Goal: Transaction & Acquisition: Download file/media

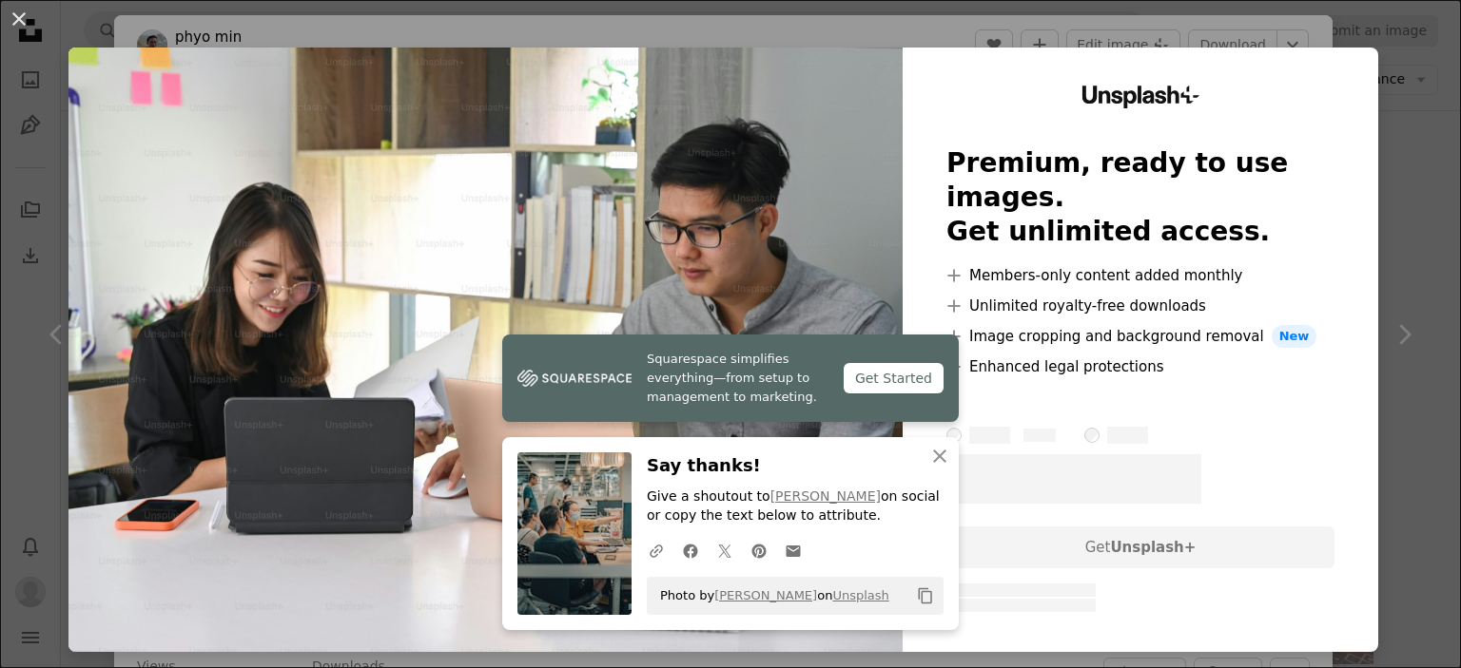
scroll to position [3271, 0]
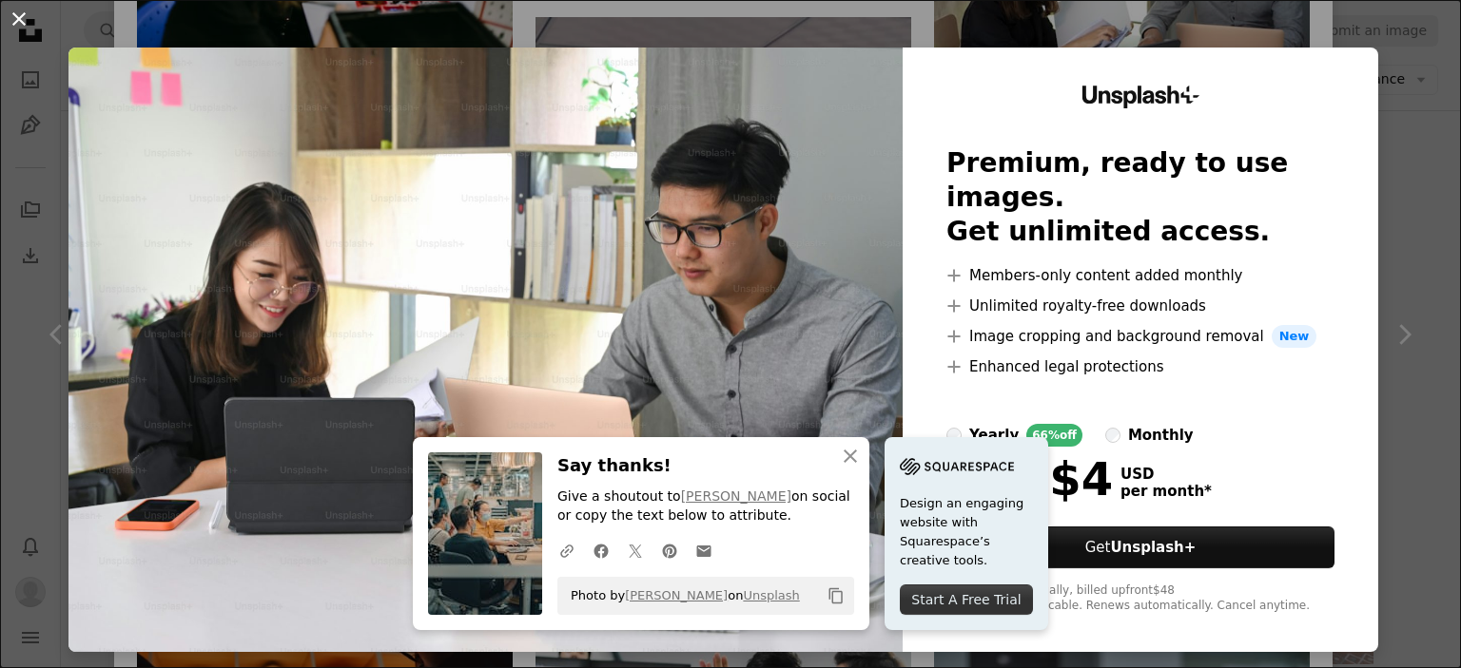
click at [8, 15] on button "An X shape" at bounding box center [19, 19] width 23 height 23
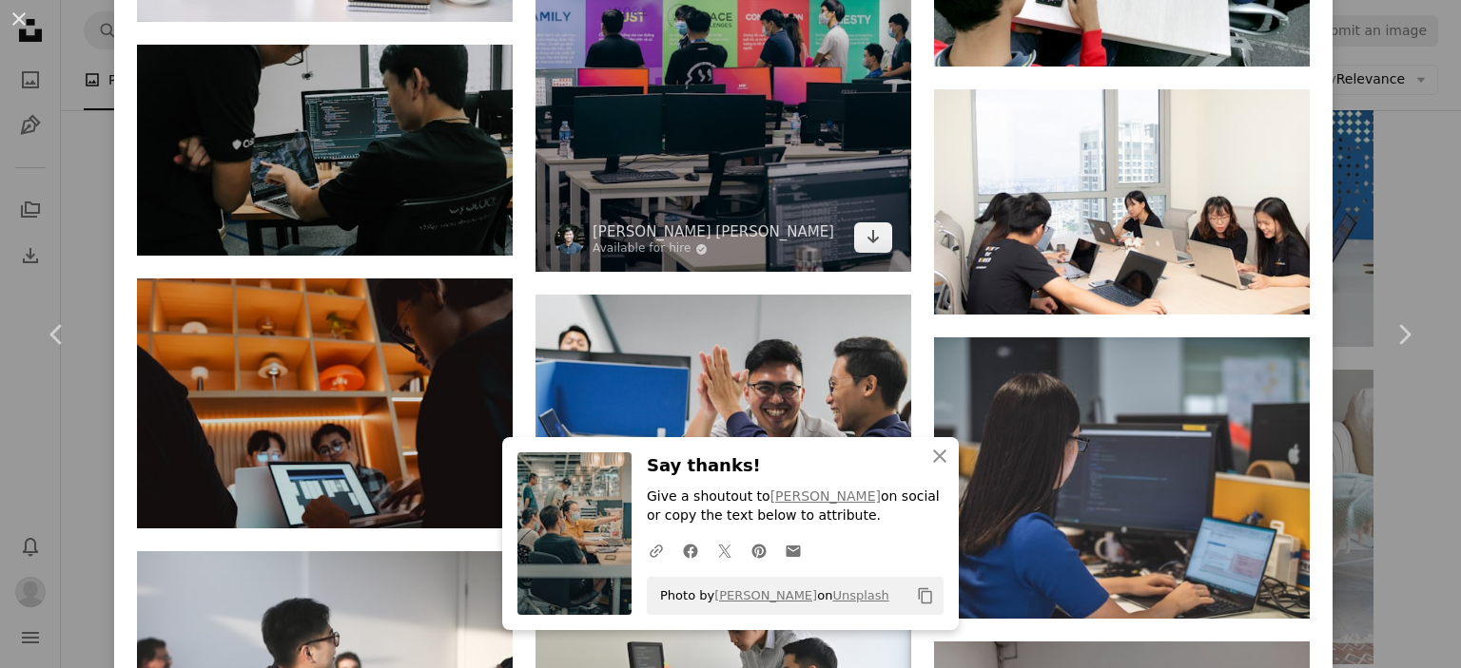
scroll to position [3597, 0]
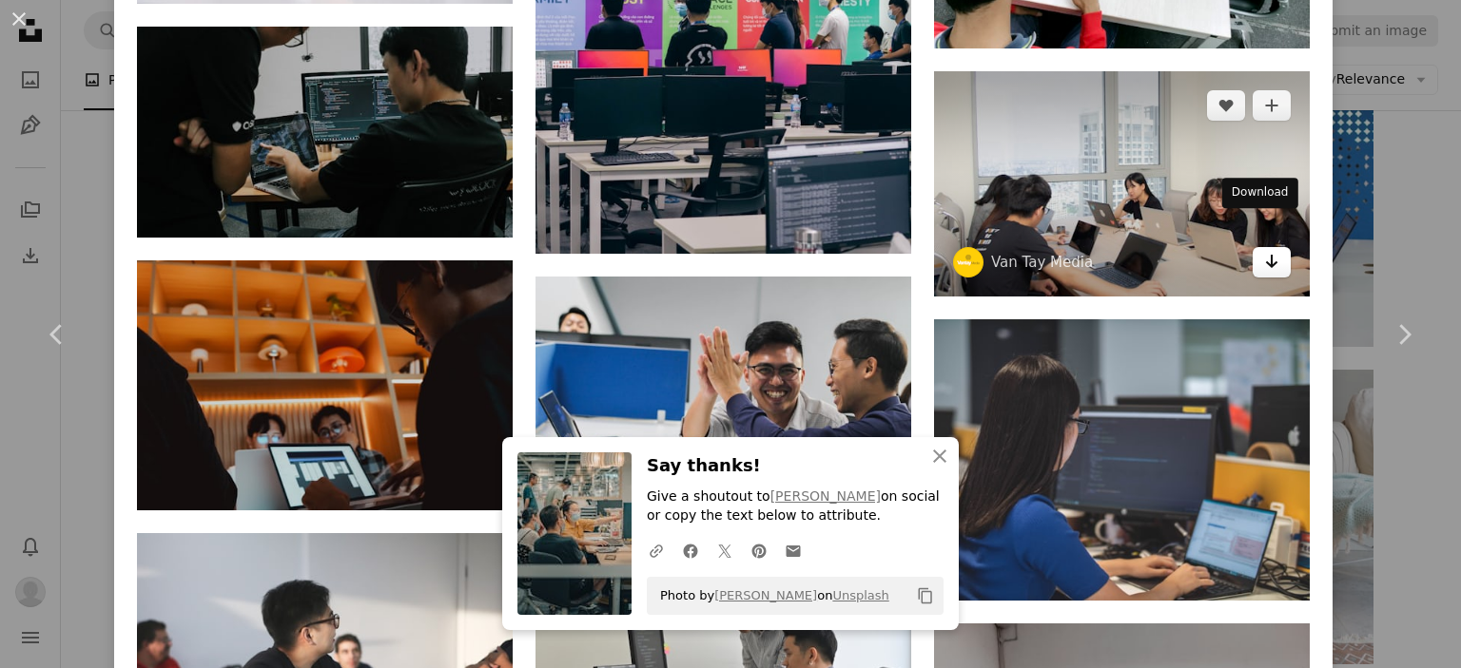
click at [1265, 247] on link "Arrow pointing down" at bounding box center [1271, 262] width 38 height 30
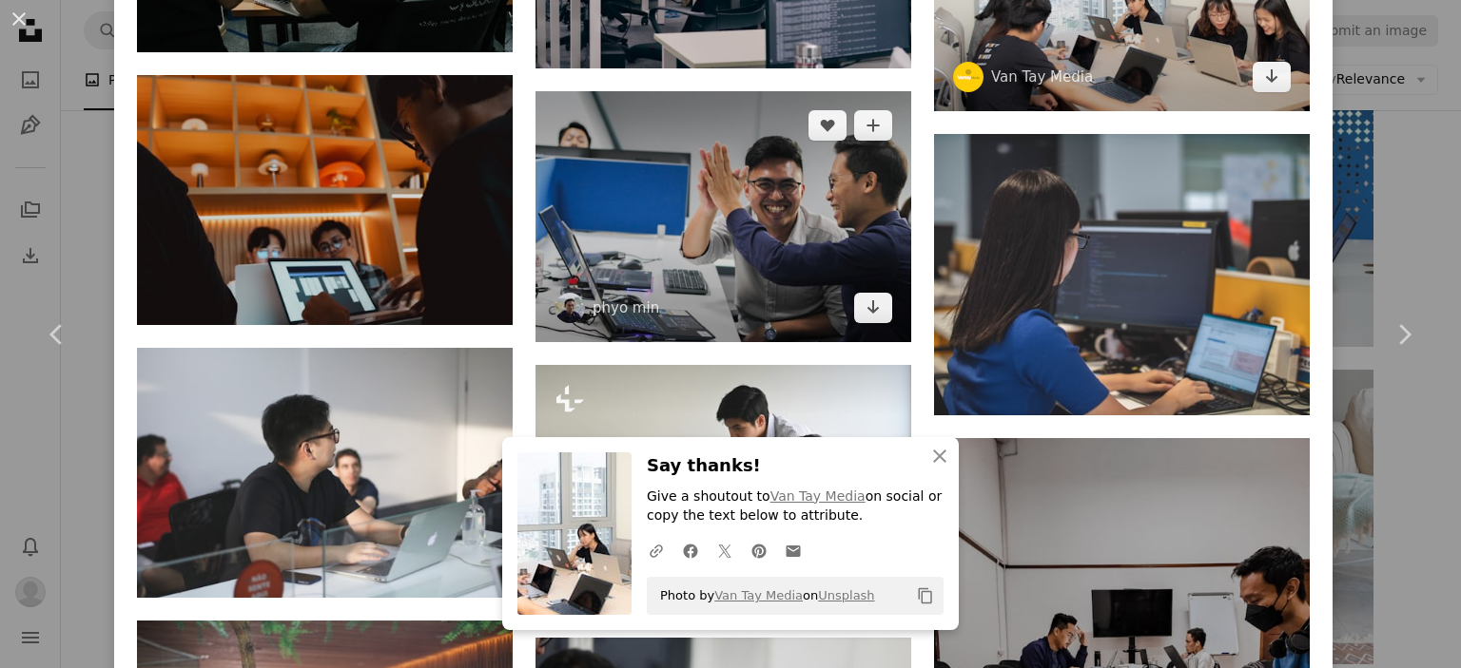
scroll to position [3784, 0]
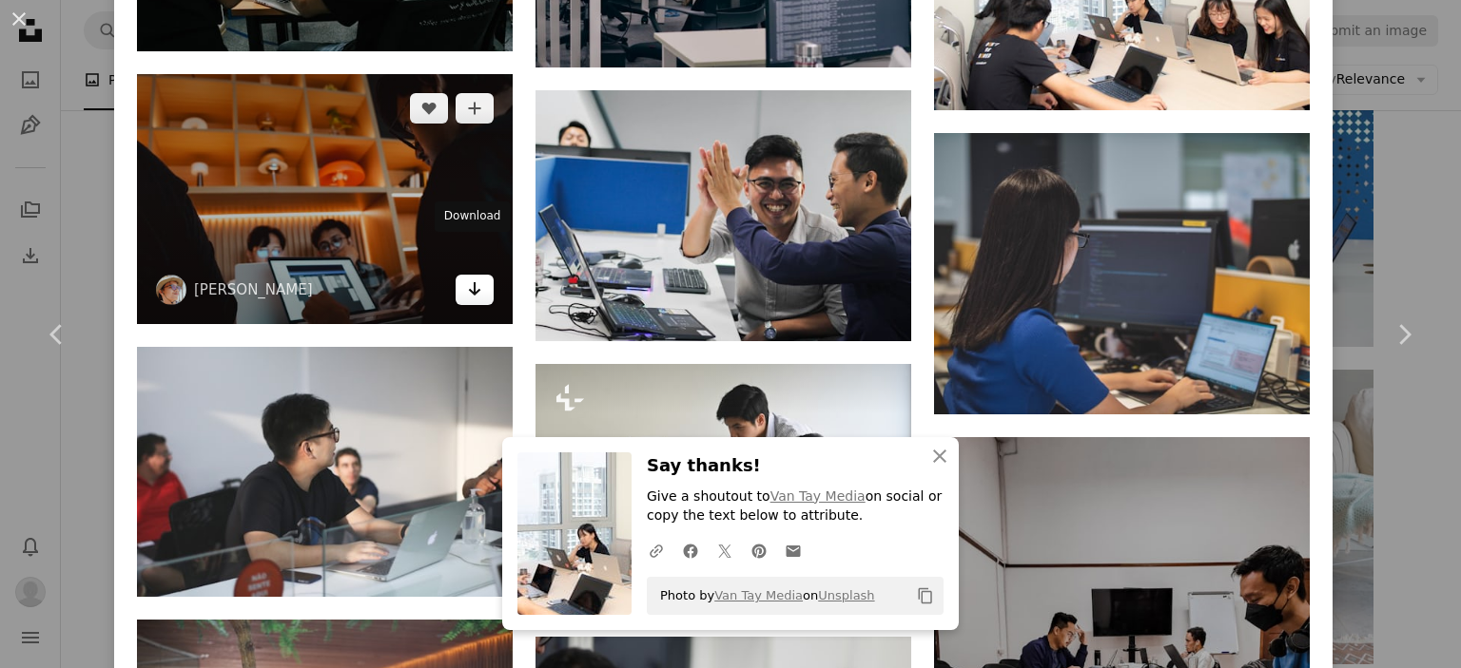
click at [467, 278] on icon "Arrow pointing down" at bounding box center [474, 289] width 15 height 23
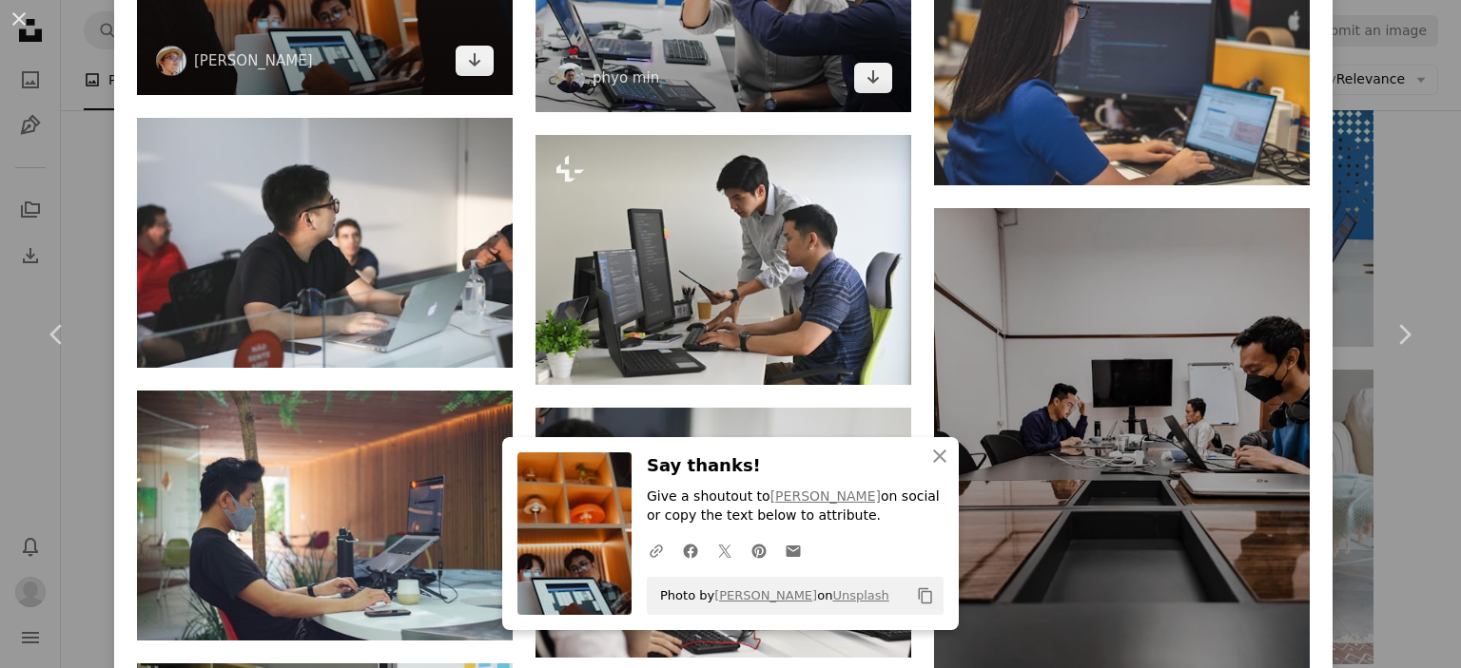
scroll to position [4015, 0]
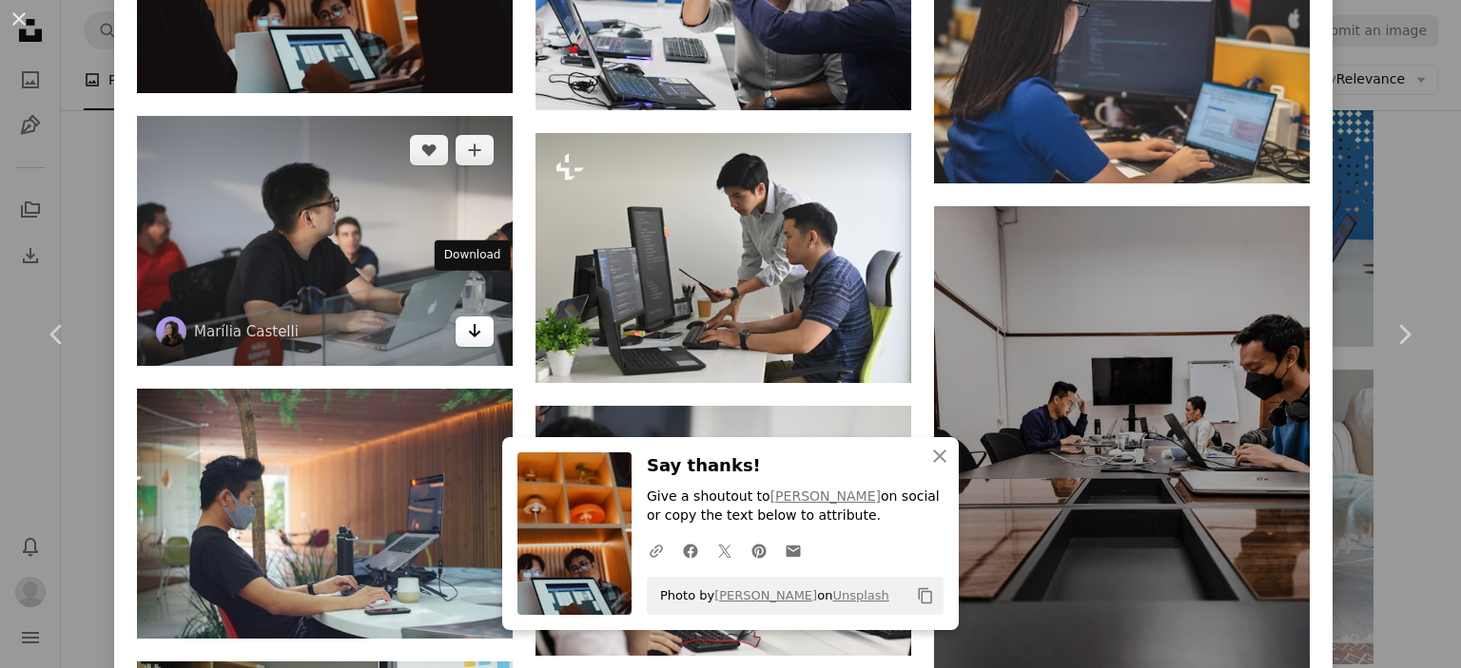
click at [473, 319] on icon "Arrow pointing down" at bounding box center [474, 330] width 15 height 23
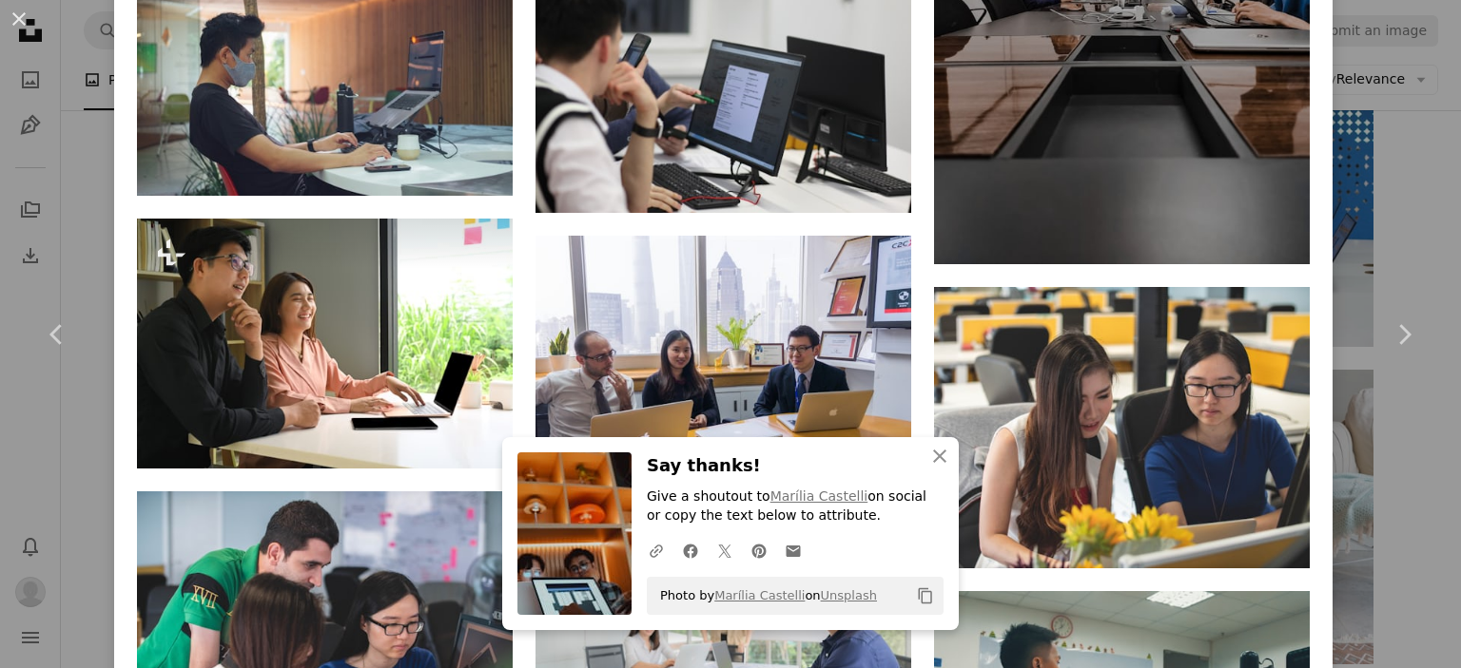
scroll to position [4530, 0]
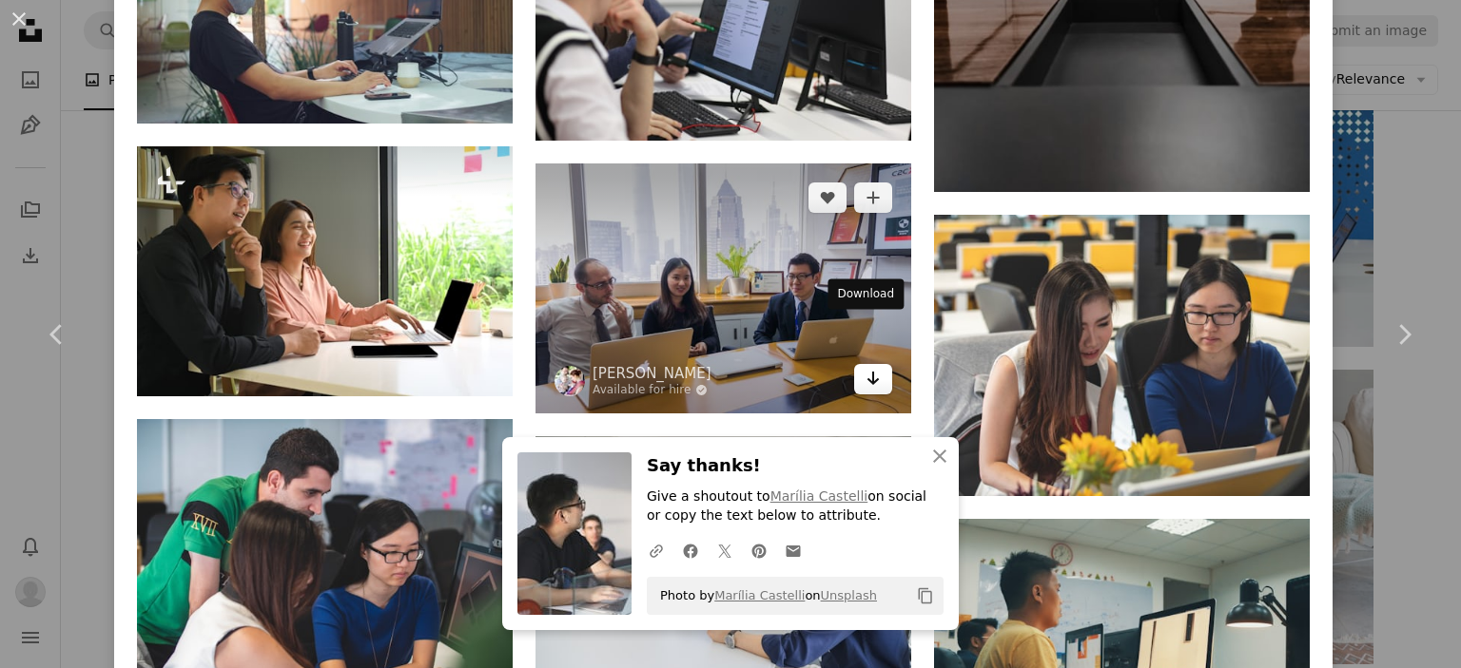
click at [854, 364] on link "Arrow pointing down" at bounding box center [873, 379] width 38 height 30
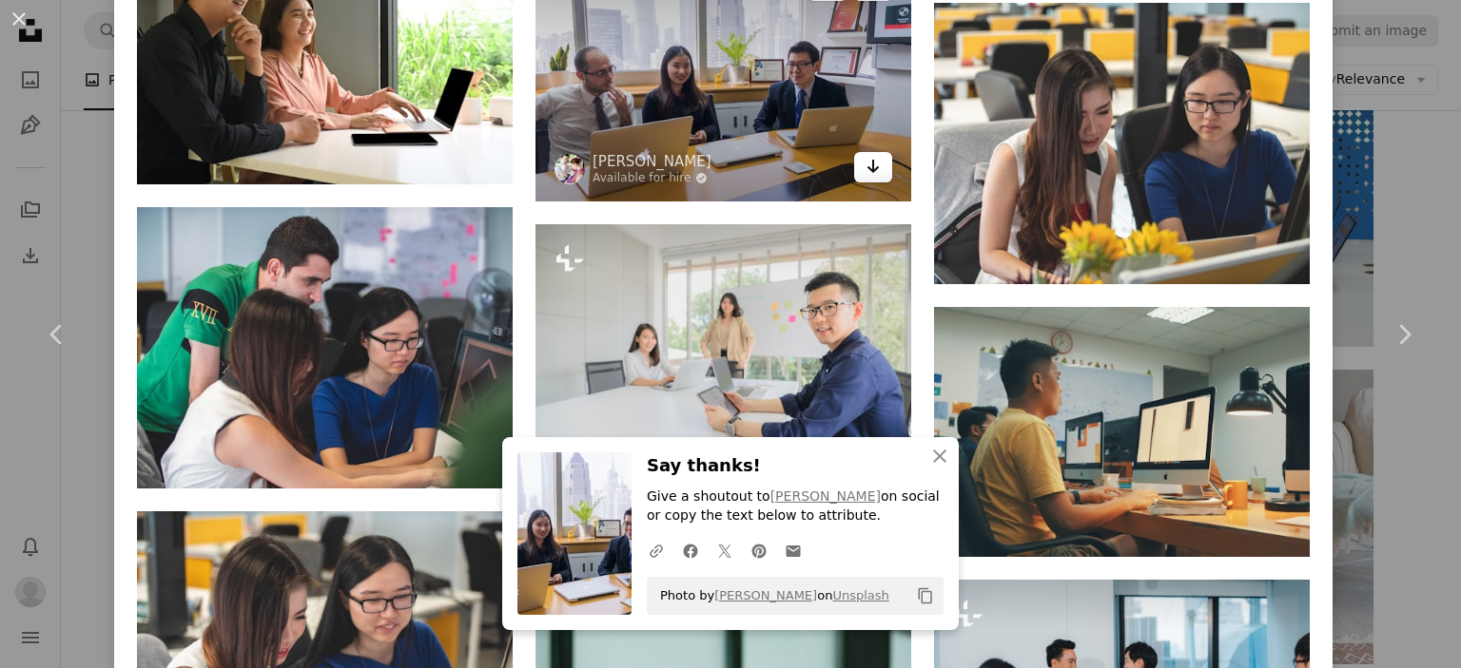
scroll to position [4819, 0]
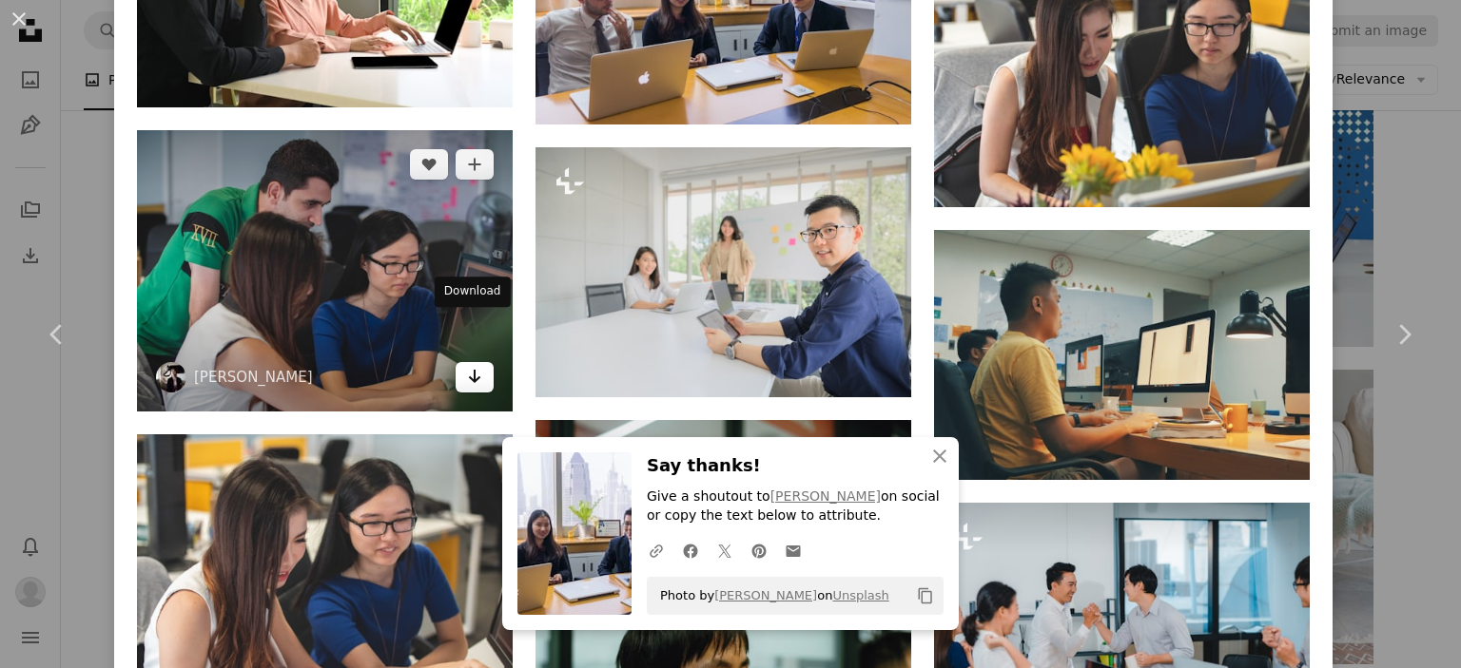
click at [482, 362] on link "Arrow pointing down" at bounding box center [474, 377] width 38 height 30
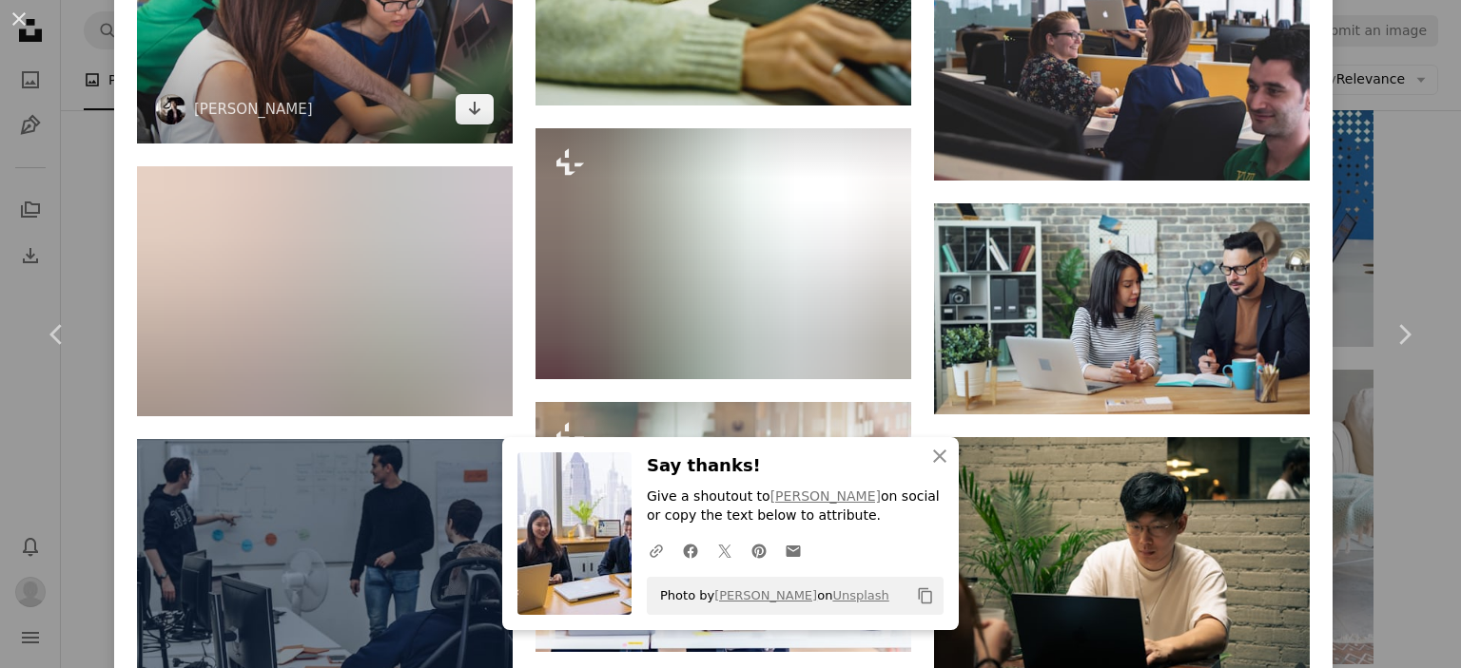
scroll to position [5698, 0]
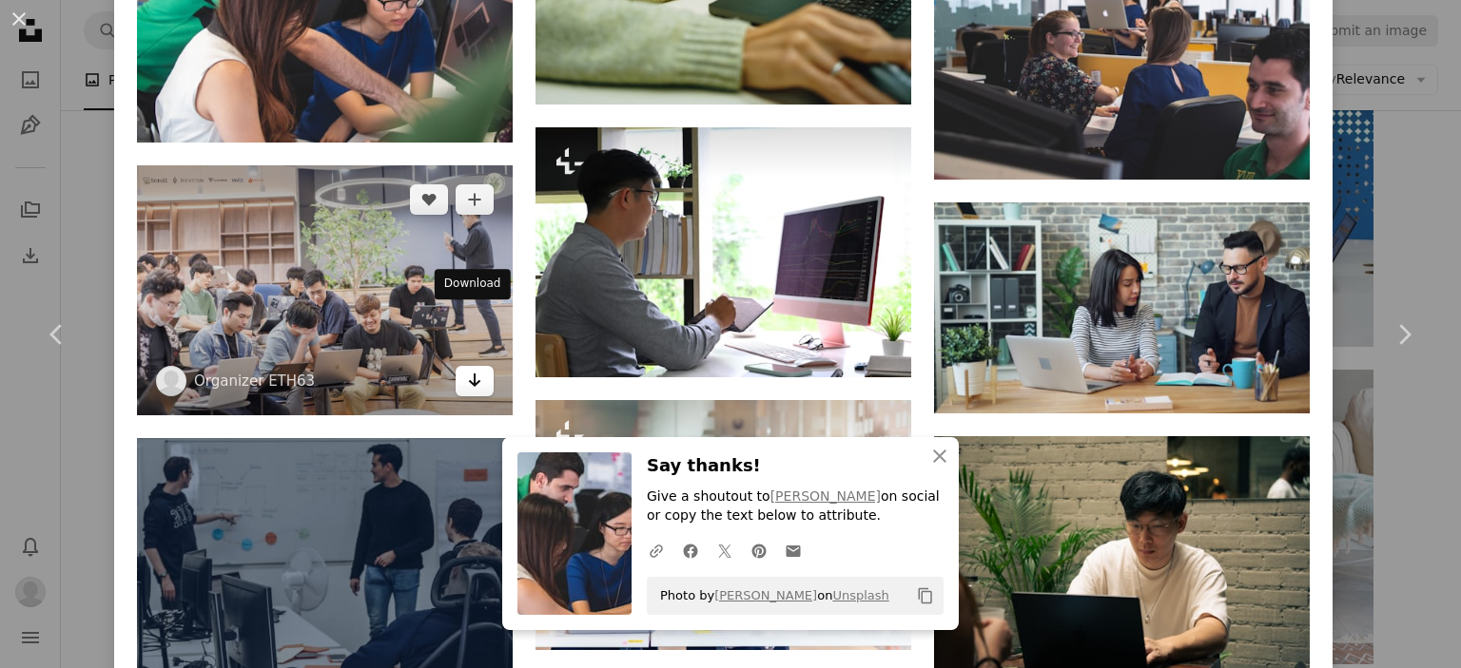
click at [471, 374] on icon "Download" at bounding box center [475, 380] width 12 height 13
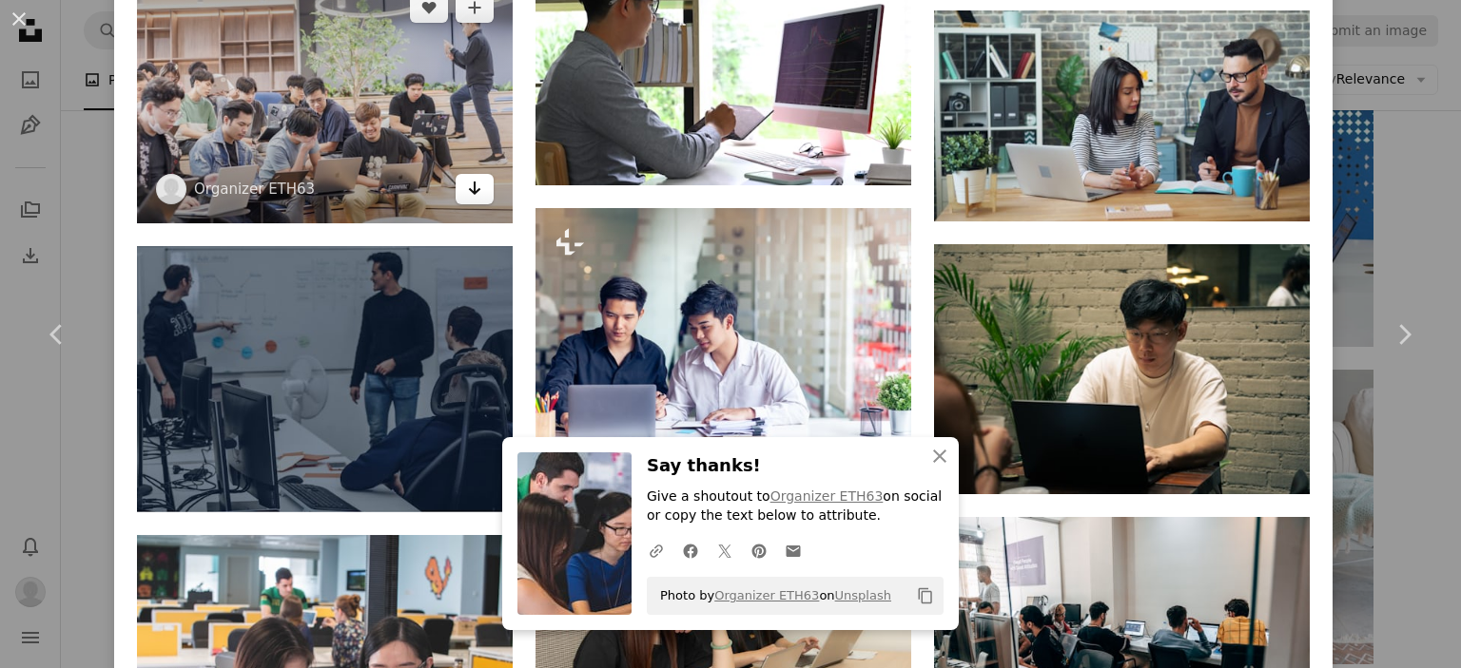
scroll to position [5892, 0]
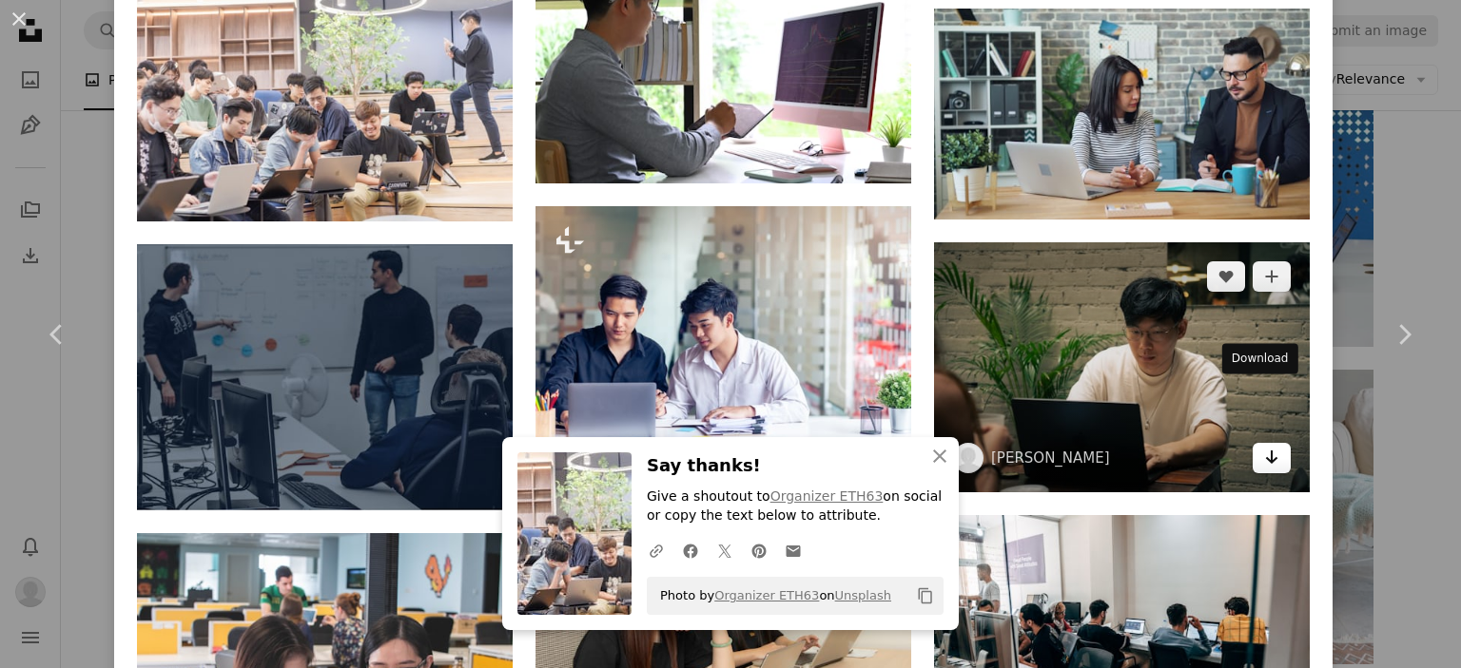
click at [1264, 446] on icon "Arrow pointing down" at bounding box center [1271, 457] width 15 height 23
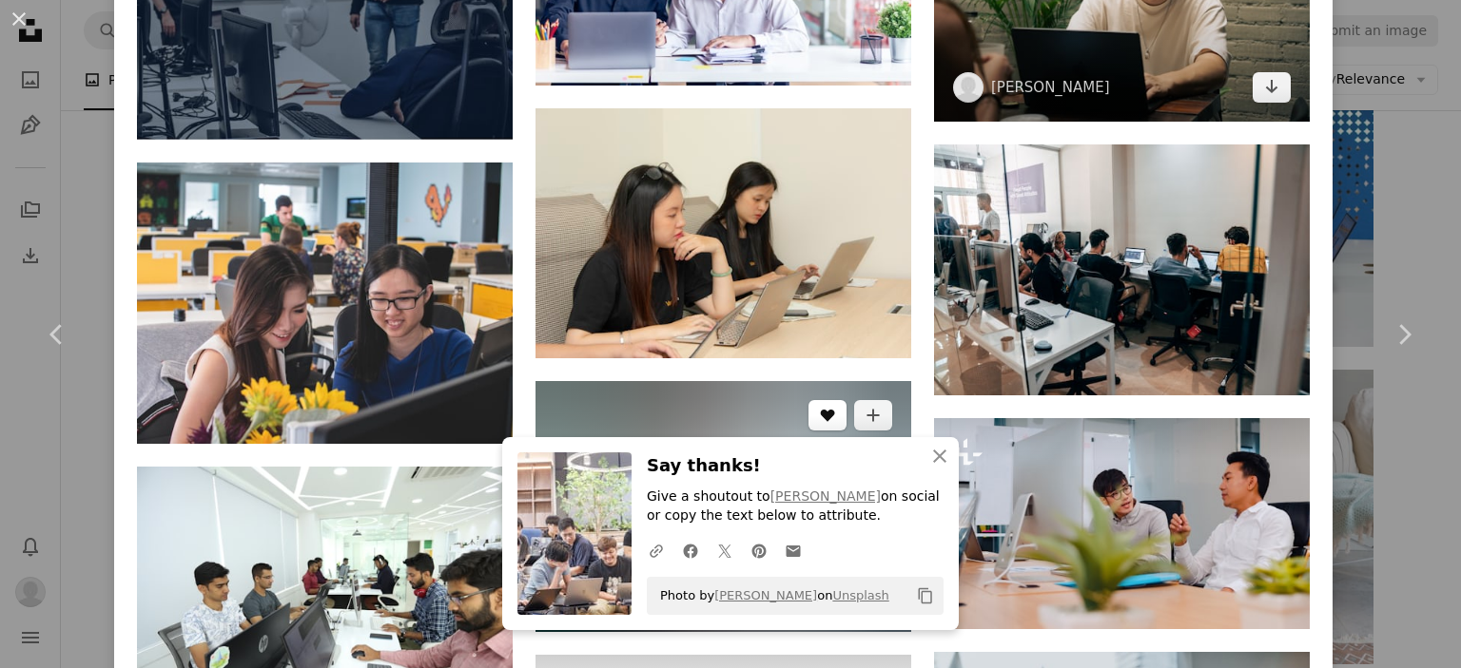
scroll to position [6454, 0]
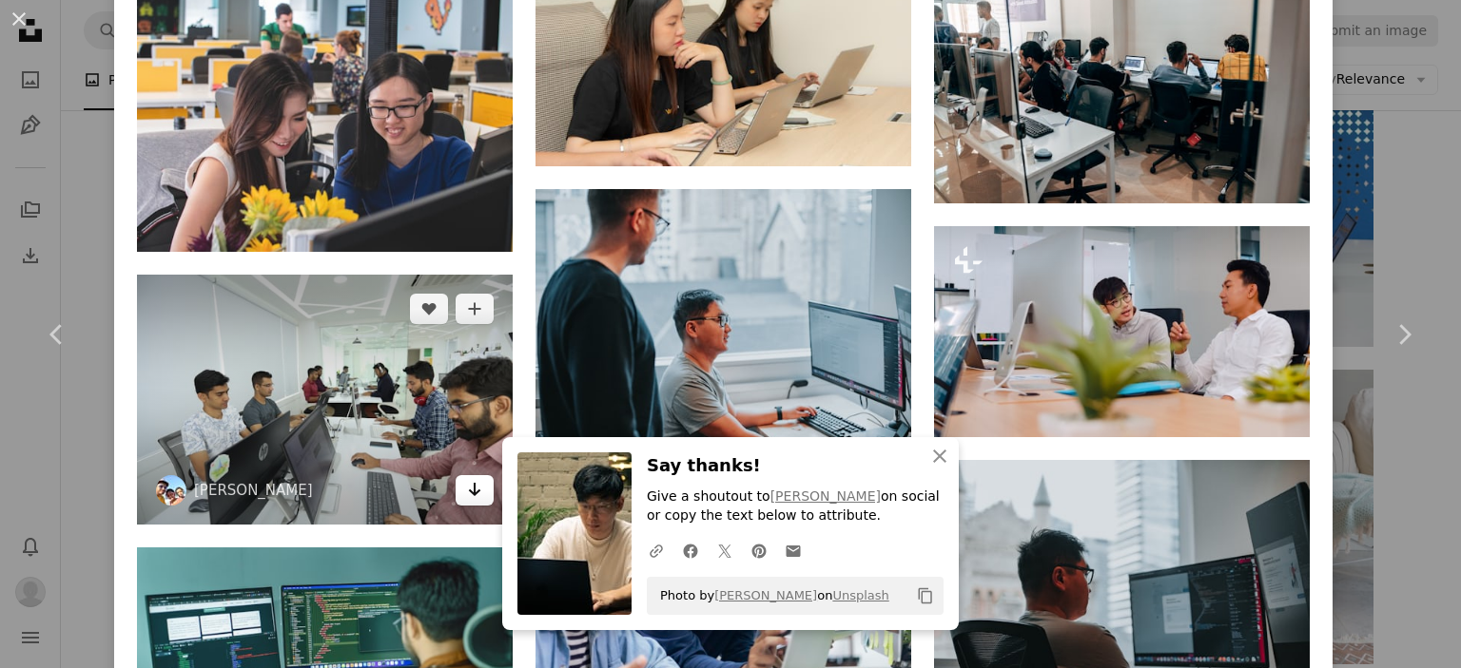
click at [469, 483] on icon "Download" at bounding box center [475, 489] width 12 height 13
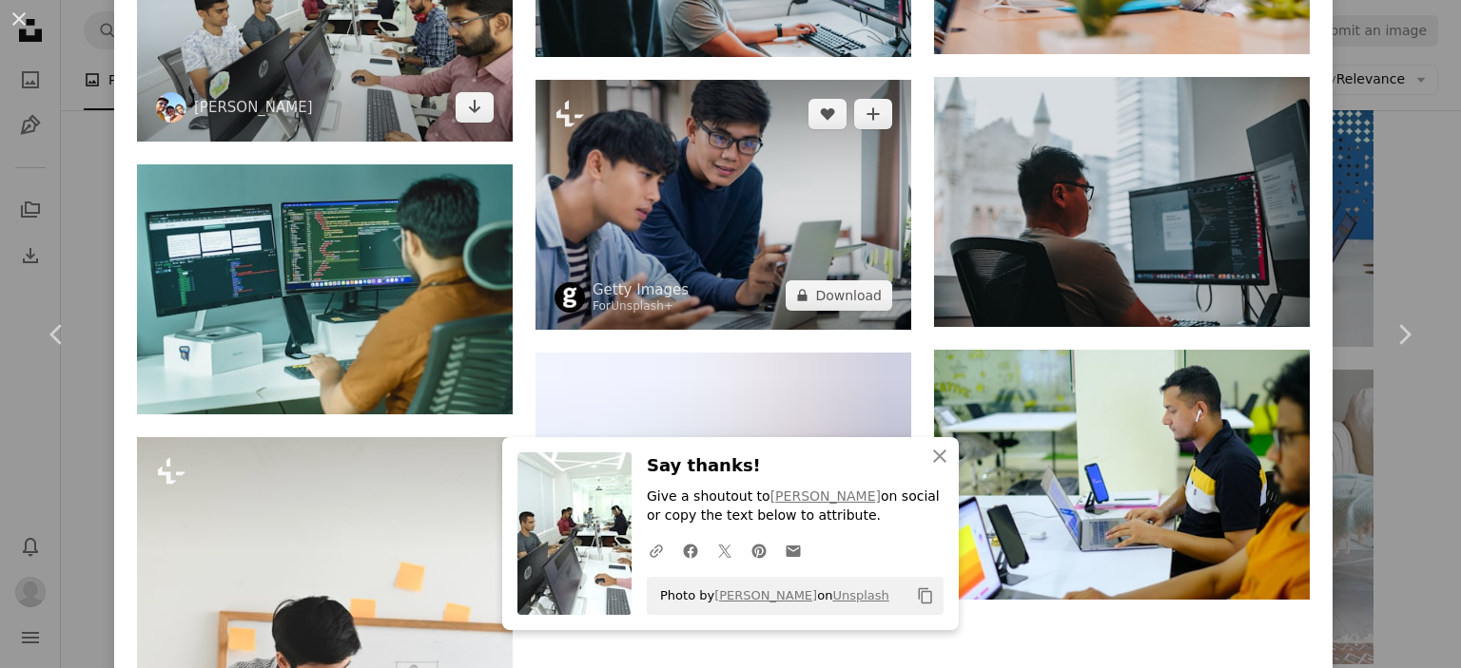
scroll to position [7067, 0]
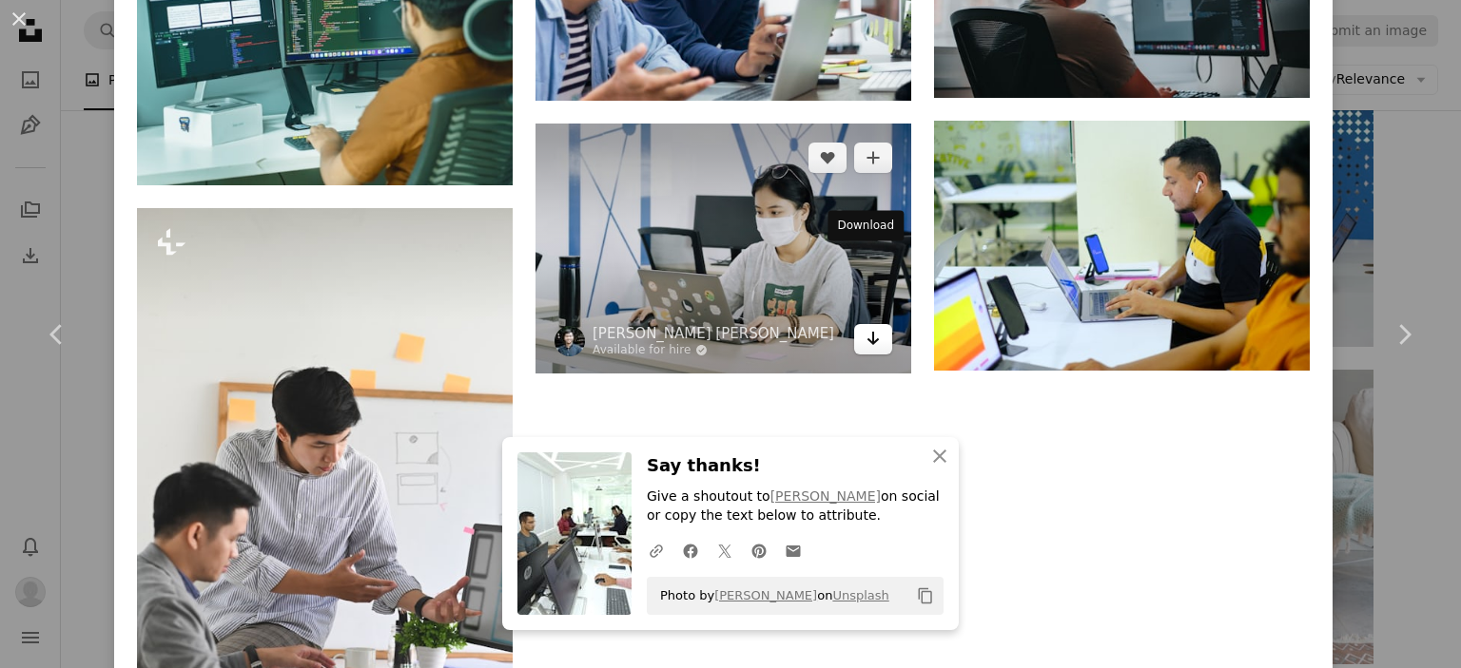
click at [871, 324] on link "Arrow pointing down" at bounding box center [873, 339] width 38 height 30
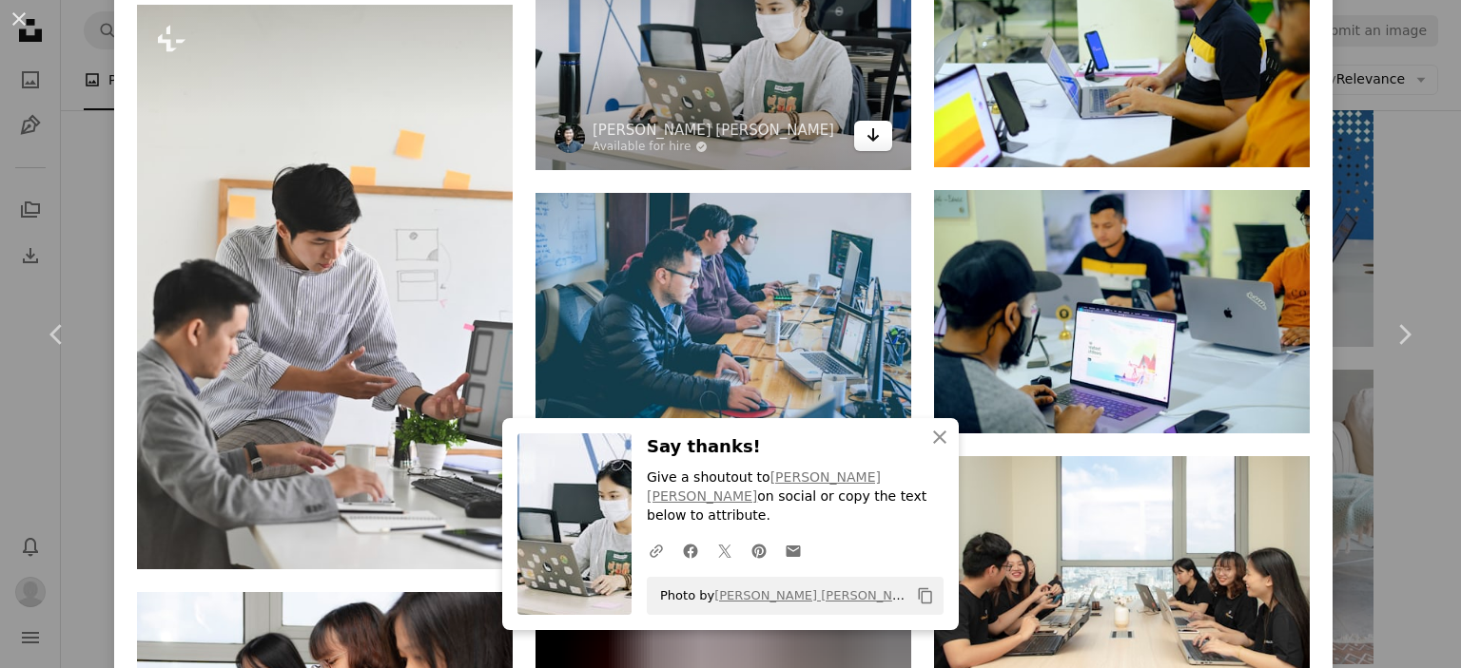
scroll to position [7864, 0]
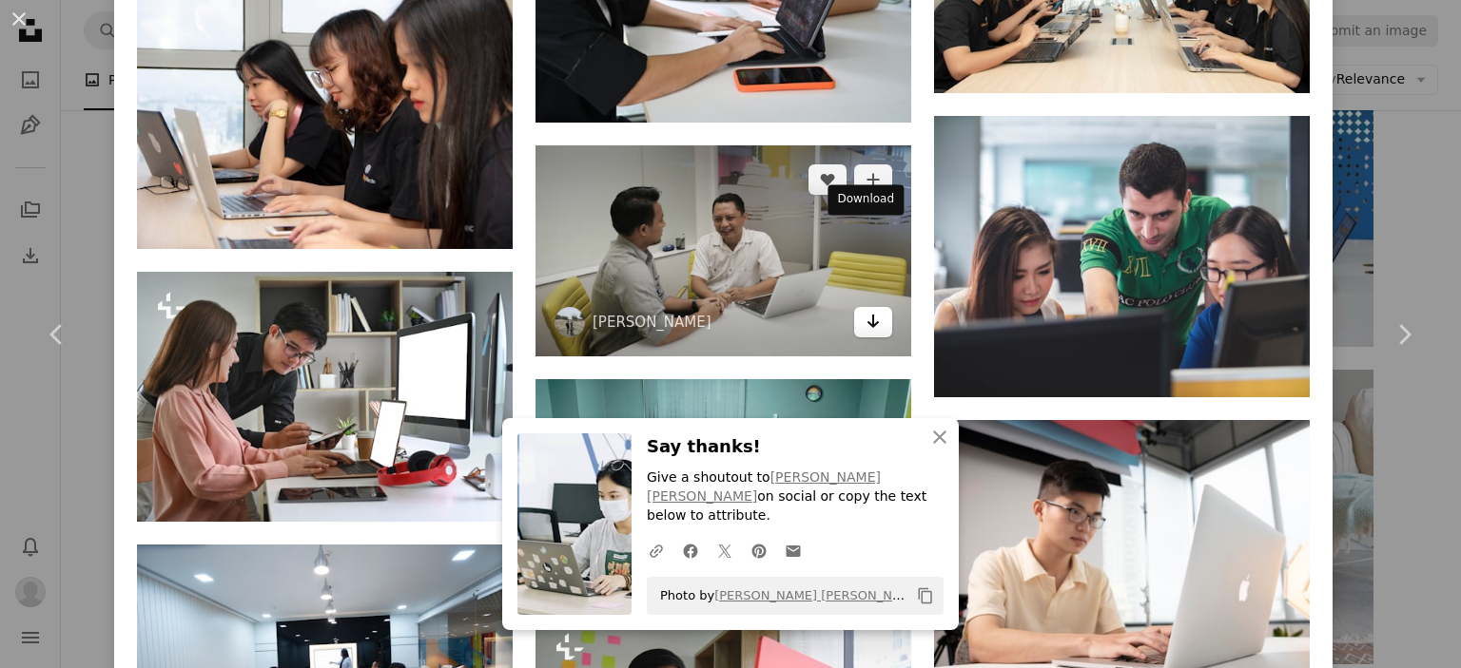
click at [867, 315] on icon "Download" at bounding box center [873, 321] width 12 height 13
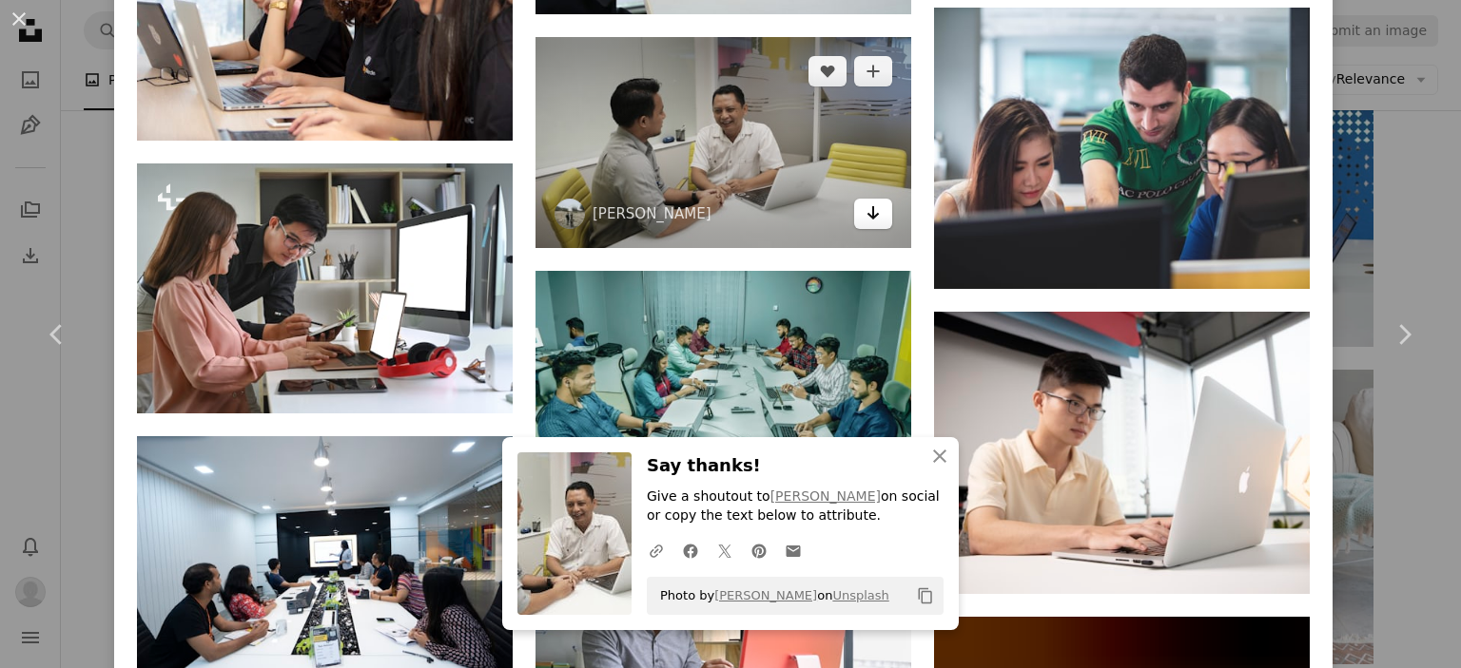
scroll to position [7972, 0]
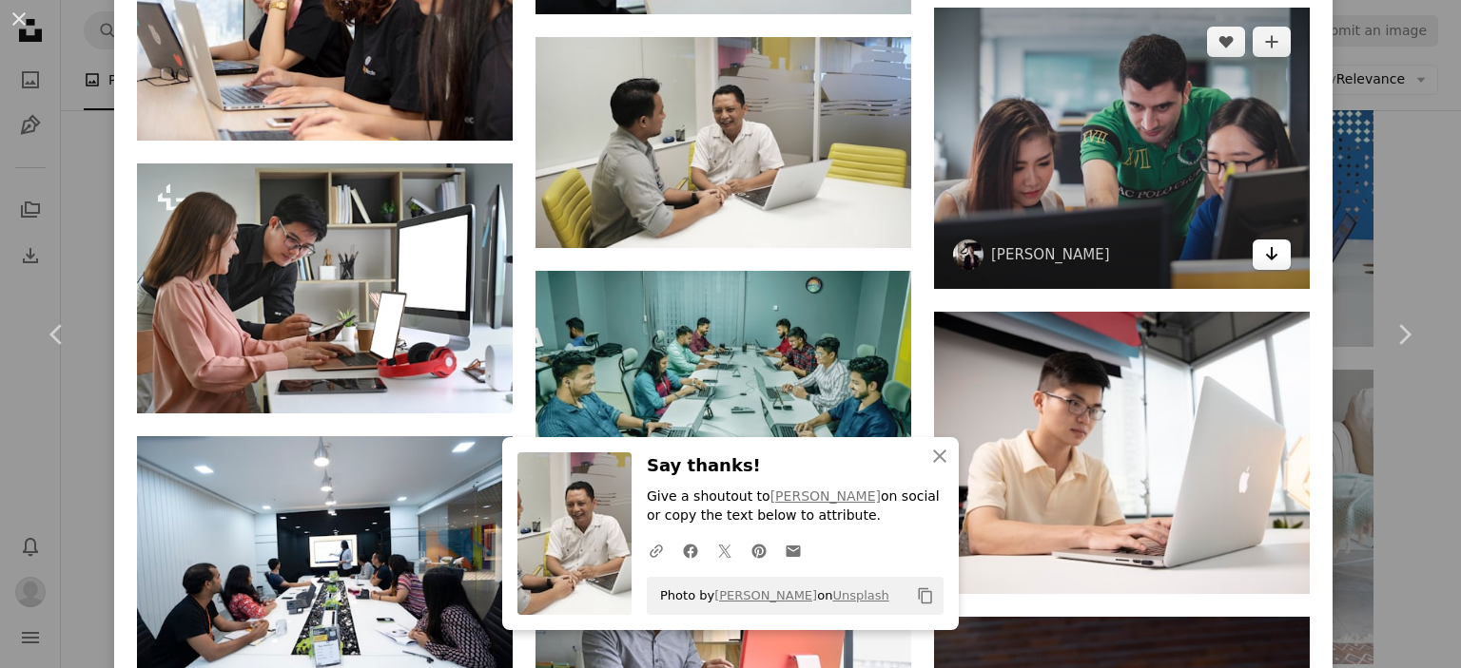
click at [1264, 242] on icon "Arrow pointing down" at bounding box center [1271, 253] width 15 height 23
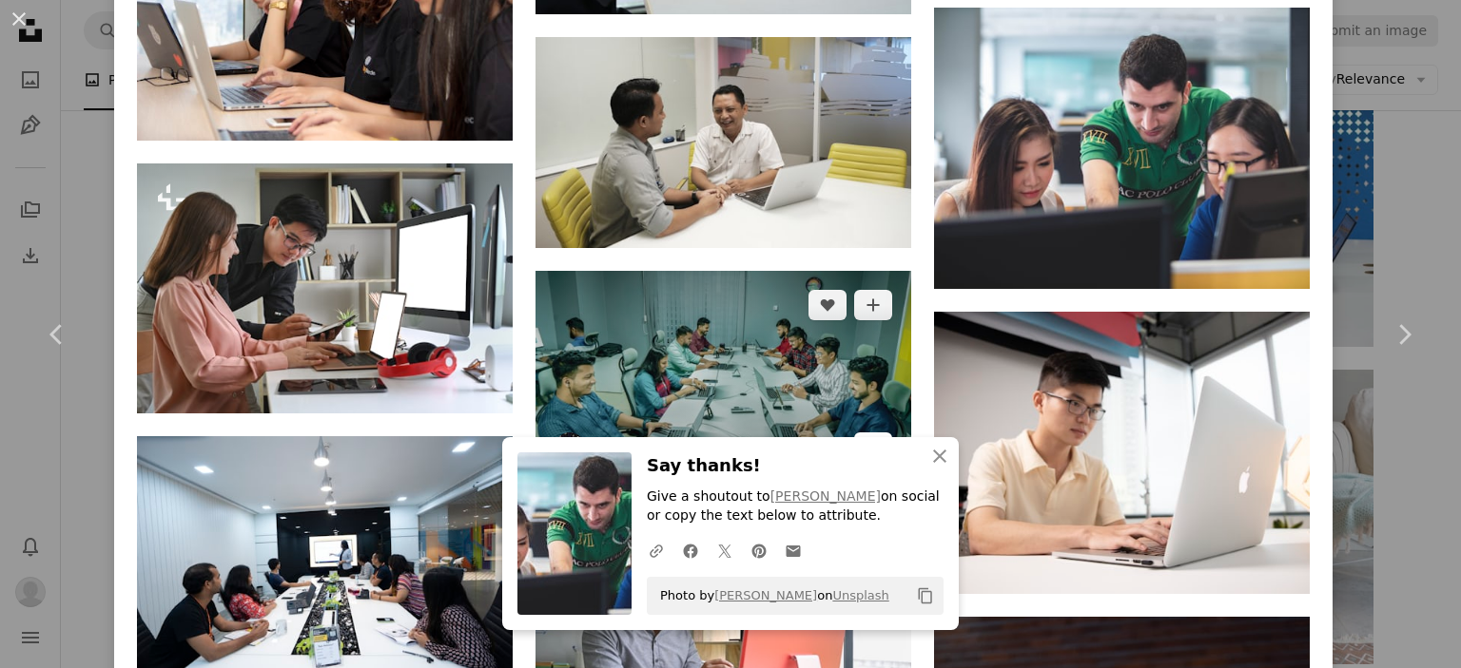
click at [865, 435] on icon "Arrow pointing down" at bounding box center [872, 446] width 15 height 23
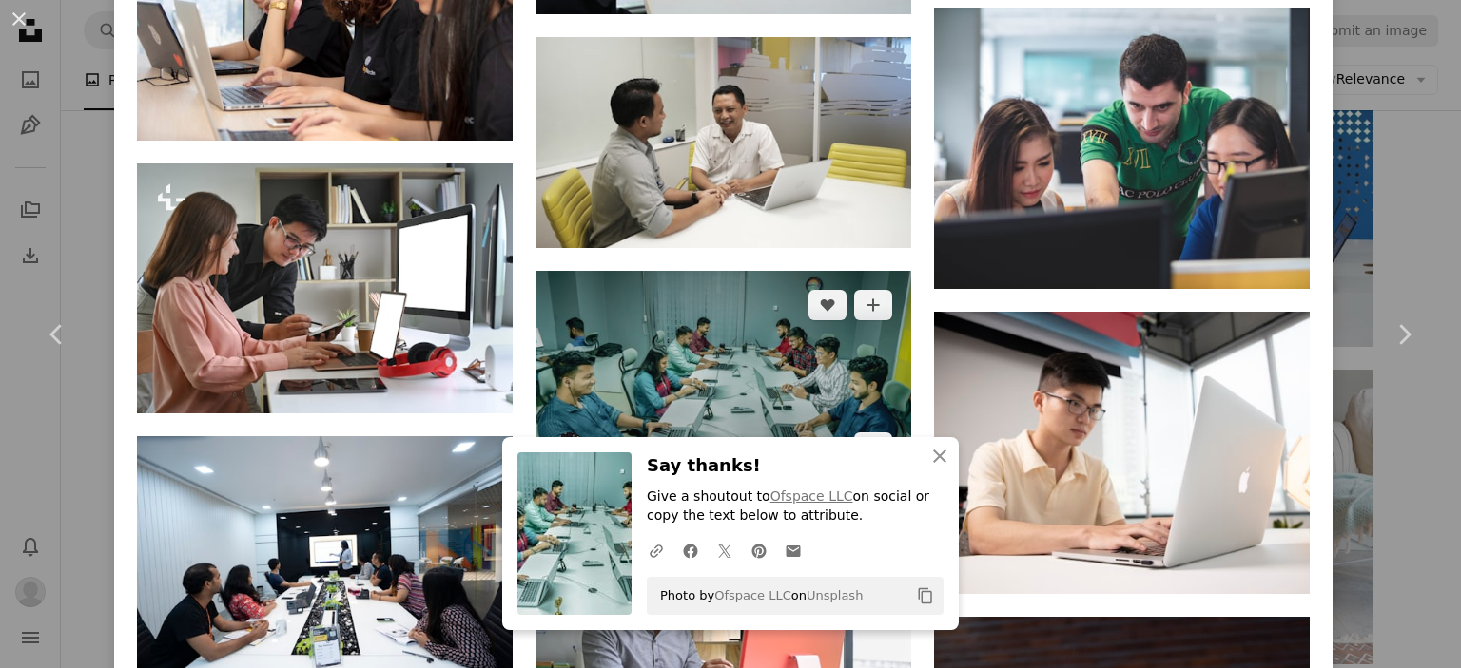
scroll to position [8086, 0]
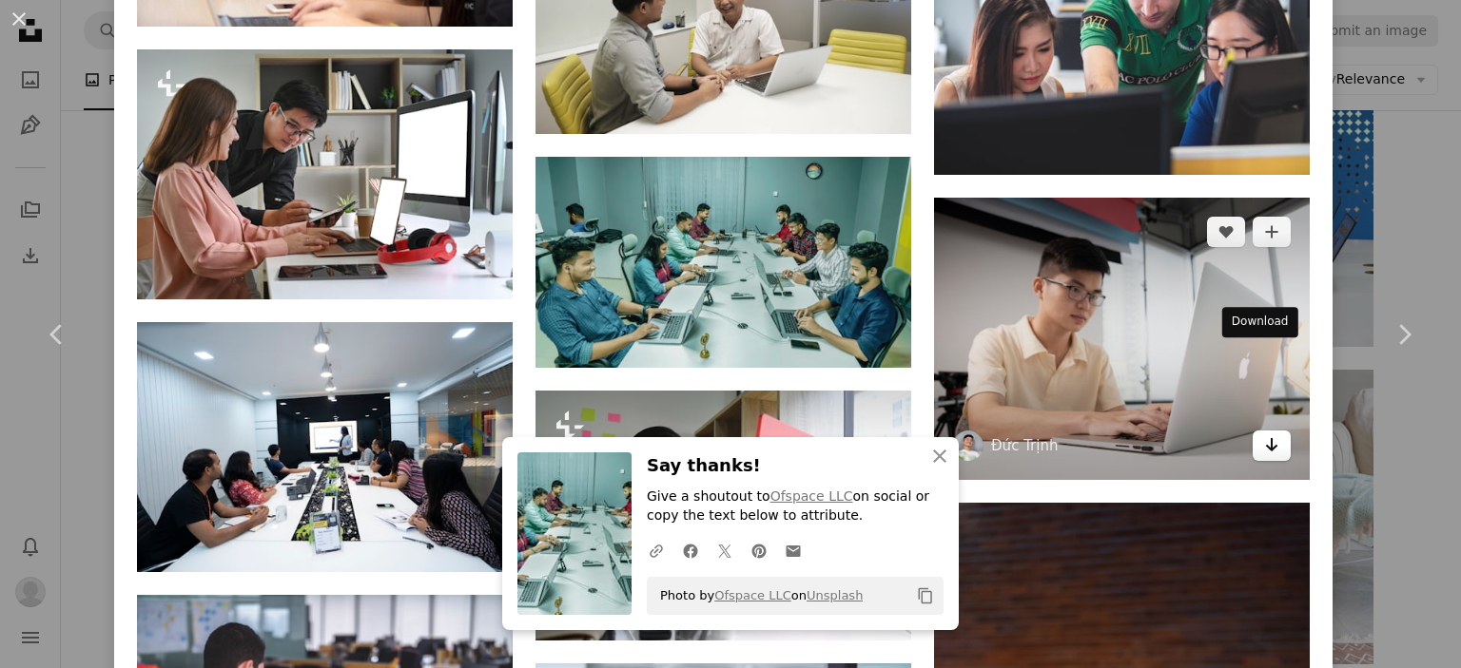
click at [1264, 434] on icon "Arrow pointing down" at bounding box center [1271, 445] width 15 height 23
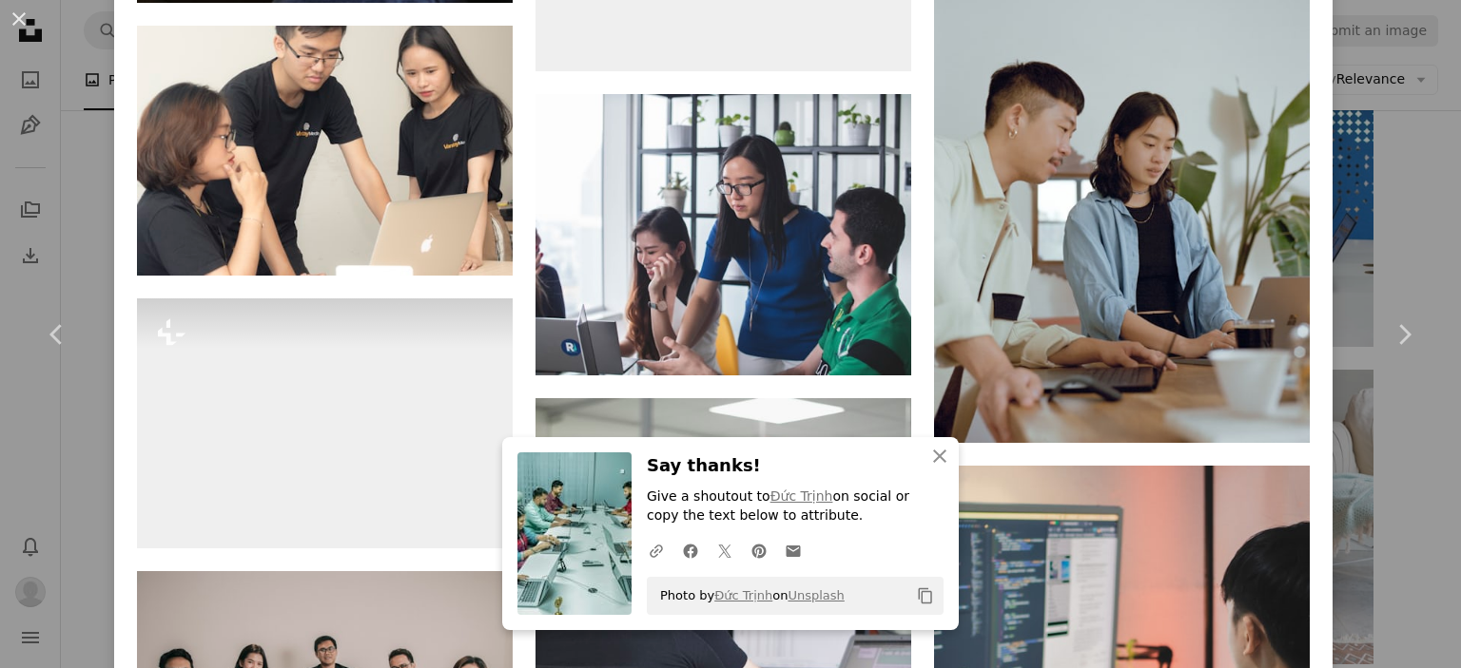
scroll to position [9648, 0]
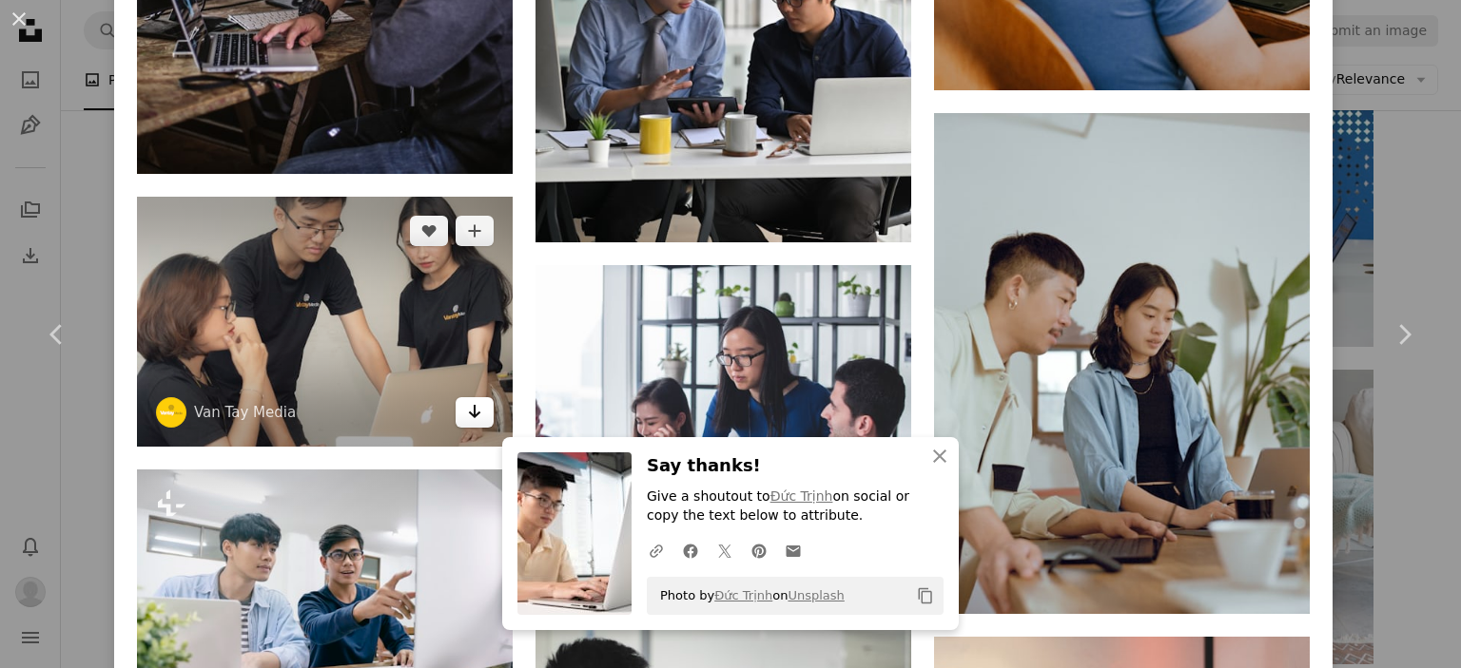
click at [477, 397] on link "Arrow pointing down" at bounding box center [474, 412] width 38 height 30
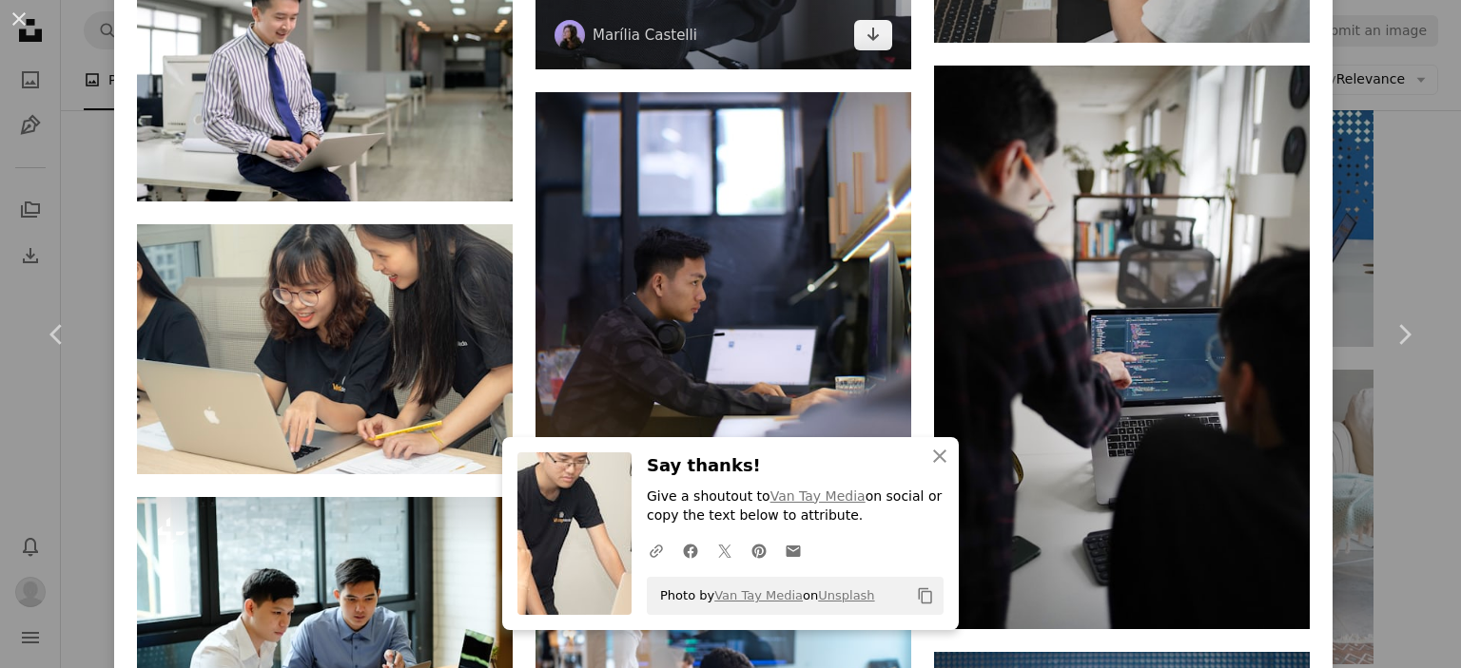
scroll to position [10728, 0]
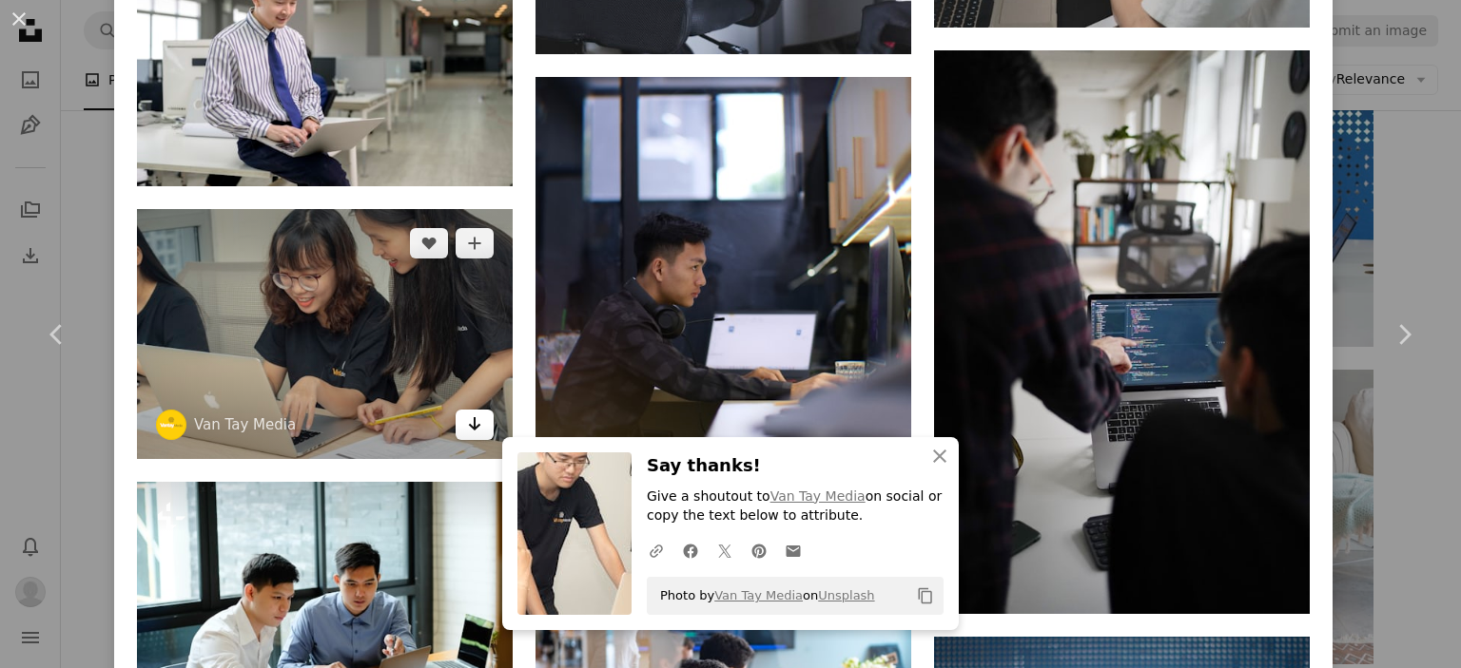
click at [467, 413] on icon "Arrow pointing down" at bounding box center [474, 424] width 15 height 23
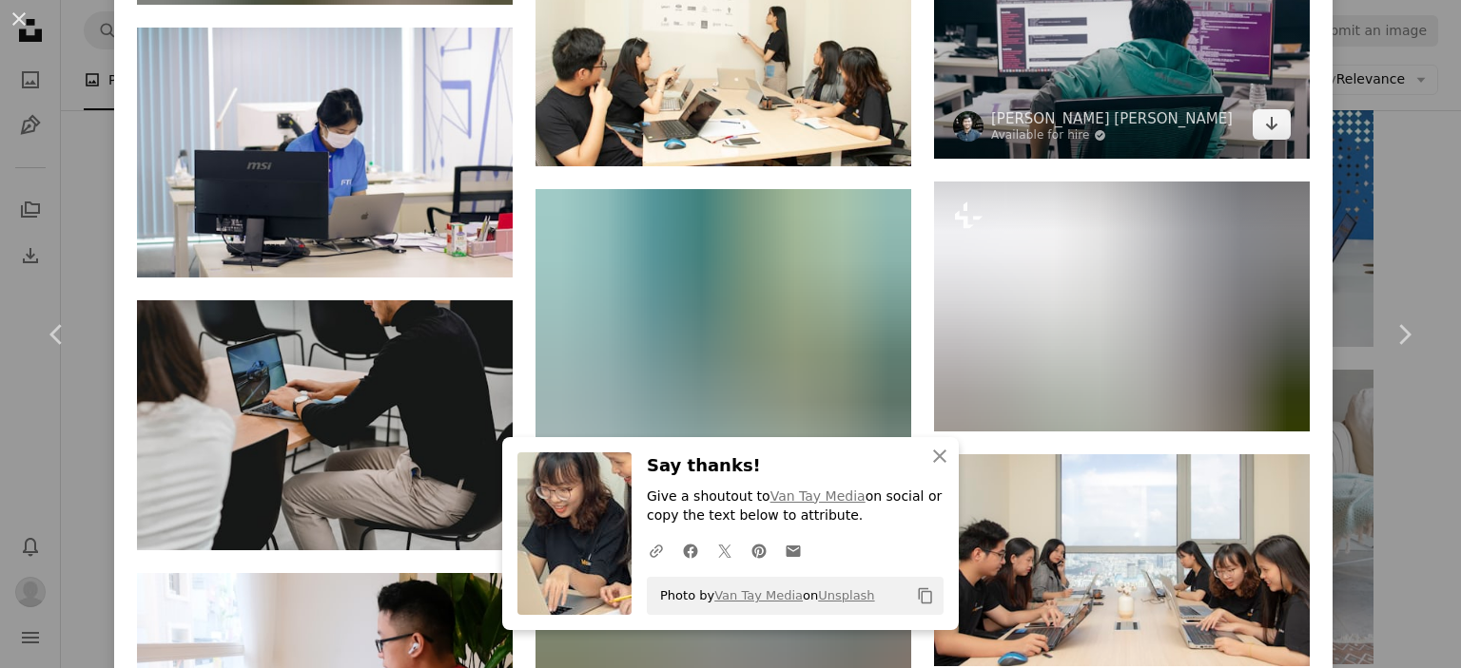
scroll to position [12240, 0]
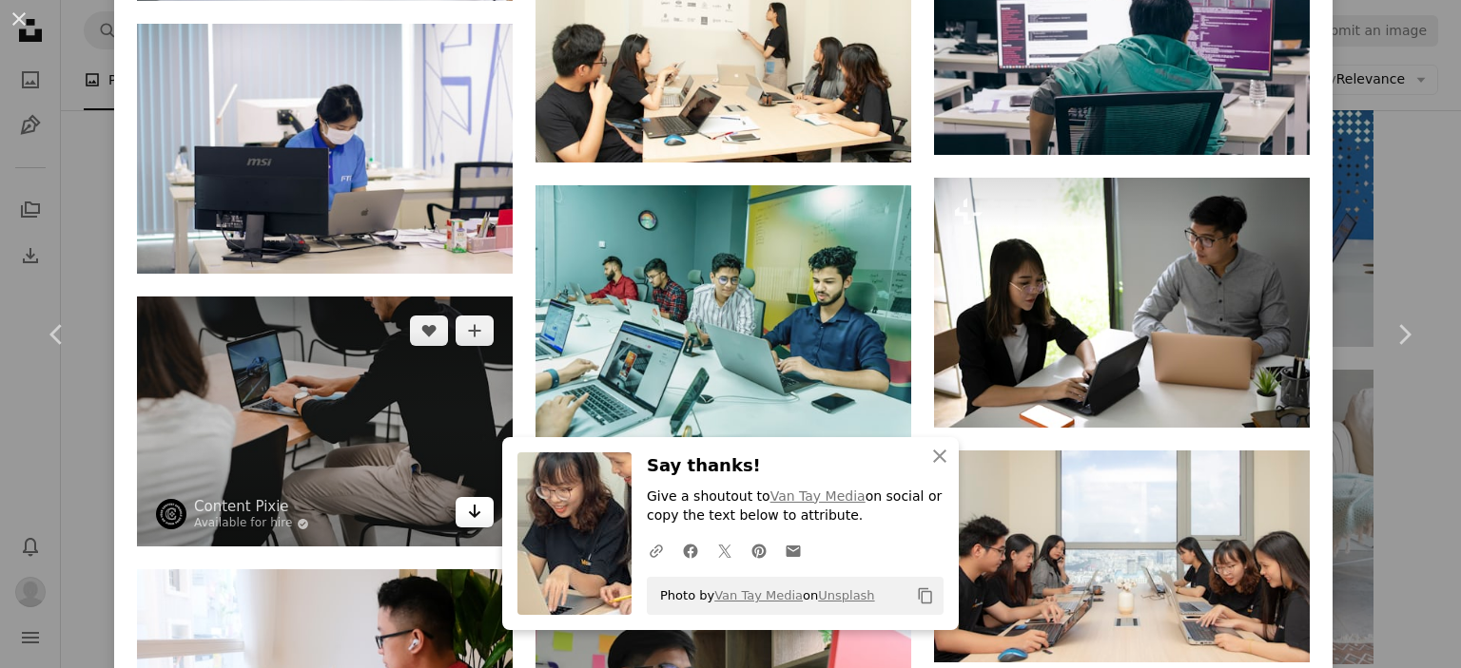
click at [469, 500] on icon "Arrow pointing down" at bounding box center [474, 511] width 15 height 23
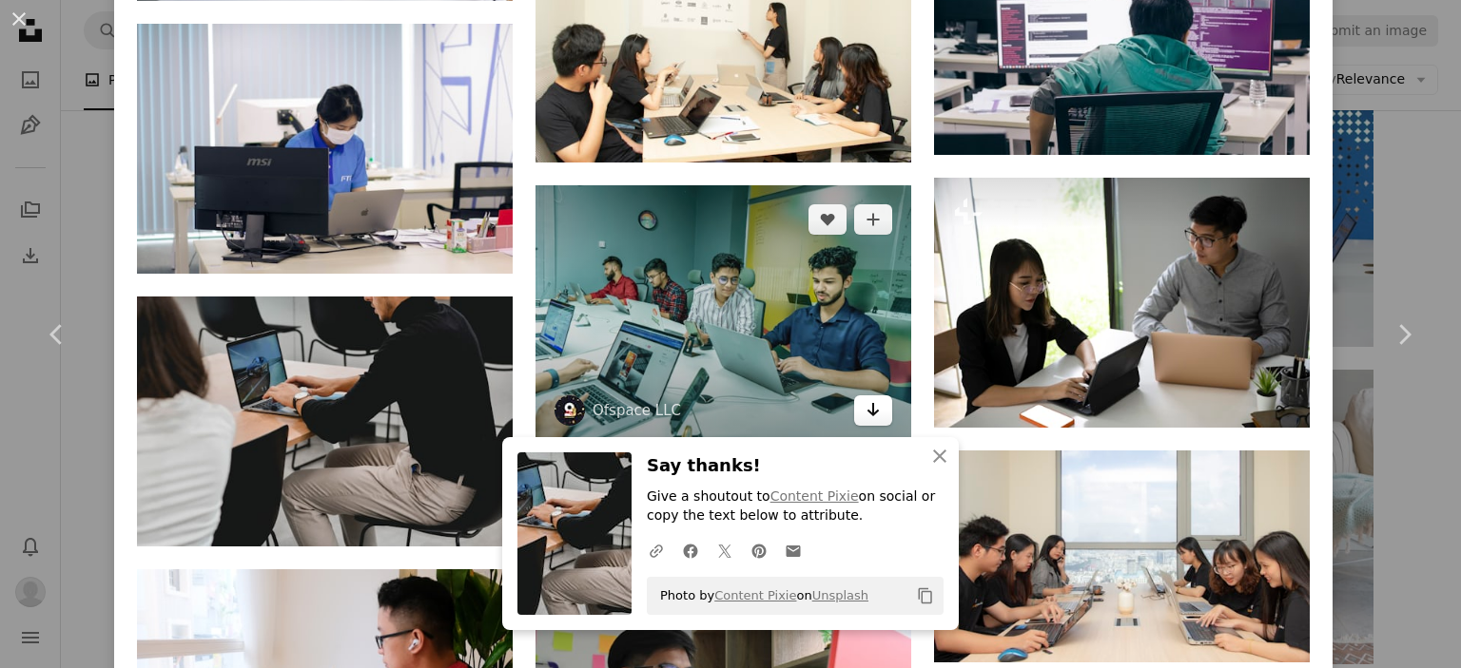
click at [867, 403] on icon "Download" at bounding box center [873, 409] width 12 height 13
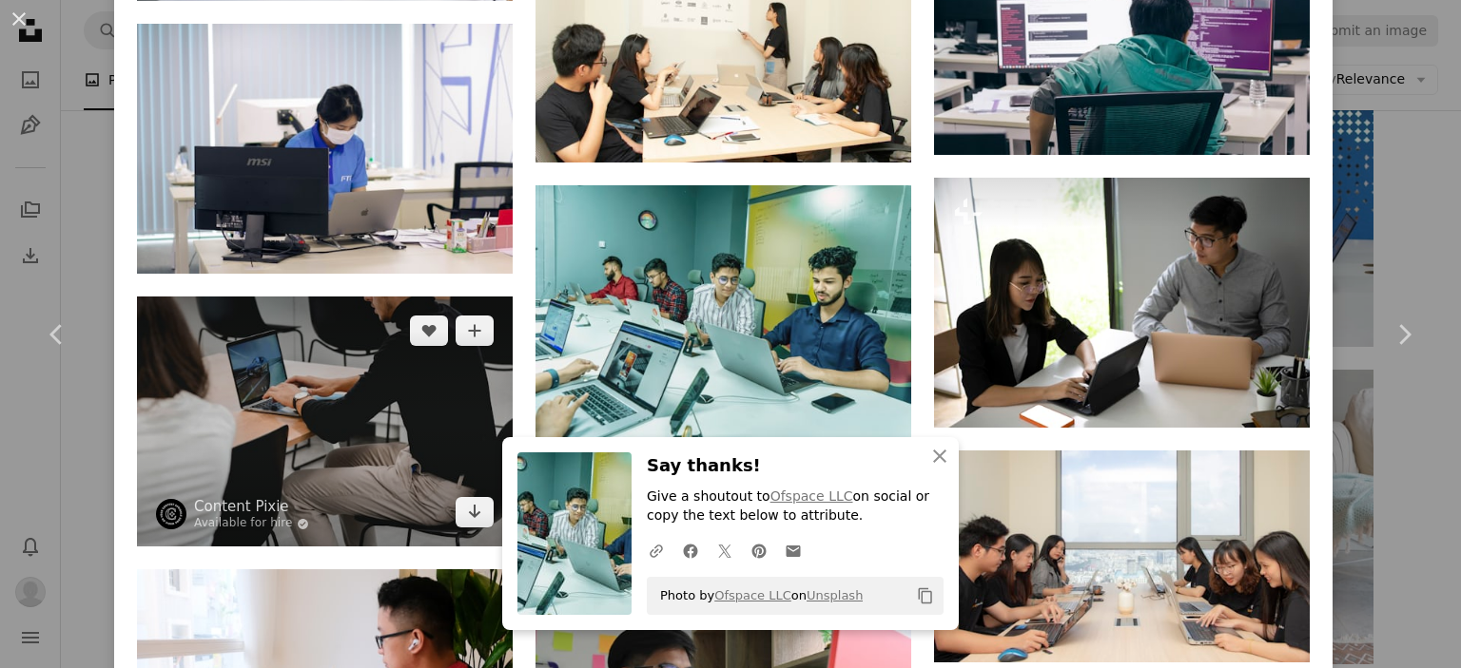
click at [381, 297] on img at bounding box center [325, 422] width 376 height 250
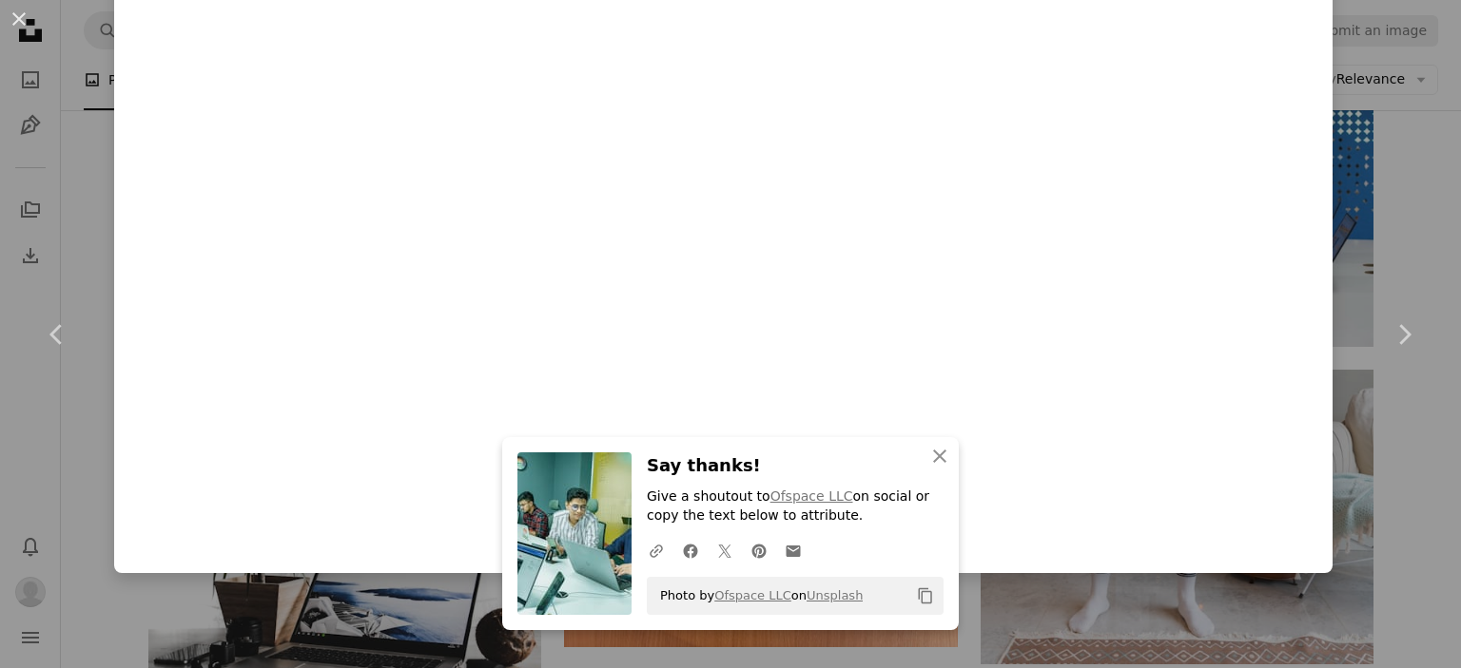
scroll to position [372, 0]
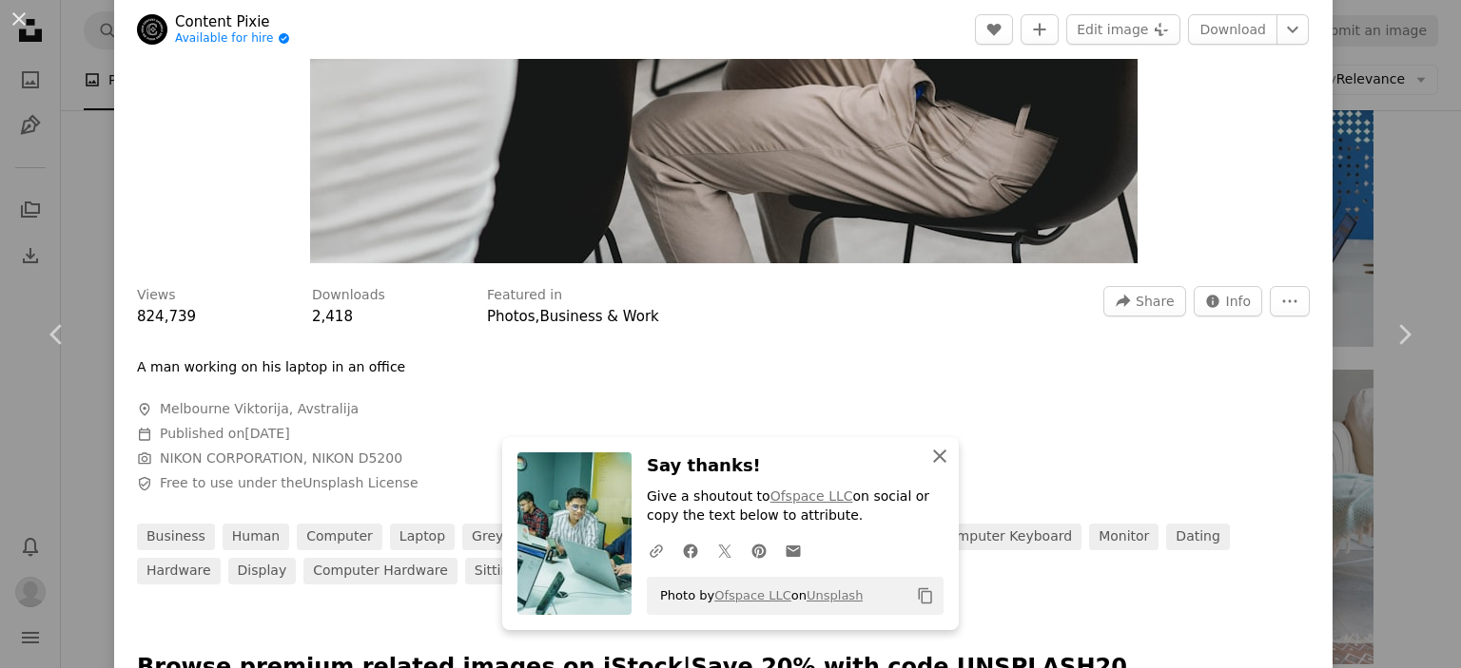
click at [933, 454] on icon "button" at bounding box center [939, 456] width 13 height 13
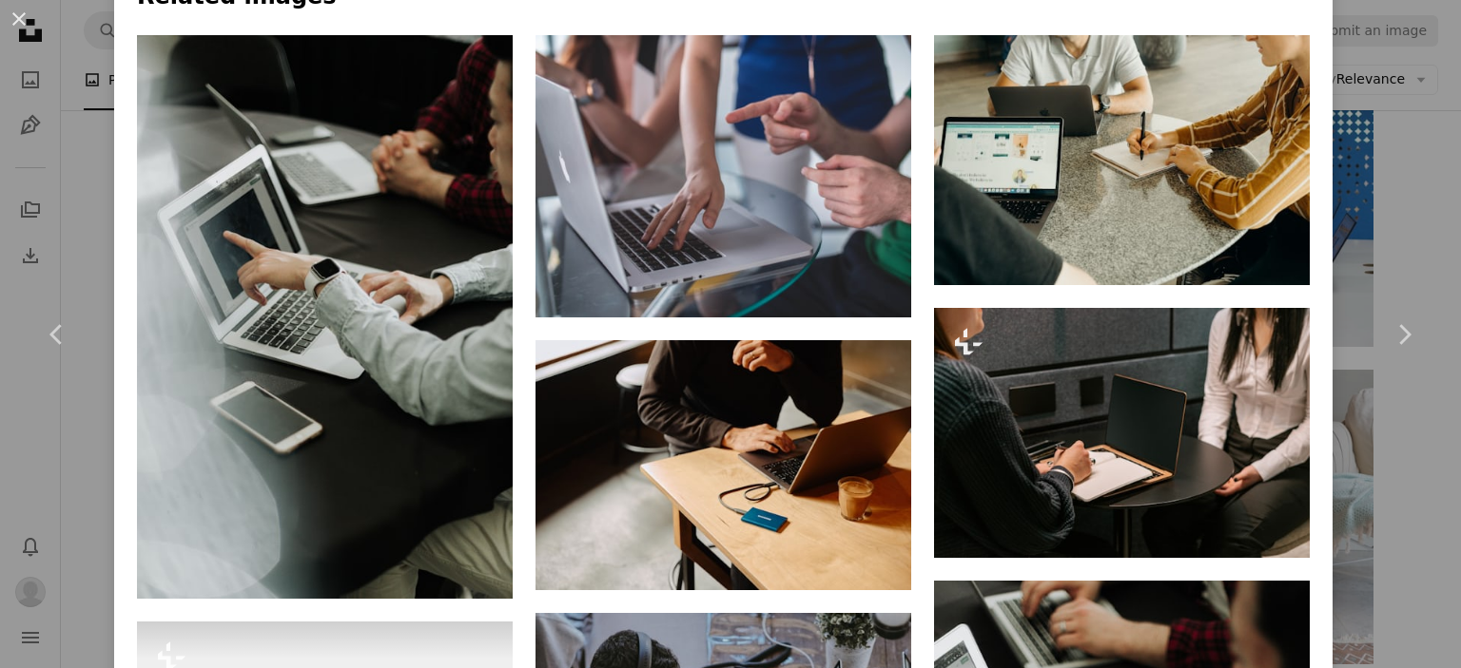
scroll to position [1349, 0]
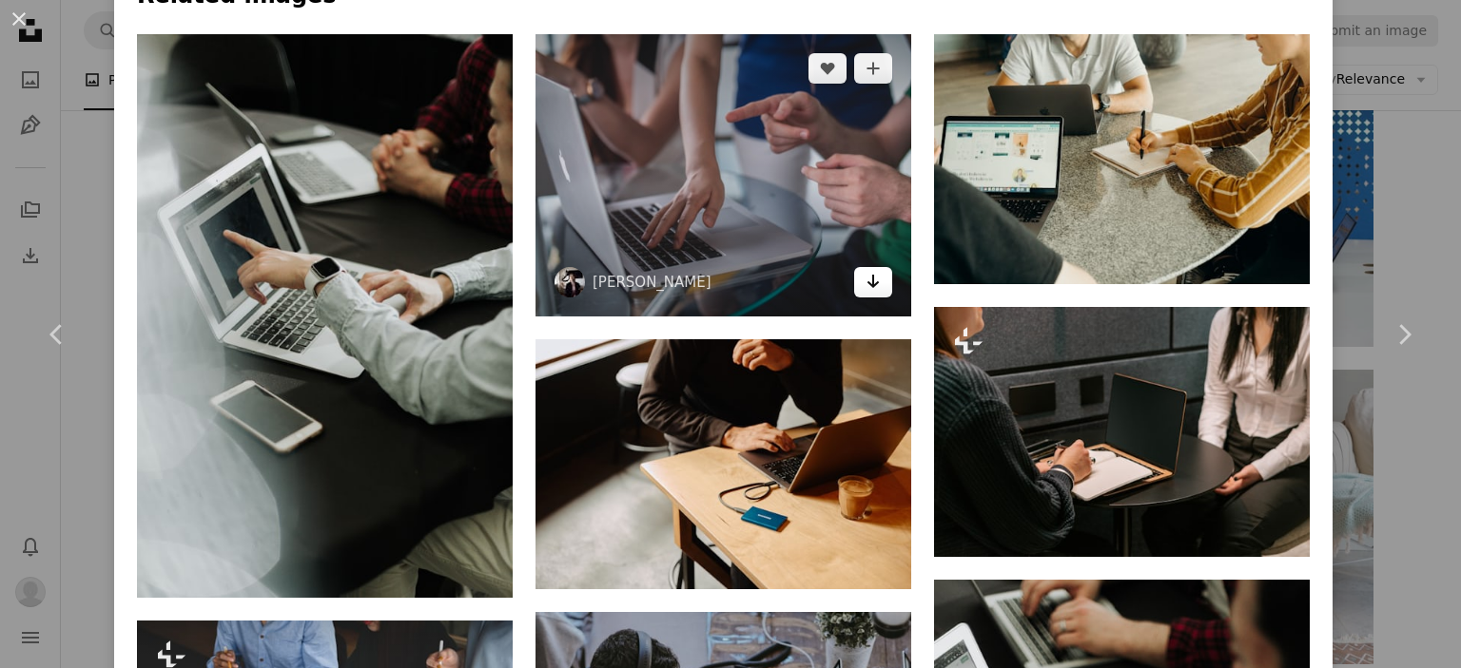
click at [869, 275] on icon "Arrow pointing down" at bounding box center [872, 281] width 15 height 23
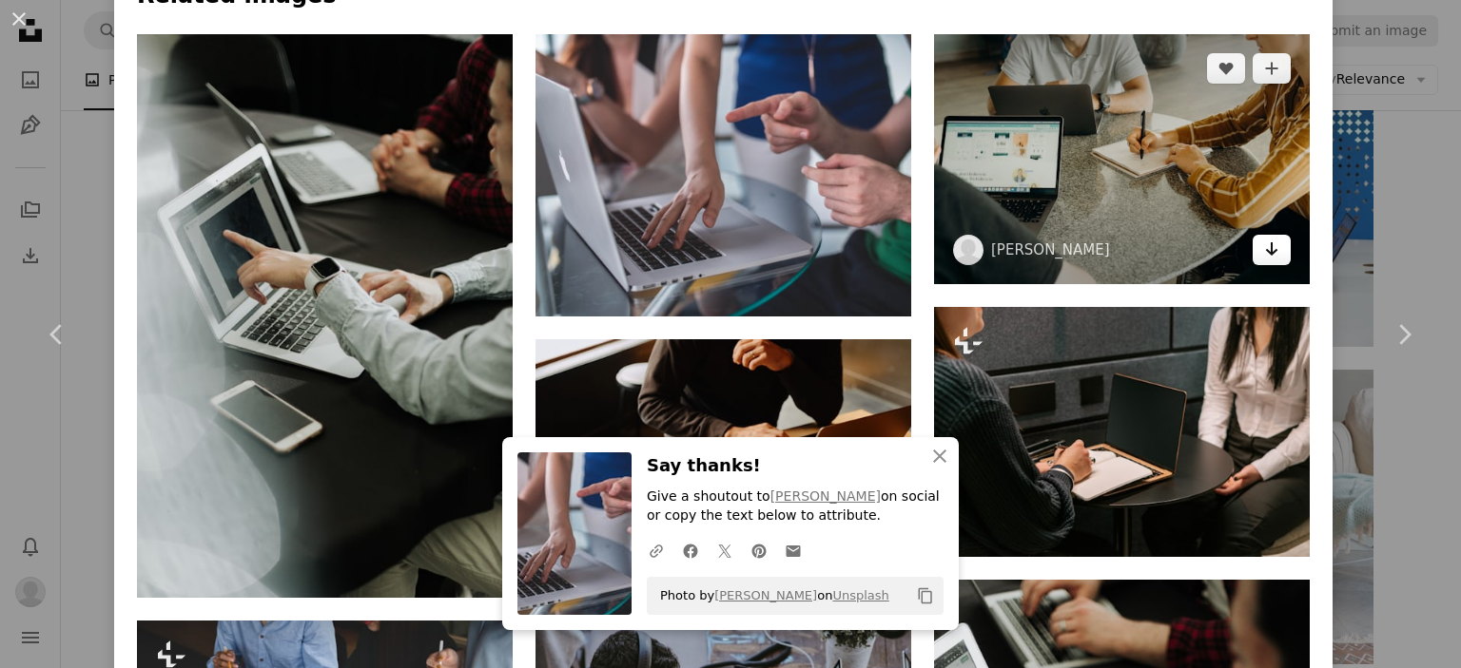
click at [1252, 245] on link "Arrow pointing down" at bounding box center [1271, 250] width 38 height 30
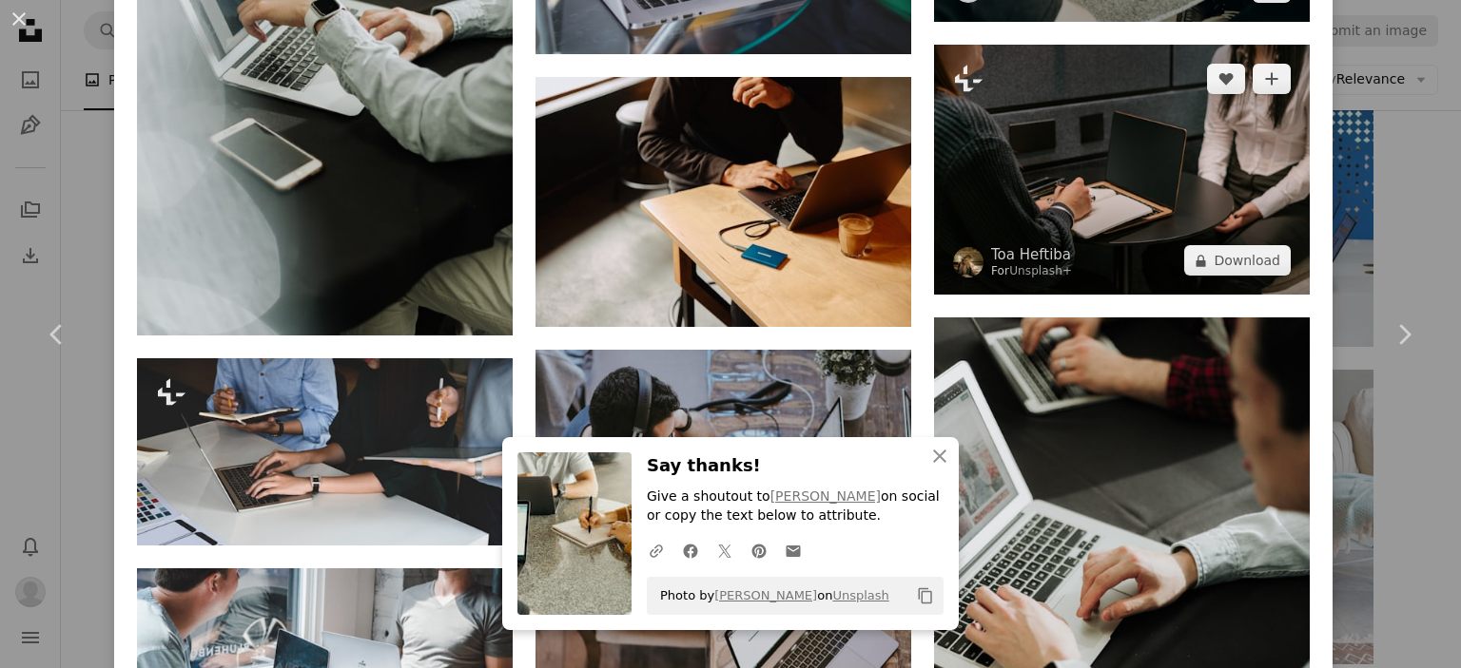
scroll to position [1620, 0]
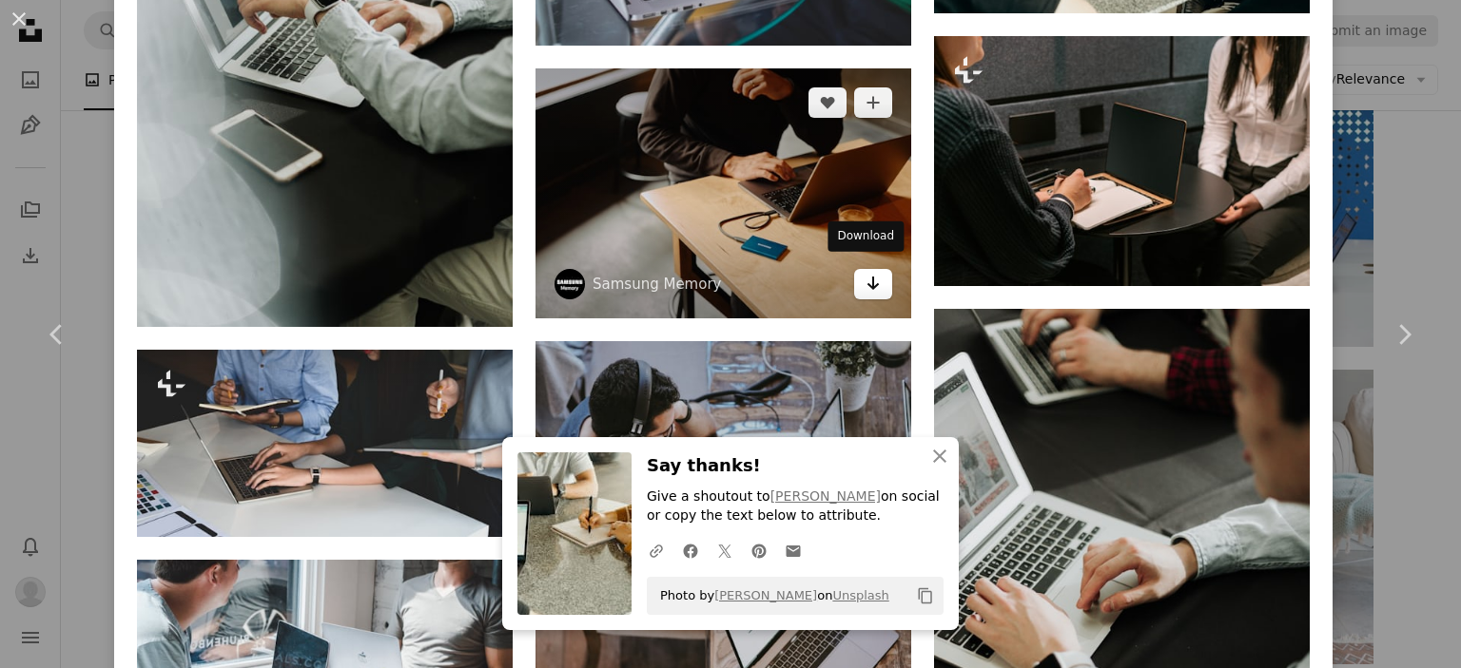
click at [864, 284] on link "Arrow pointing down" at bounding box center [873, 284] width 38 height 30
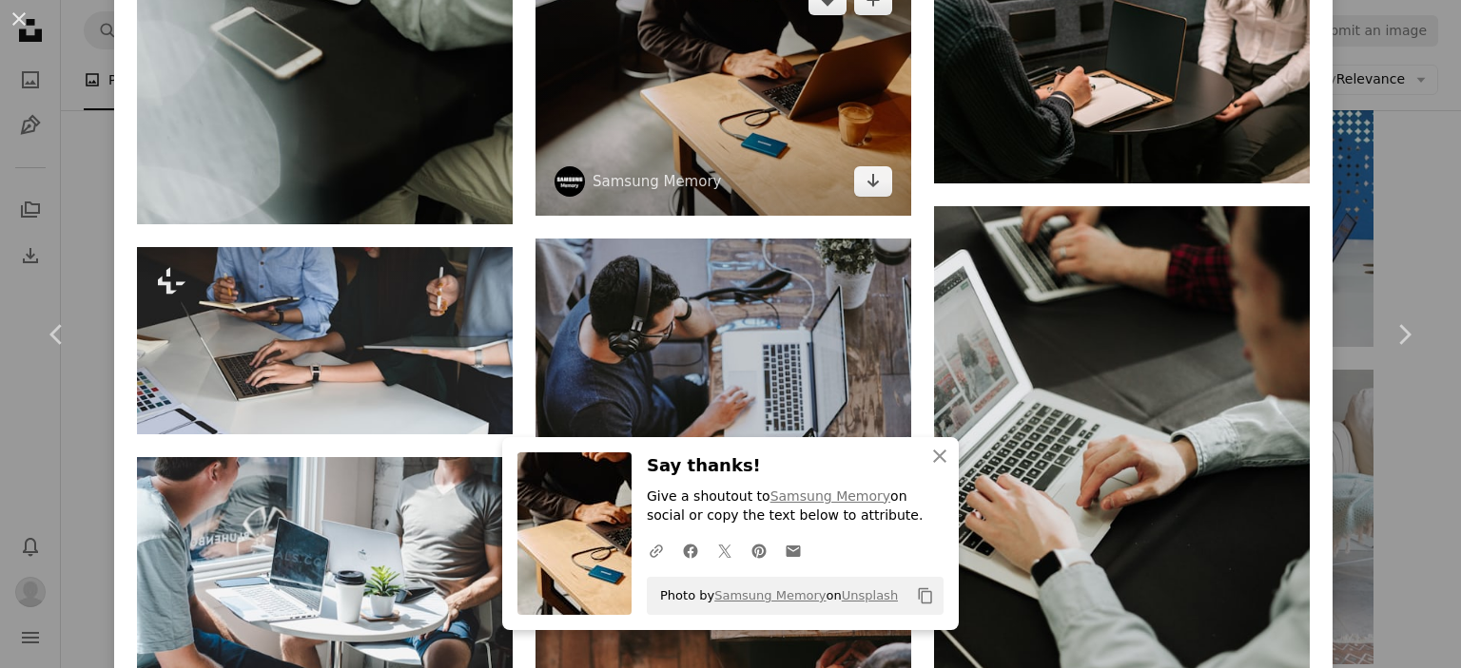
scroll to position [1857, 0]
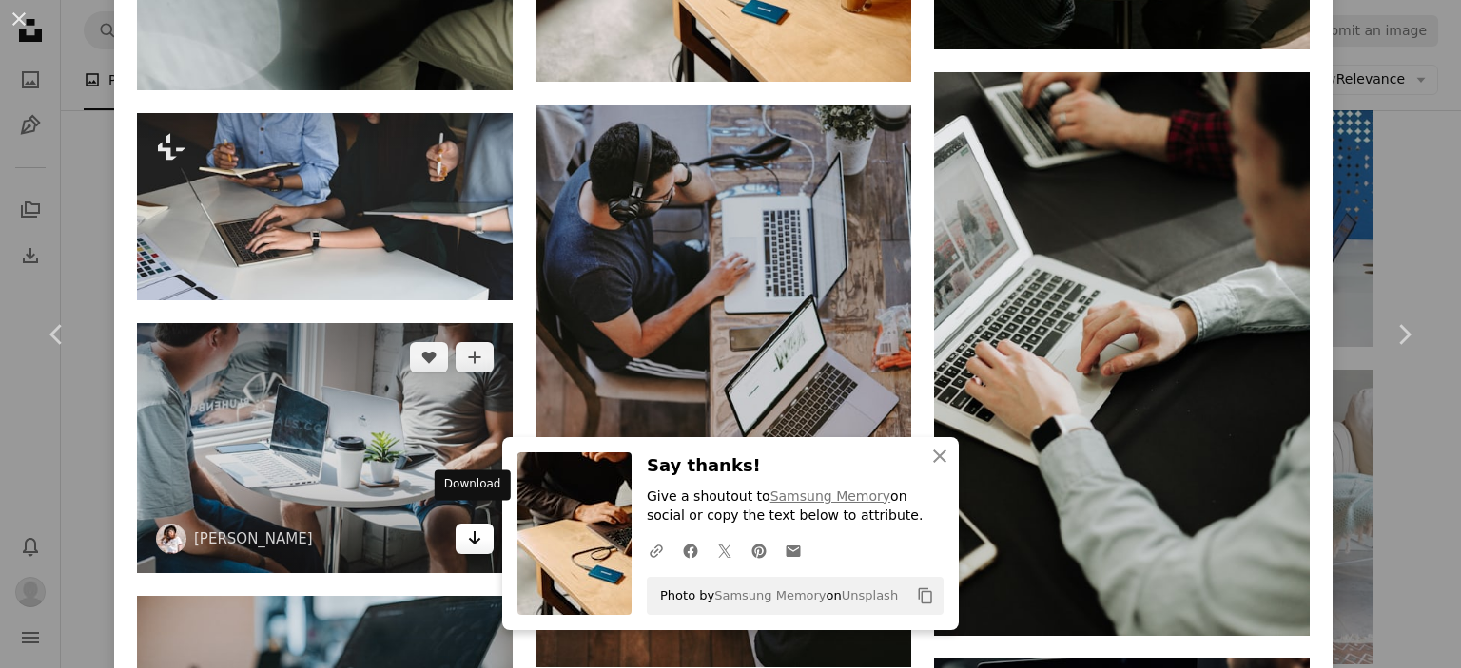
click at [456, 529] on link "Arrow pointing down" at bounding box center [474, 539] width 38 height 30
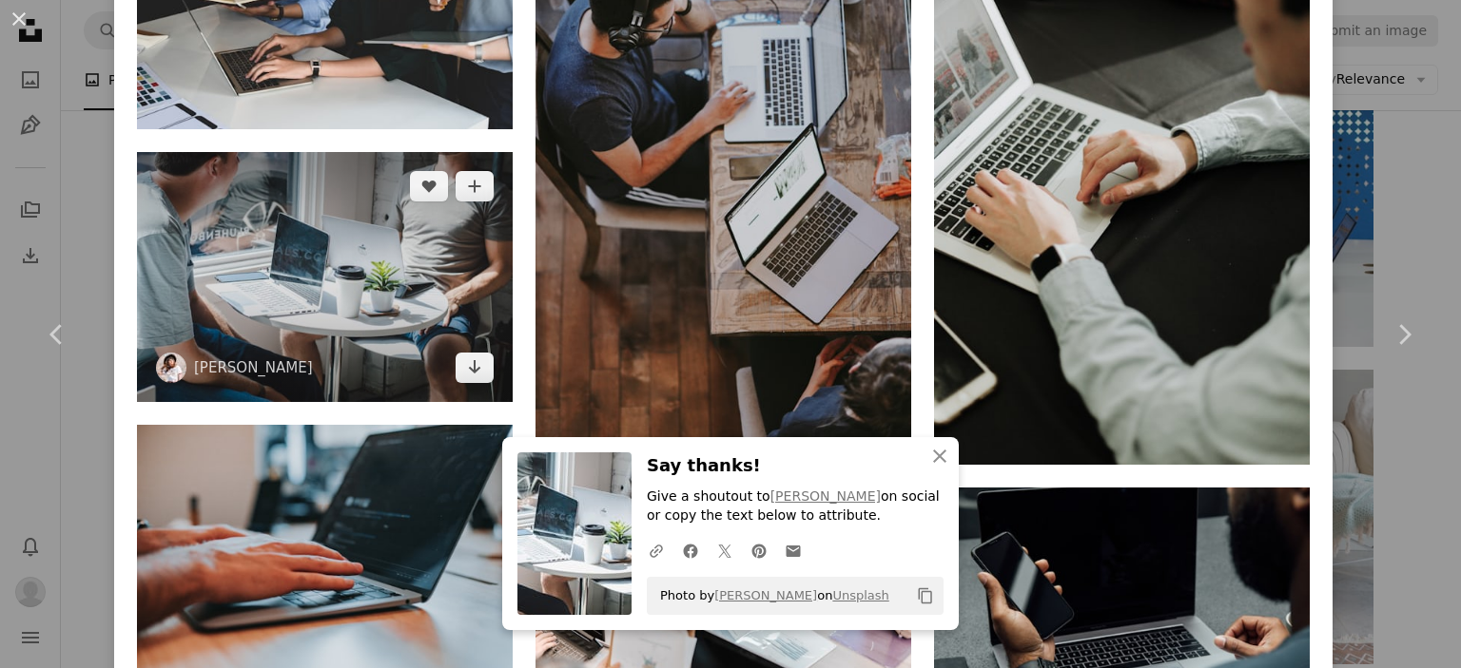
scroll to position [2036, 0]
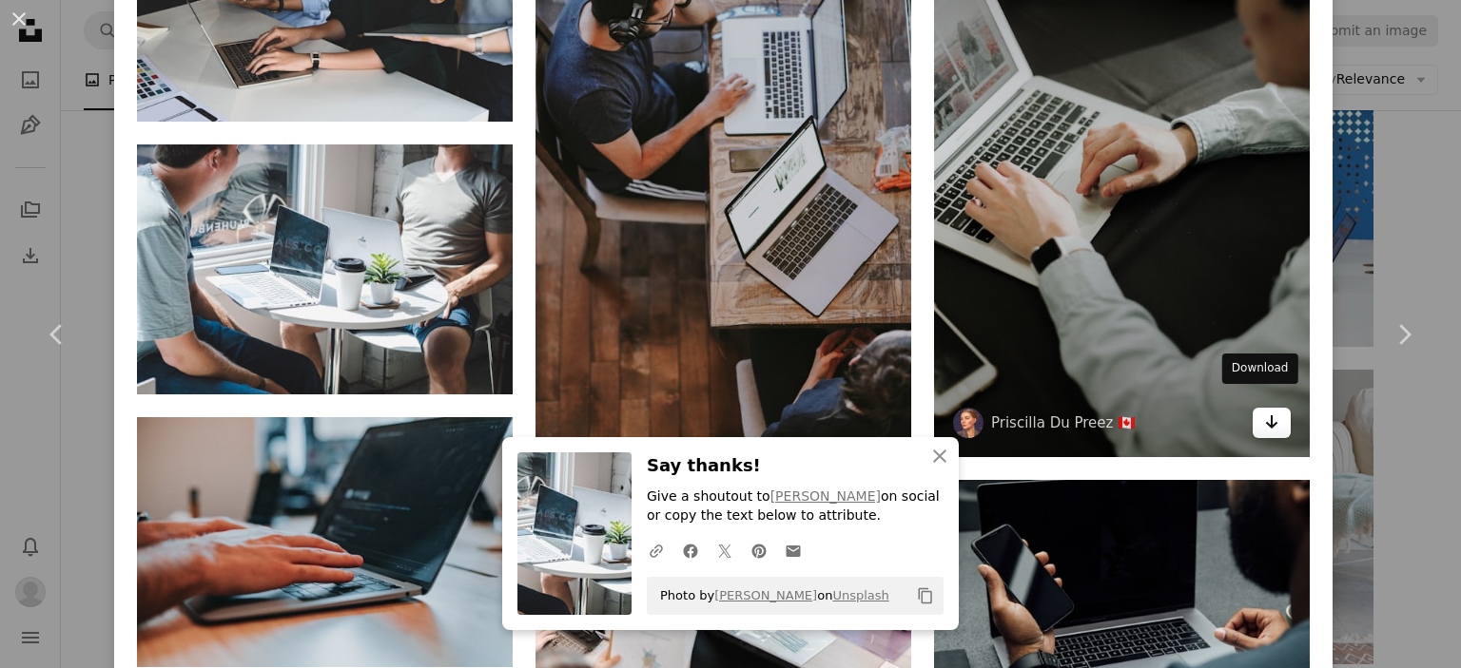
click at [1266, 416] on icon "Download" at bounding box center [1272, 422] width 12 height 13
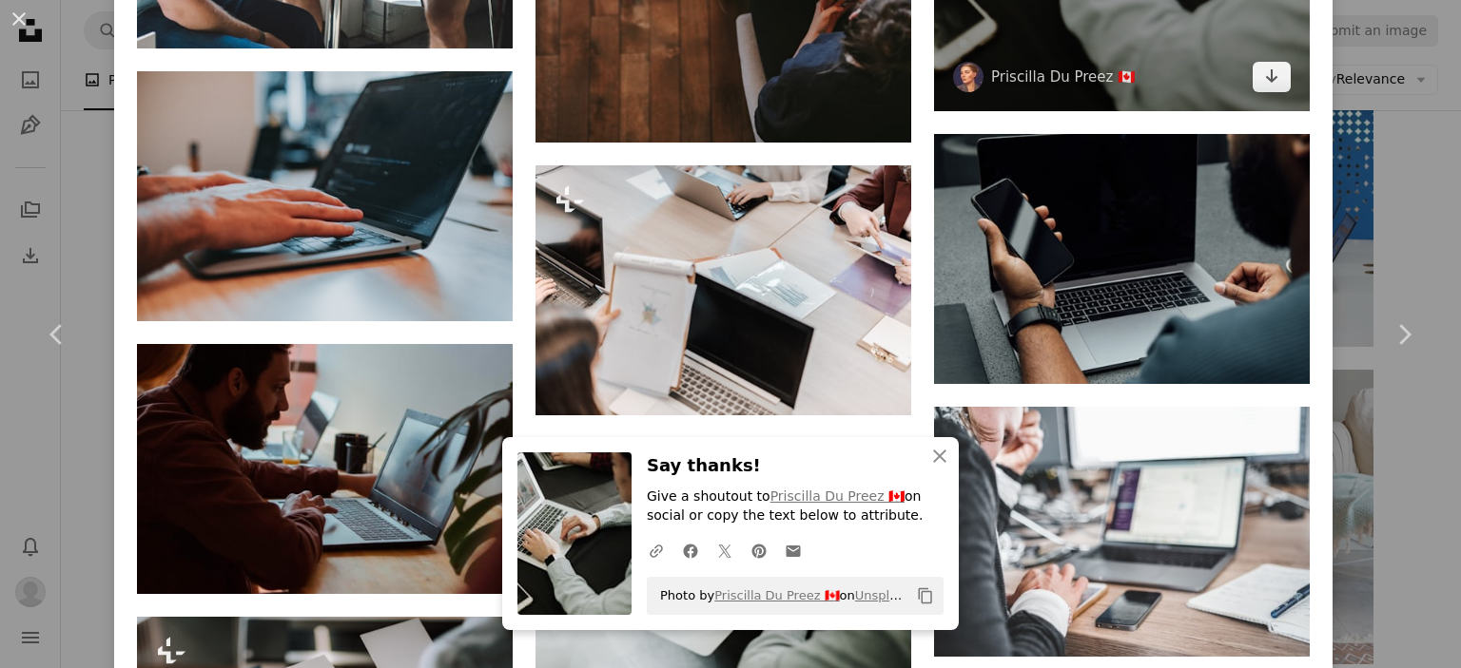
scroll to position [2384, 0]
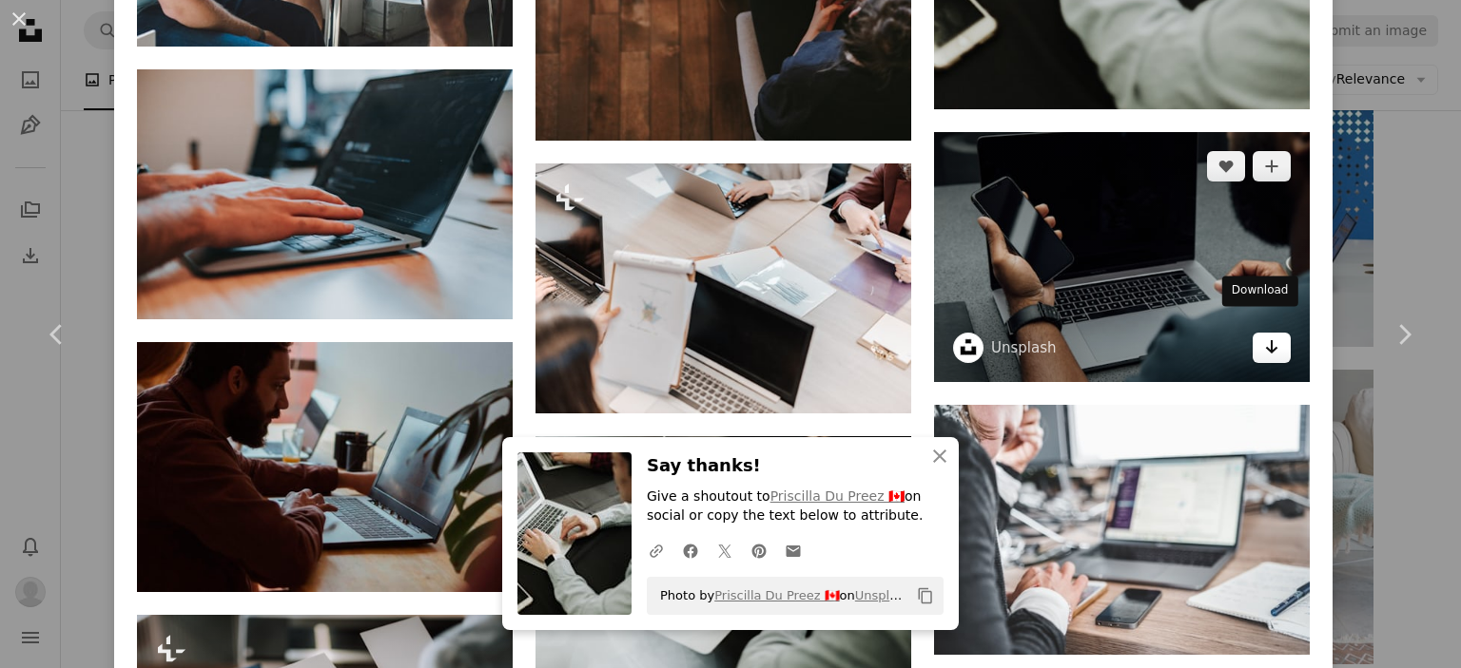
click at [1264, 336] on icon "Arrow pointing down" at bounding box center [1271, 347] width 15 height 23
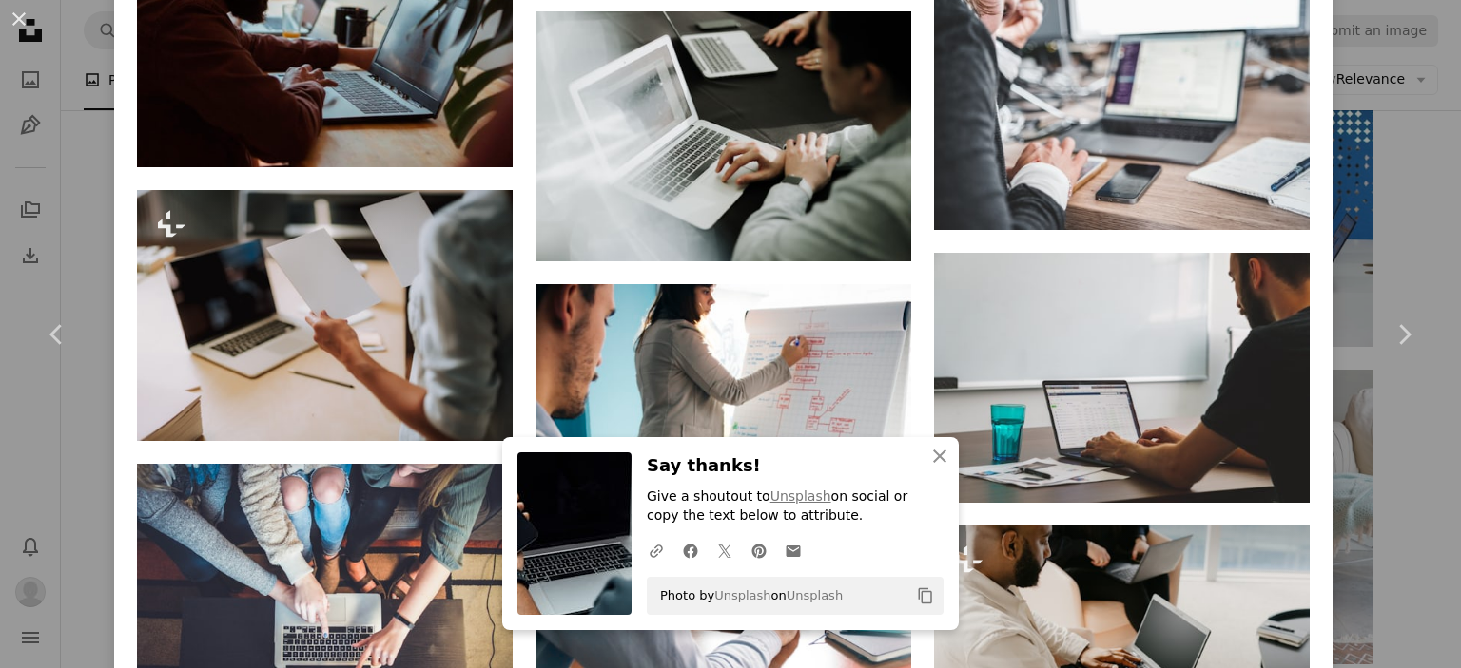
scroll to position [2811, 0]
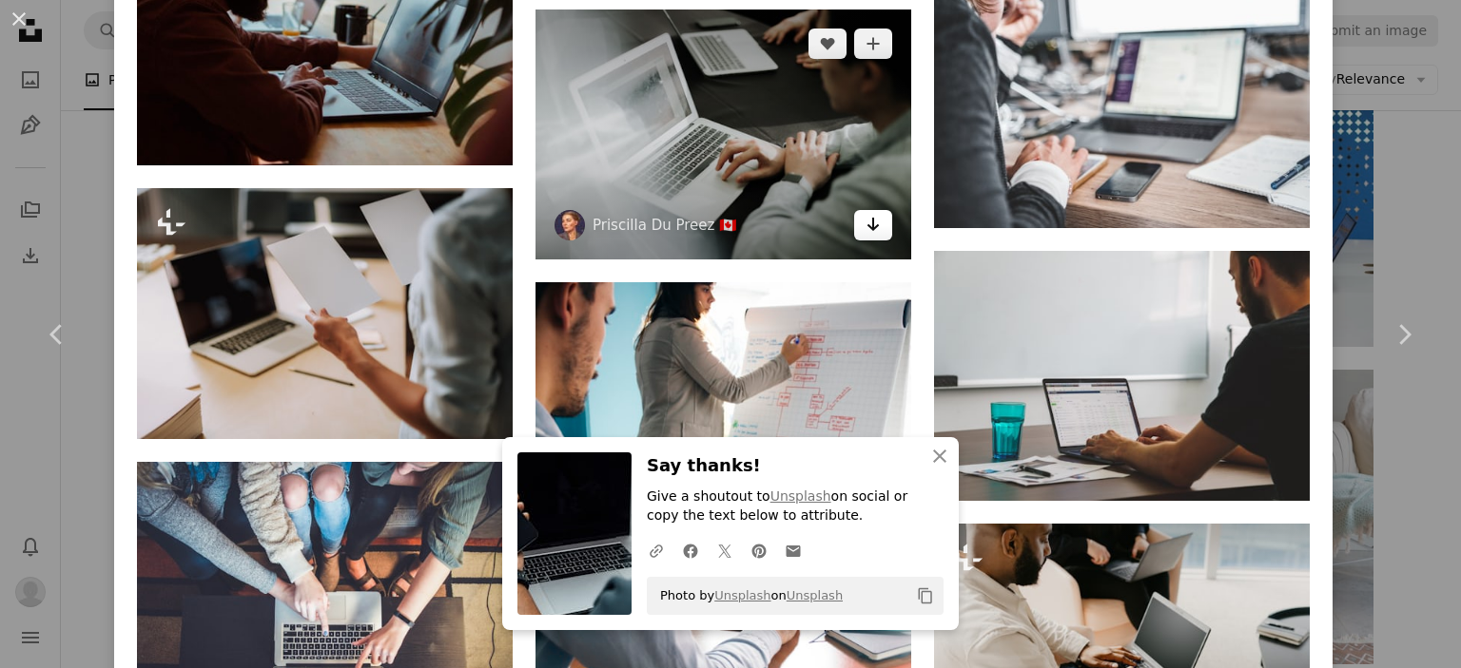
click at [865, 213] on icon "Arrow pointing down" at bounding box center [872, 224] width 15 height 23
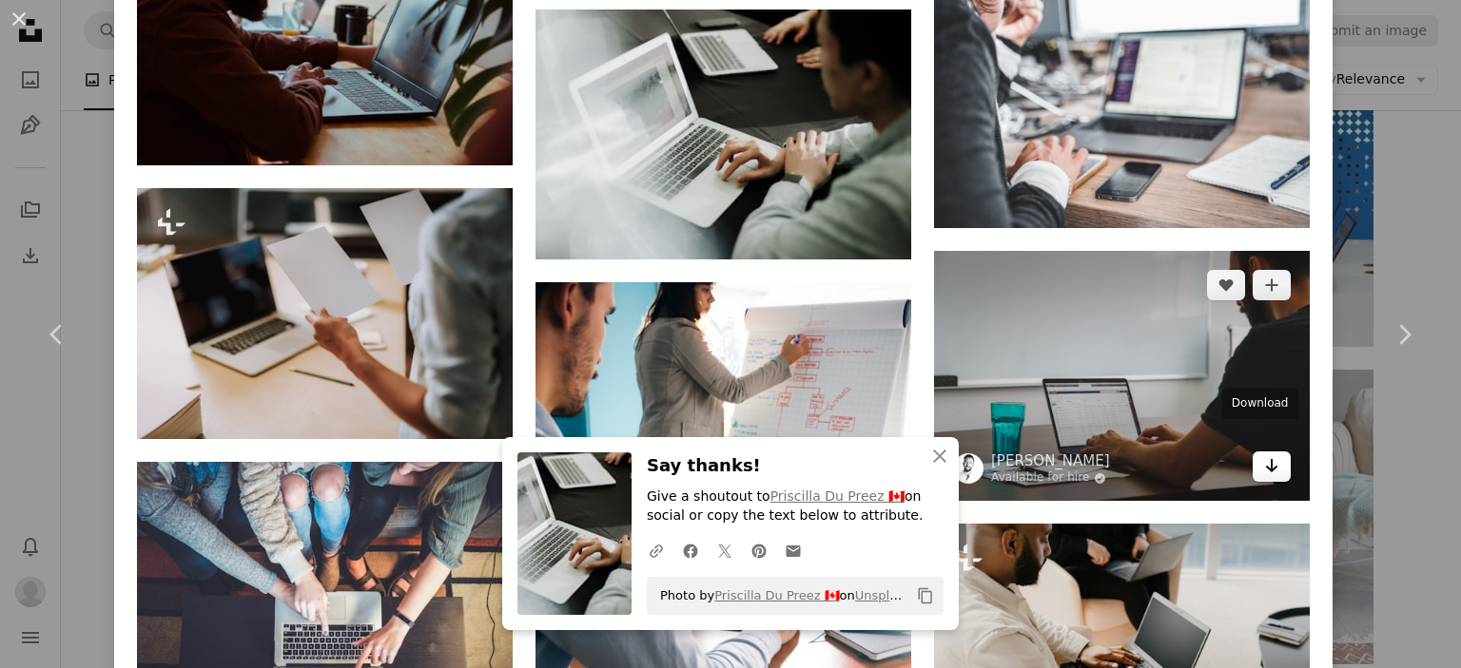
click at [1264, 455] on icon "Arrow pointing down" at bounding box center [1271, 466] width 15 height 23
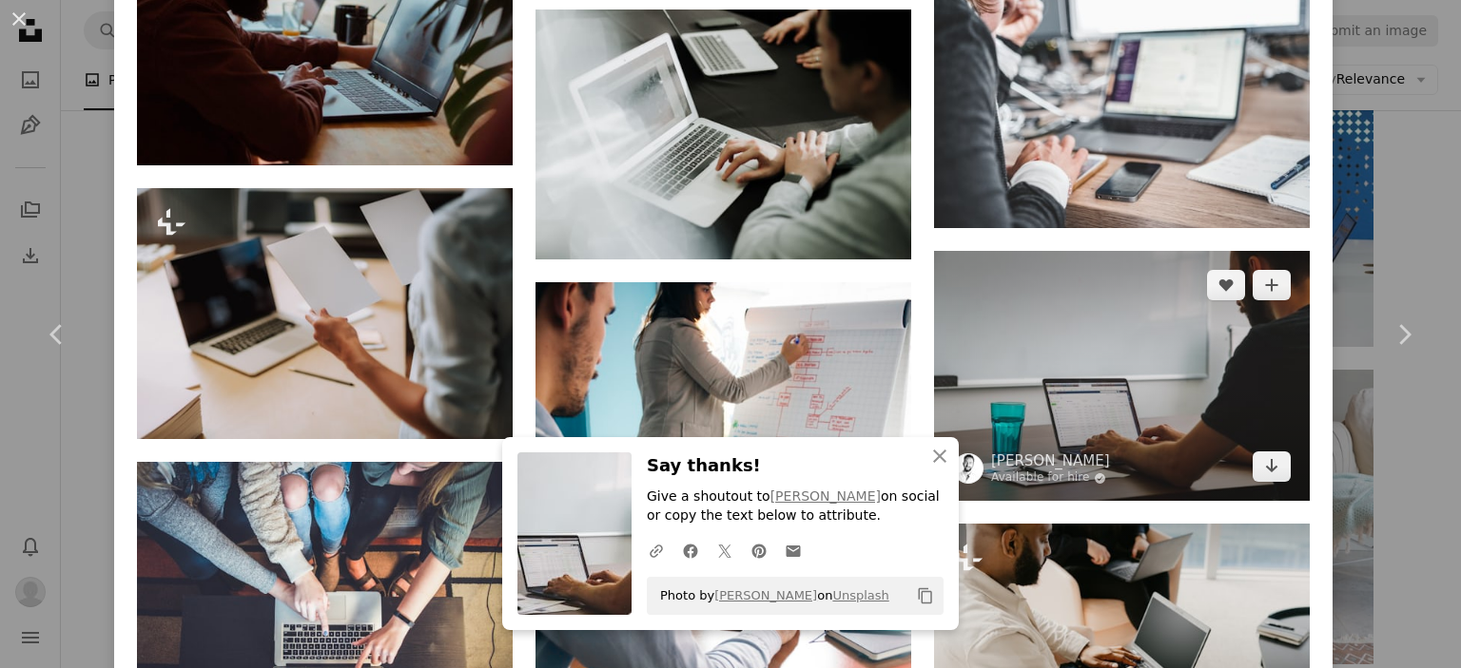
scroll to position [2932, 0]
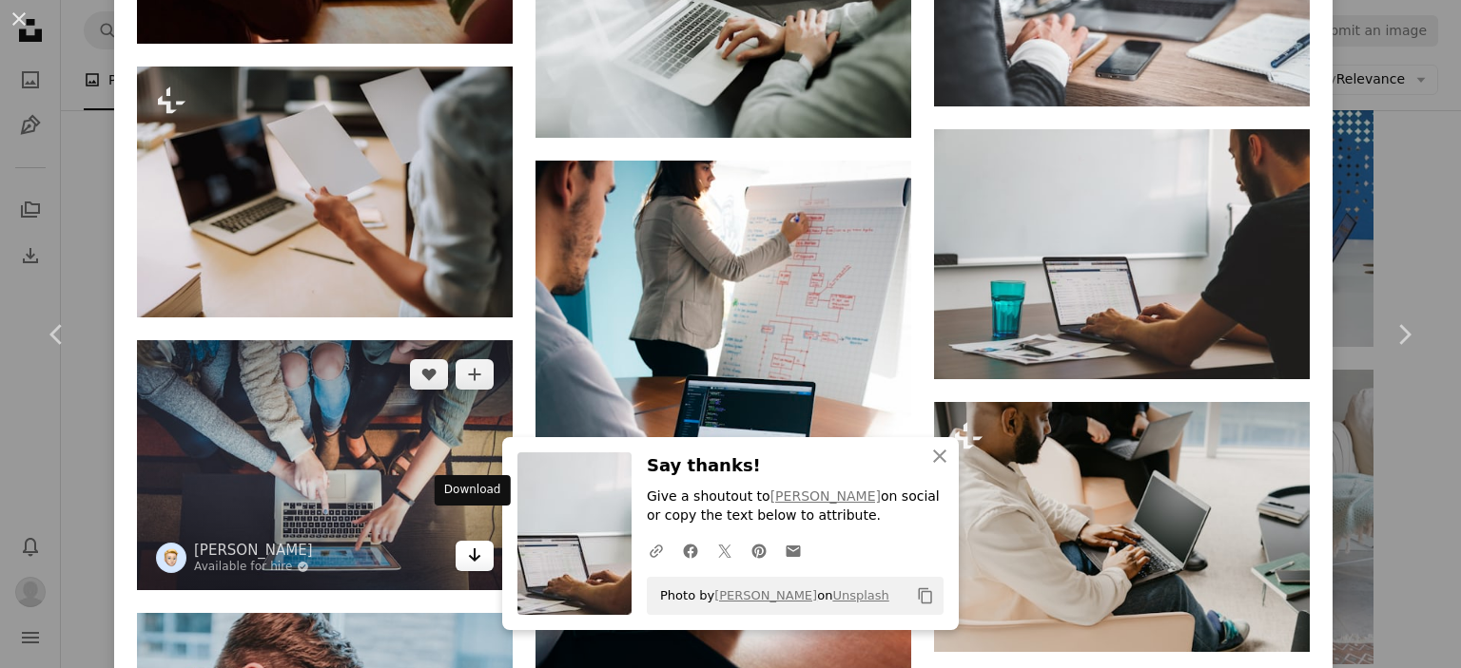
click at [467, 544] on icon "Arrow pointing down" at bounding box center [474, 555] width 15 height 23
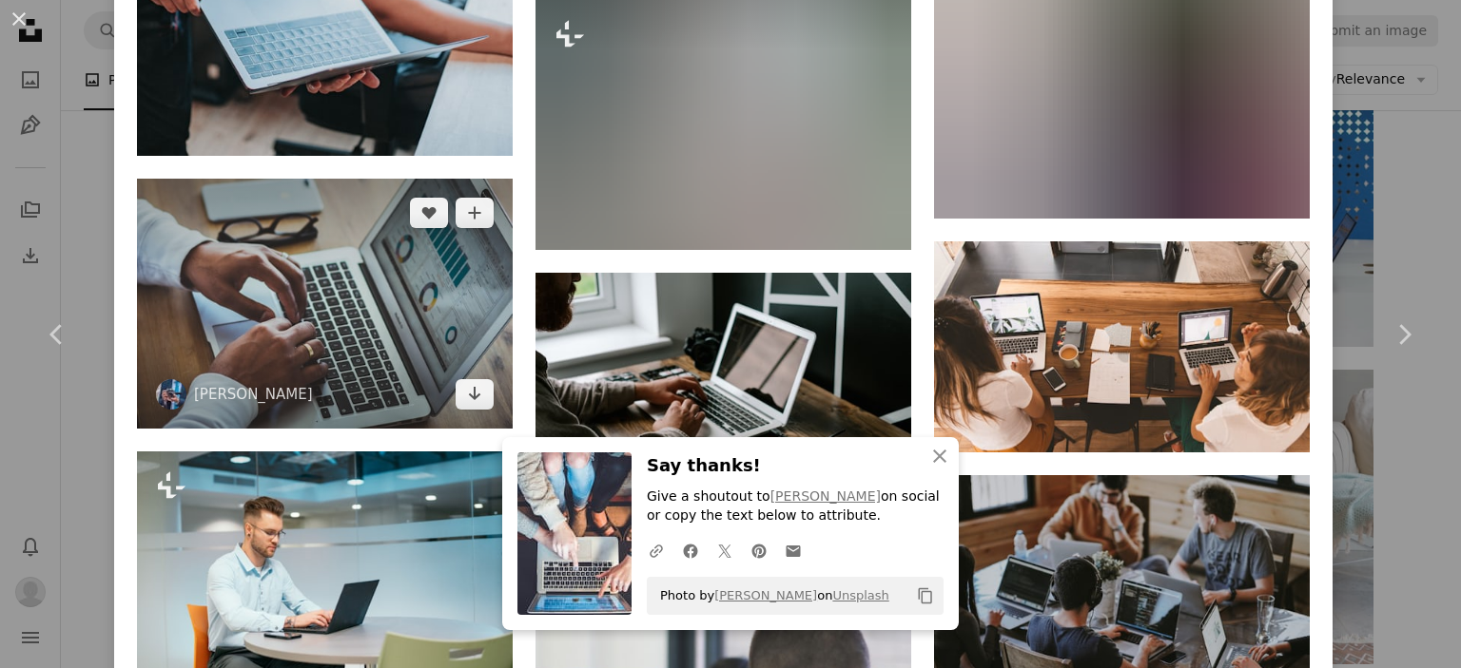
scroll to position [4257, 0]
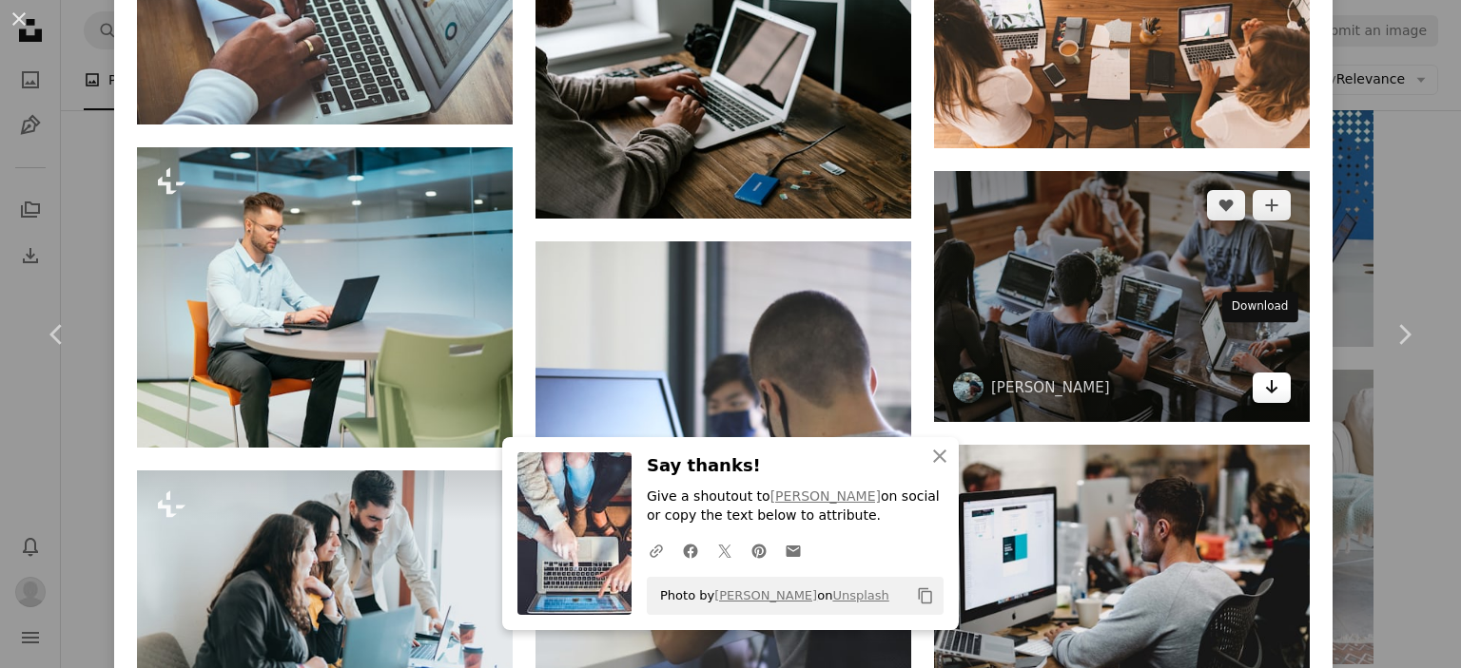
click at [1264, 376] on icon "Arrow pointing down" at bounding box center [1271, 387] width 15 height 23
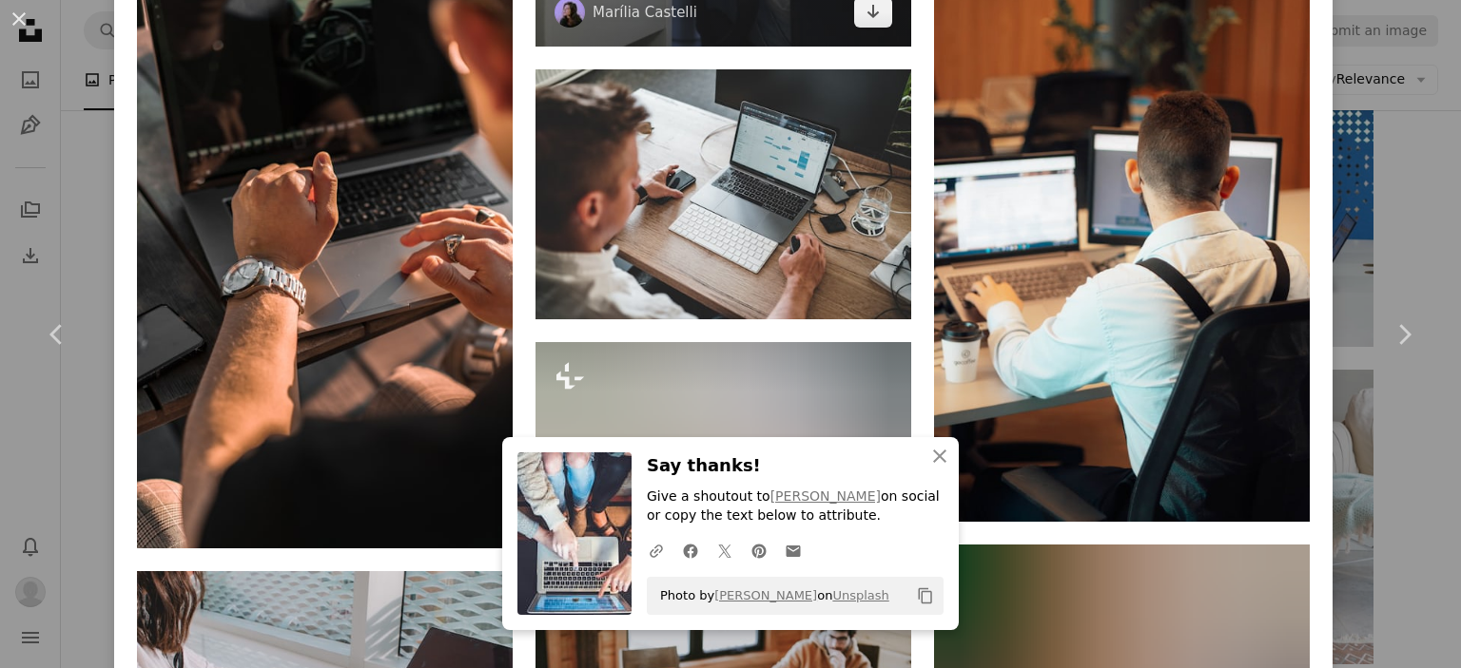
scroll to position [5019, 0]
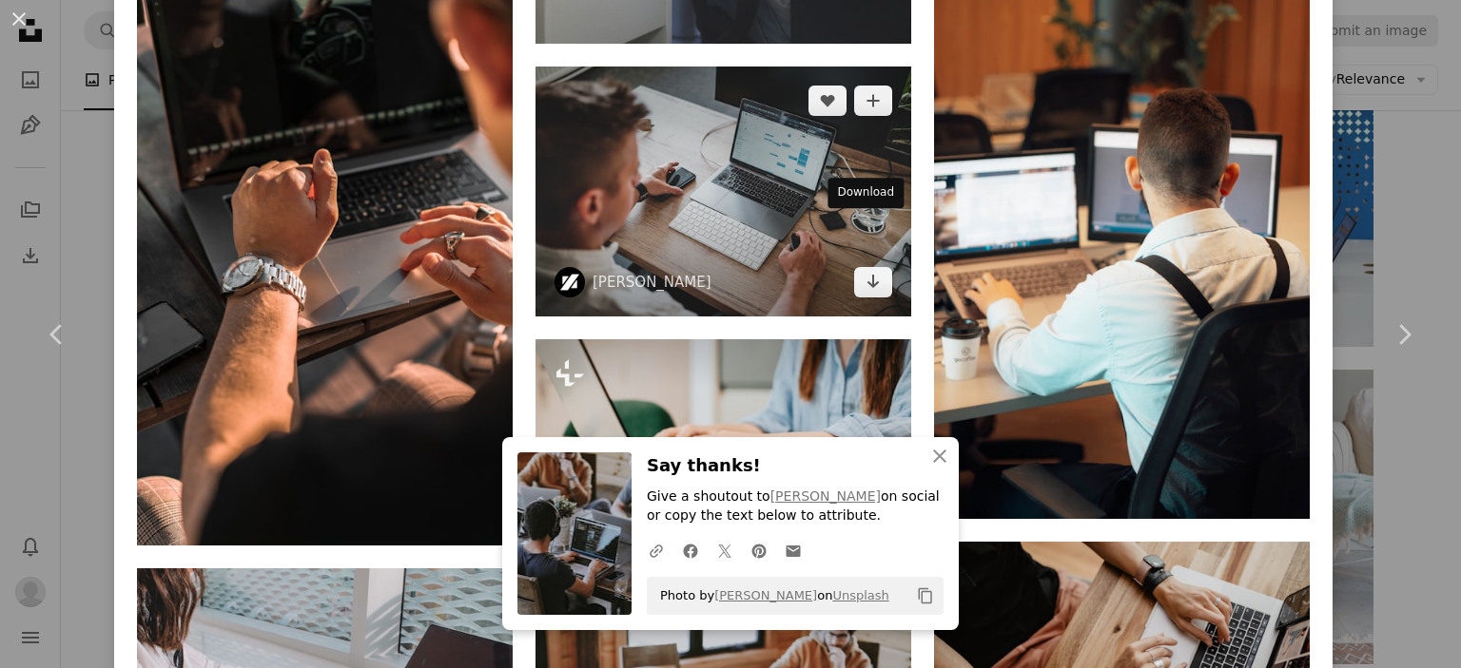
drag, startPoint x: 866, startPoint y: 231, endPoint x: 738, endPoint y: 145, distance: 154.3
click at [866, 270] on icon "Arrow pointing down" at bounding box center [872, 281] width 15 height 23
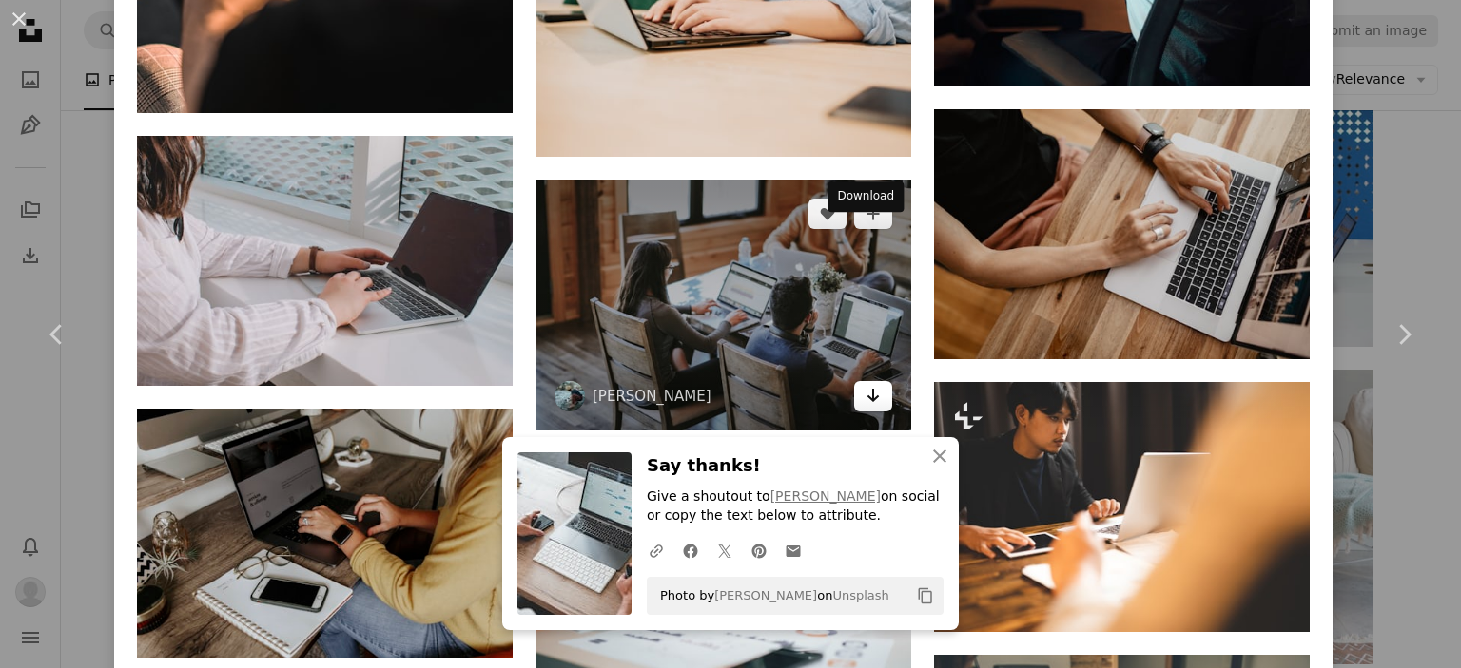
scroll to position [5555, 0]
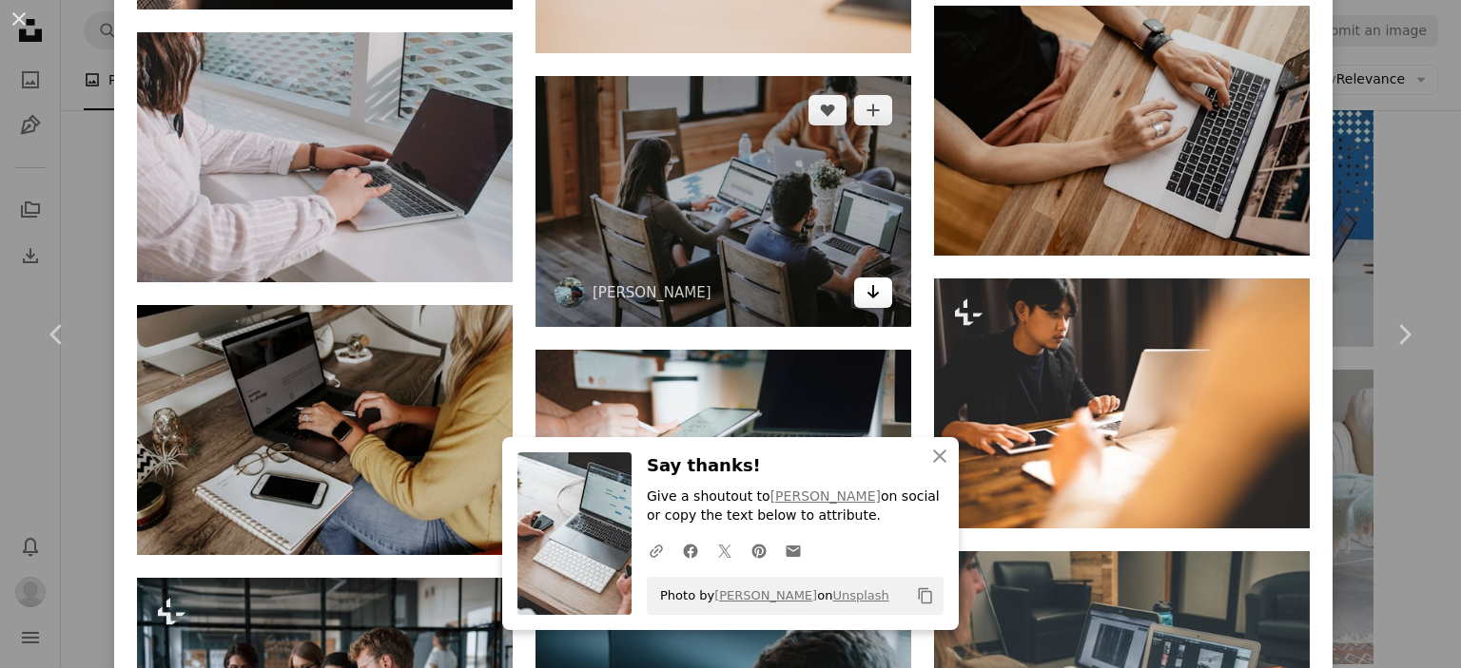
click at [867, 281] on icon "Arrow pointing down" at bounding box center [872, 292] width 15 height 23
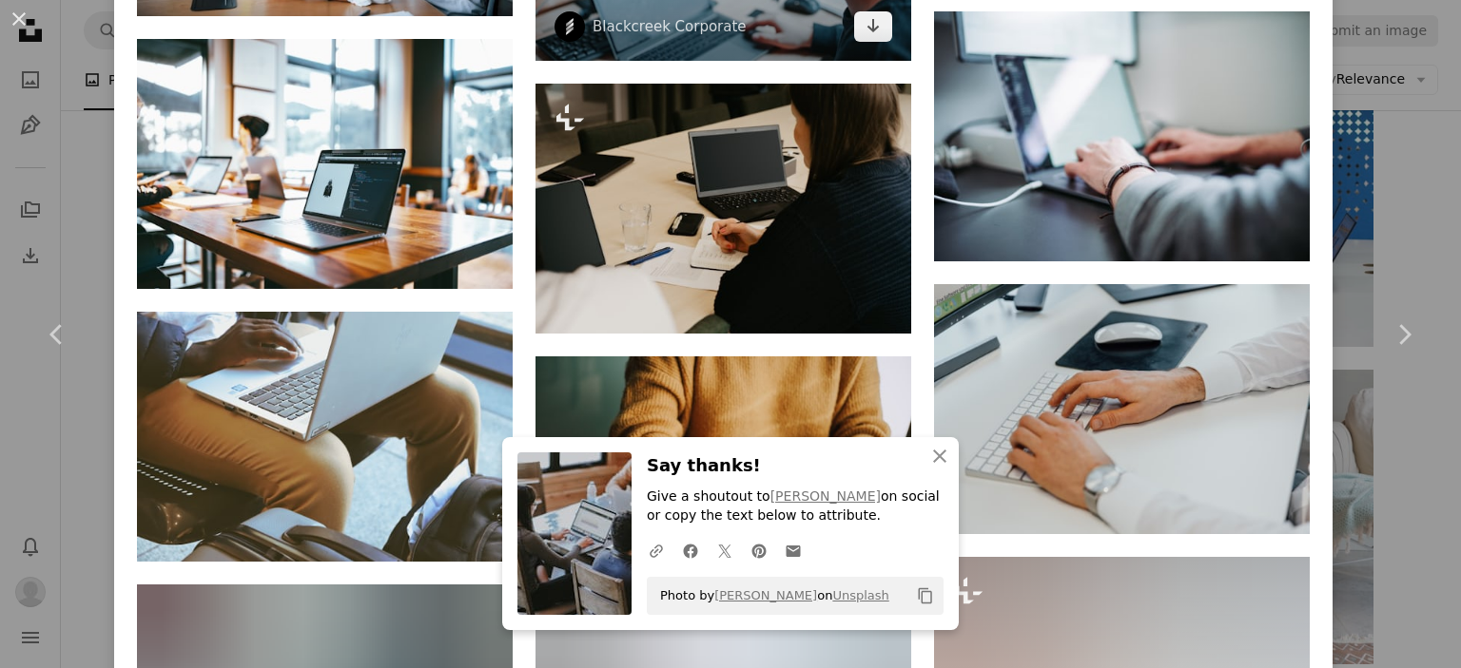
scroll to position [6370, 0]
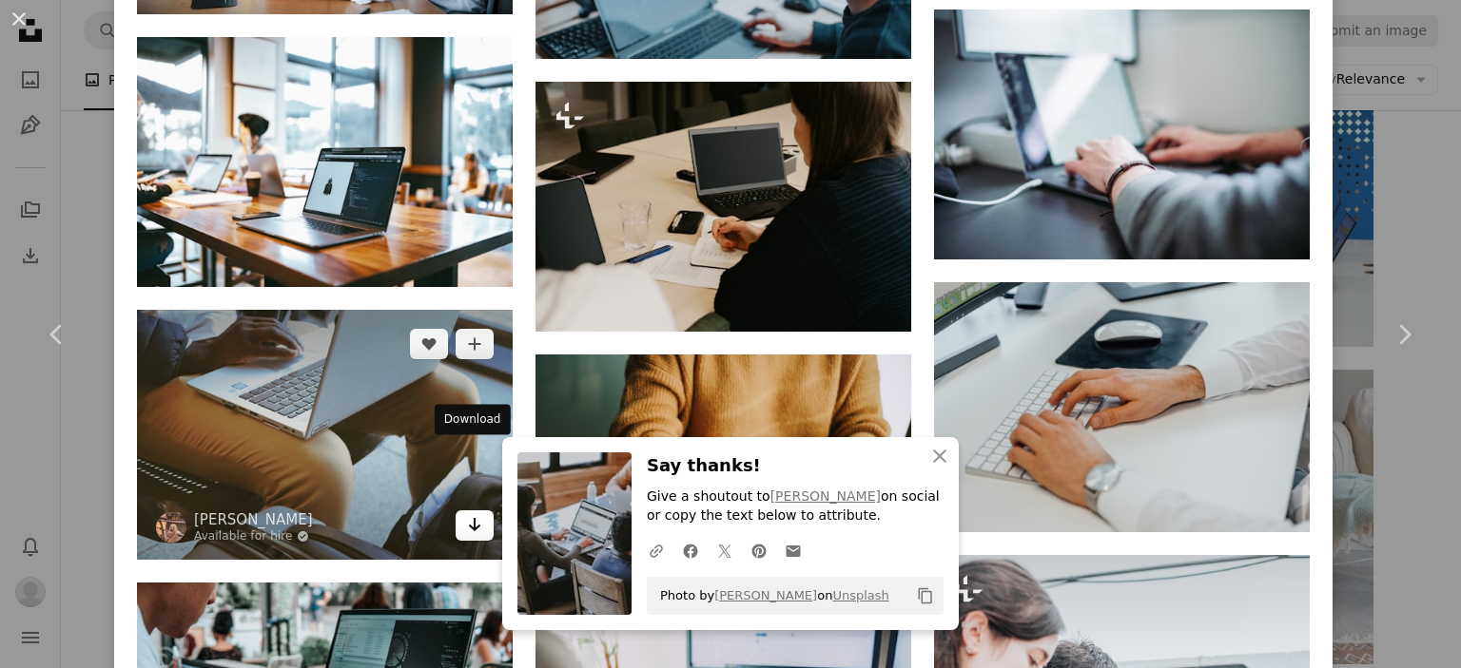
click at [467, 513] on icon "Arrow pointing down" at bounding box center [474, 524] width 15 height 23
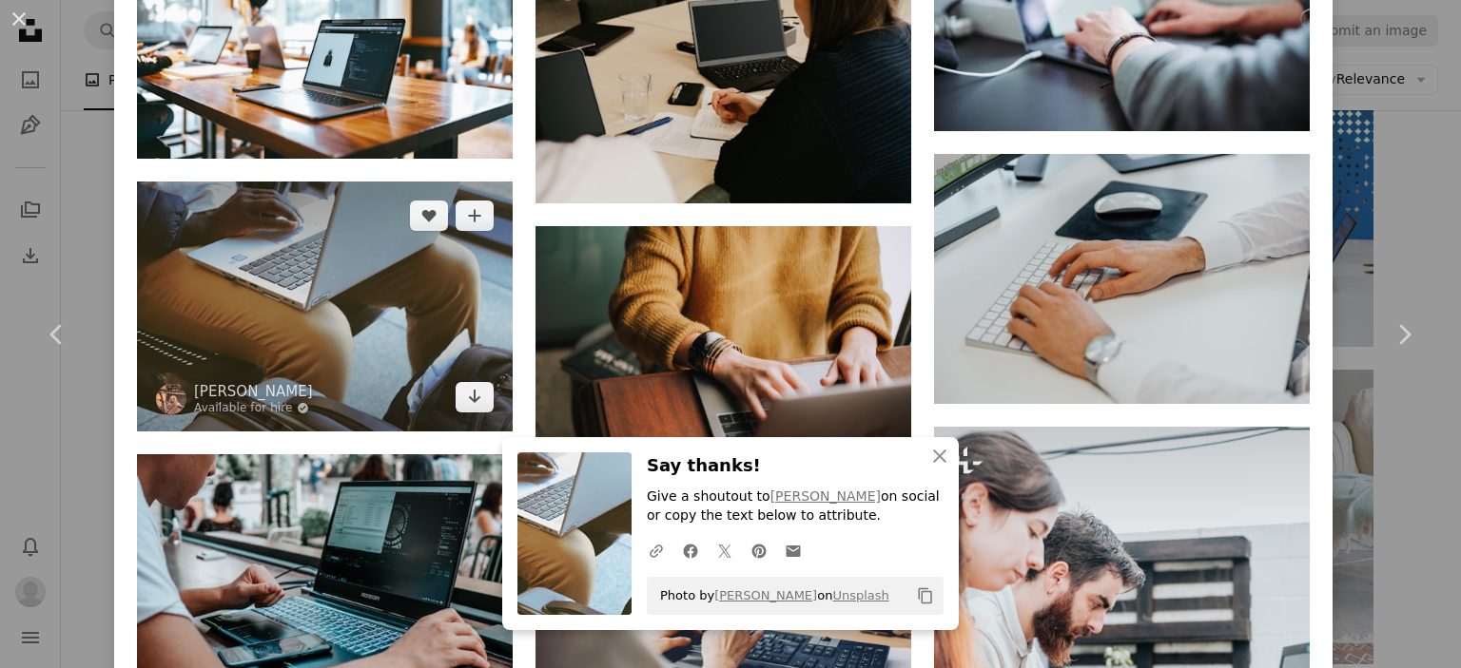
scroll to position [6499, 0]
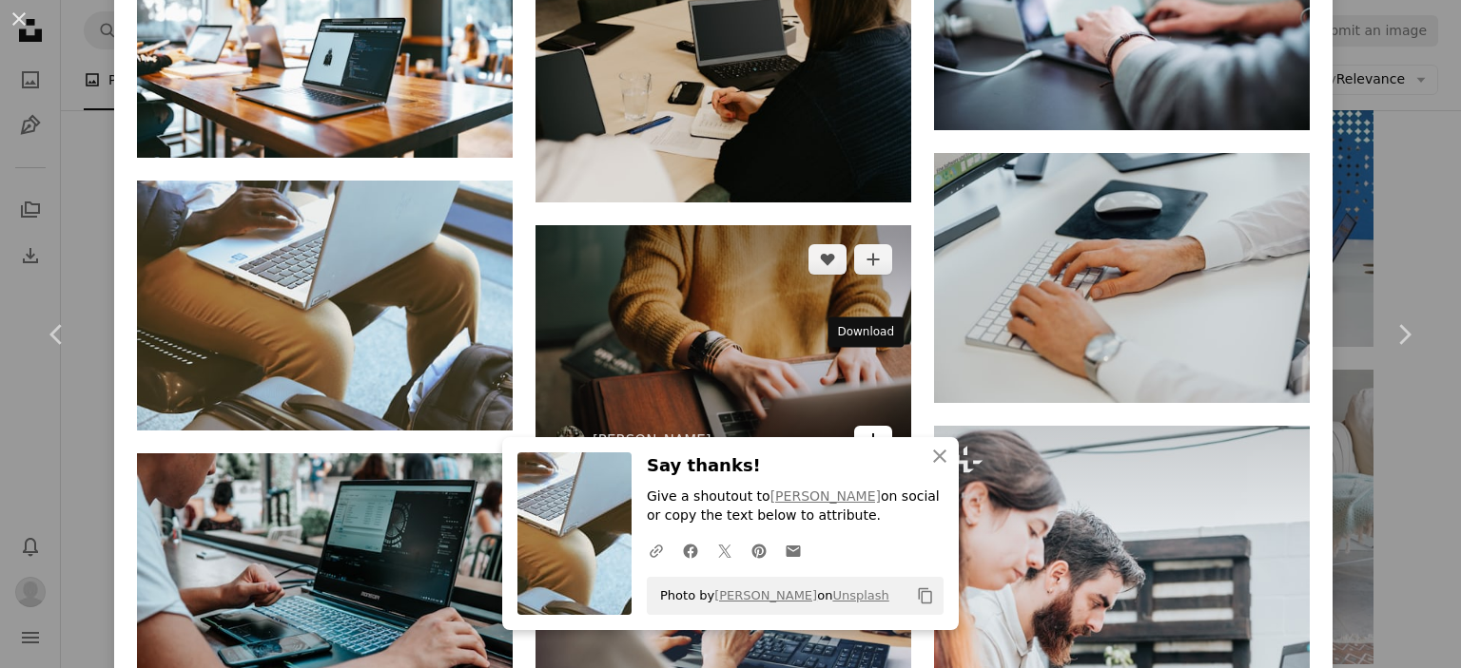
click at [871, 426] on link "Arrow pointing down" at bounding box center [873, 441] width 38 height 30
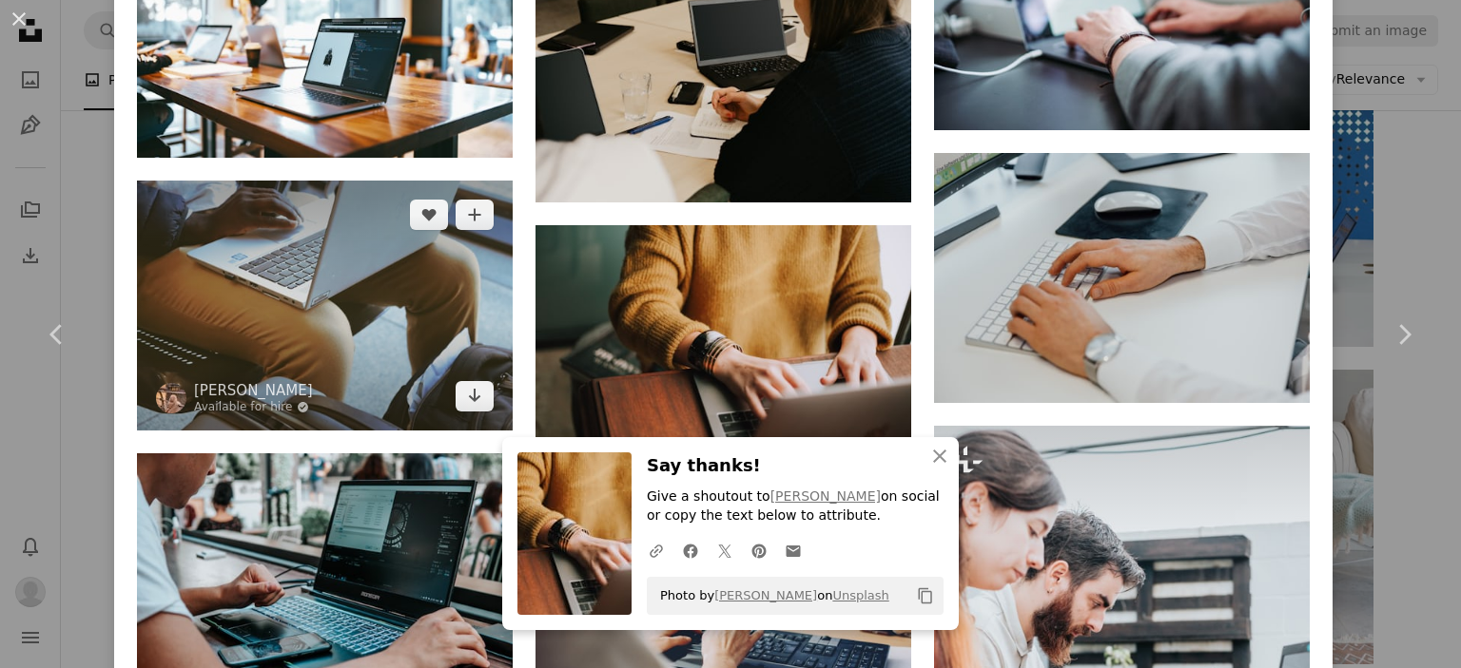
click at [422, 265] on img at bounding box center [325, 306] width 376 height 250
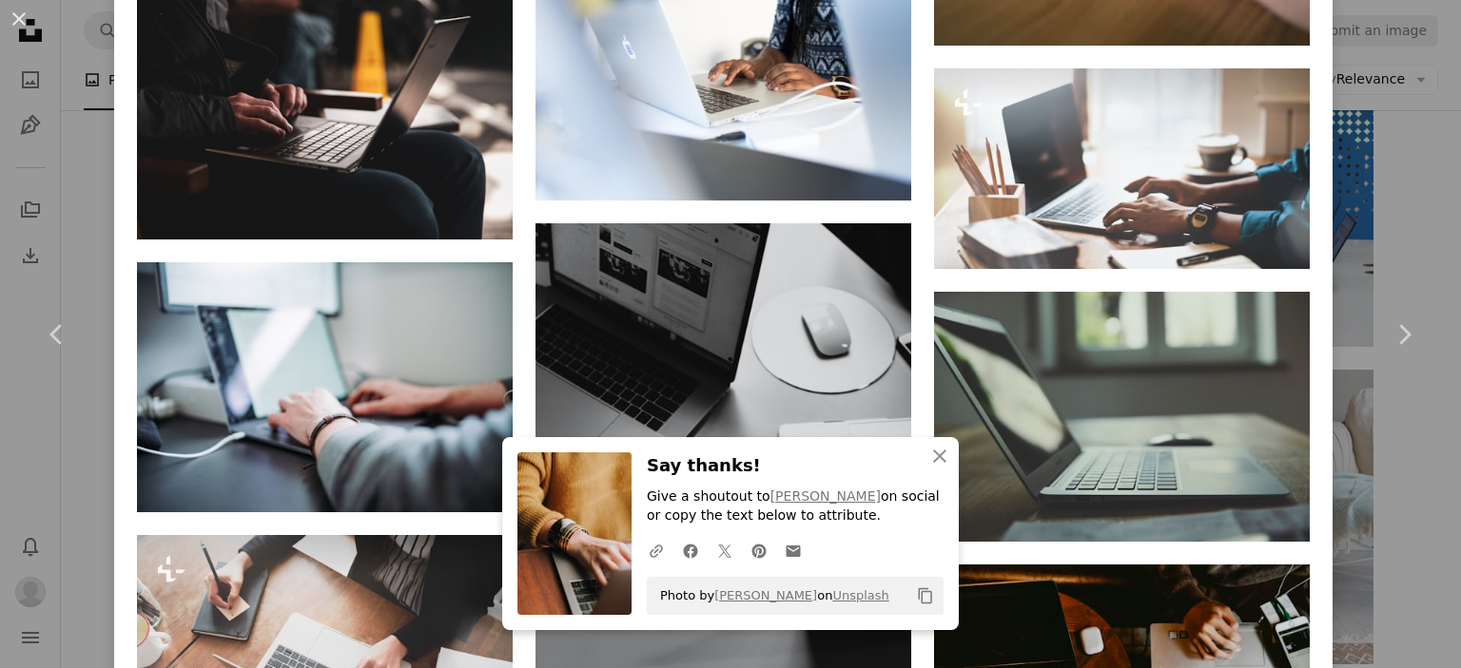
scroll to position [2944, 0]
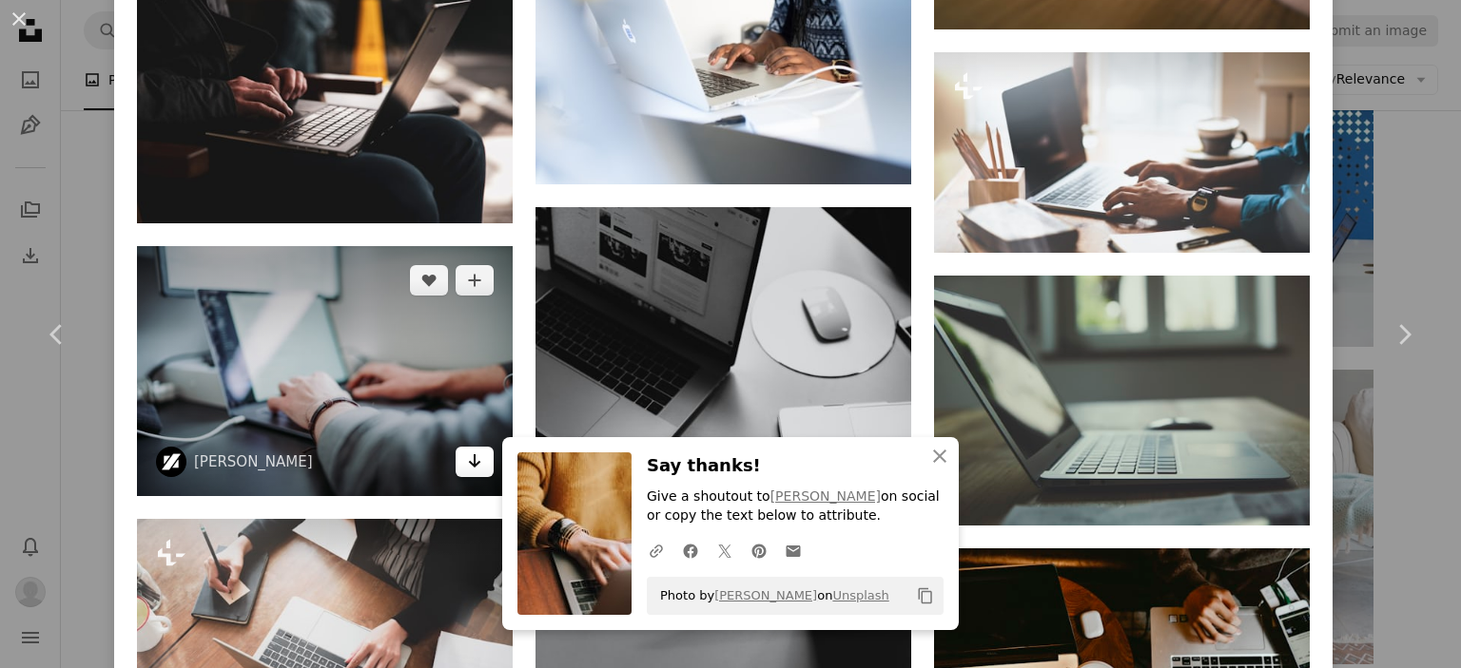
click at [469, 455] on icon "Download" at bounding box center [475, 461] width 12 height 13
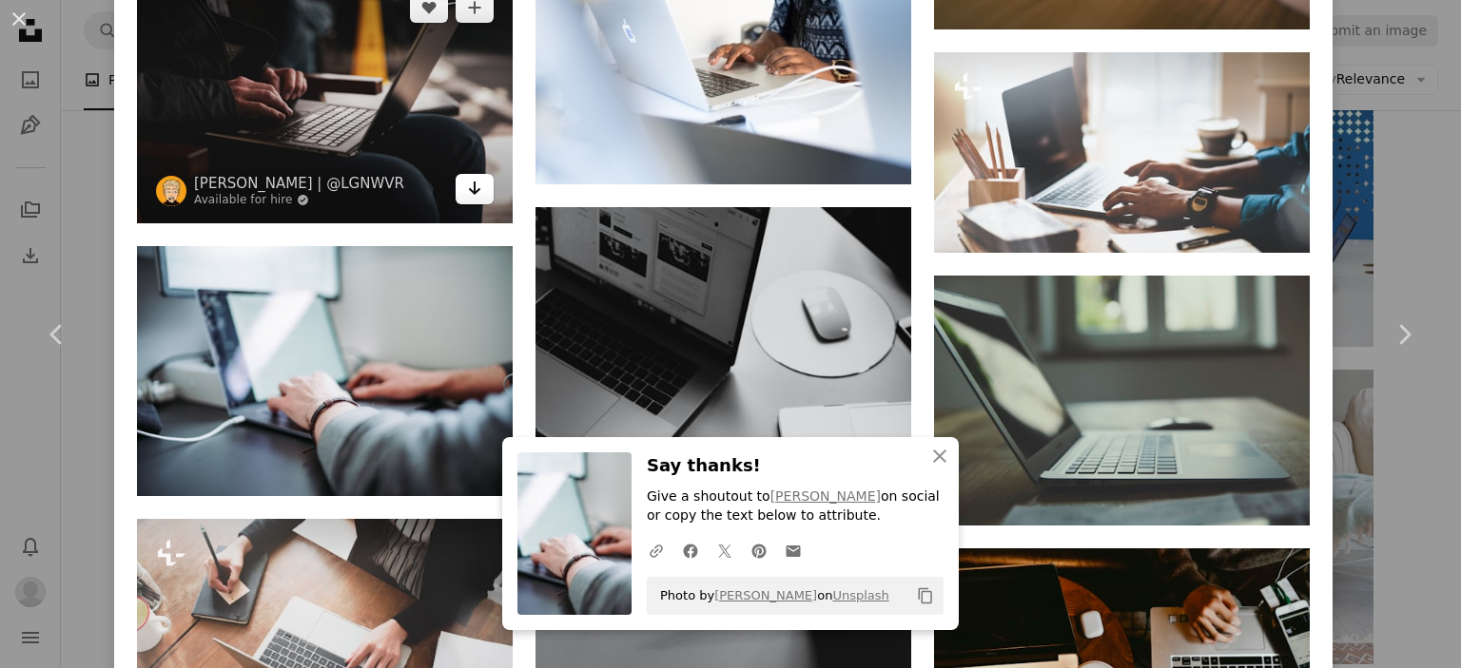
click at [474, 177] on icon "Arrow pointing down" at bounding box center [474, 188] width 15 height 23
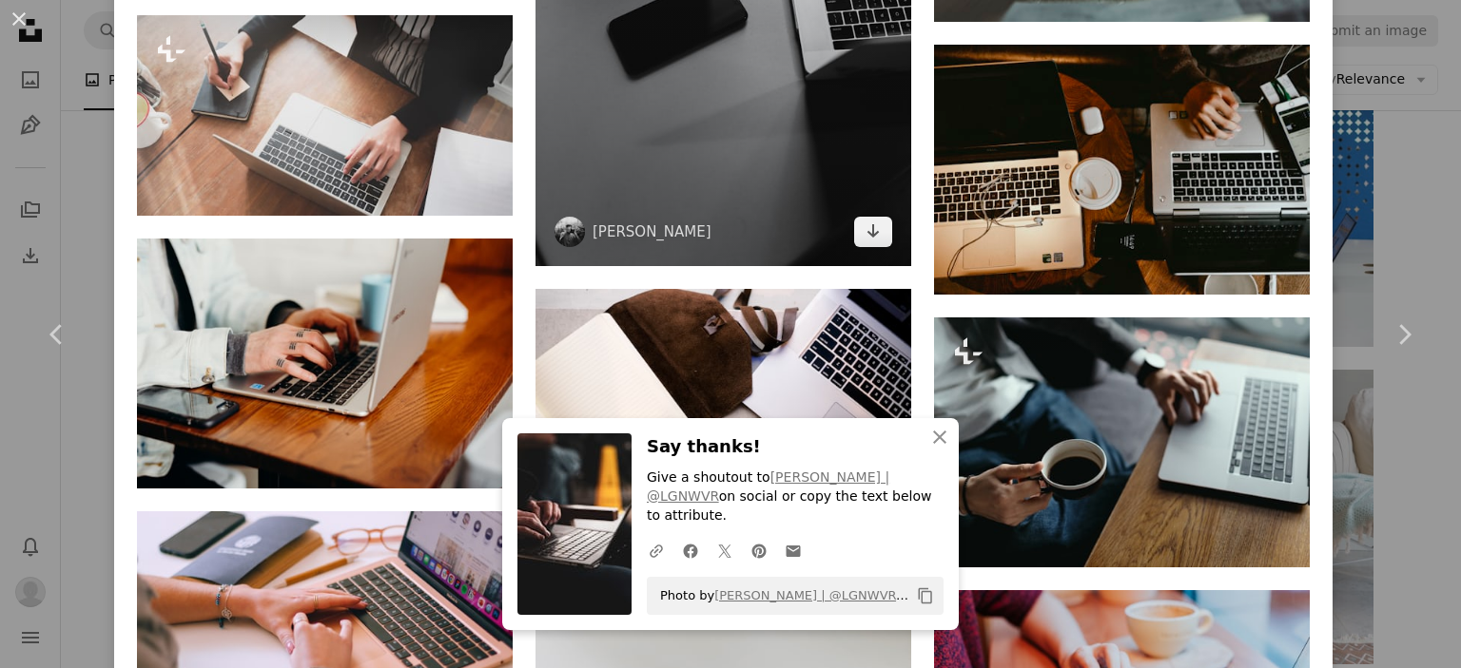
scroll to position [3551, 0]
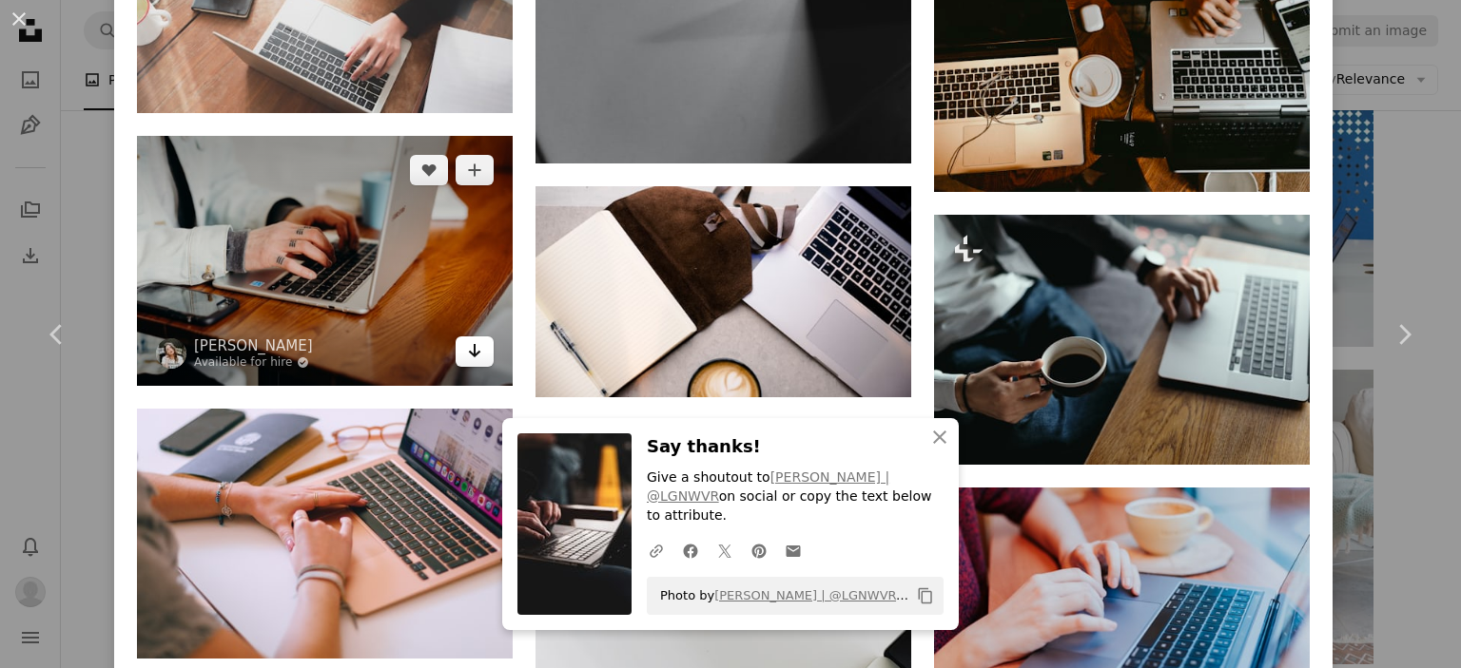
click at [473, 339] on icon "Arrow pointing down" at bounding box center [474, 350] width 15 height 23
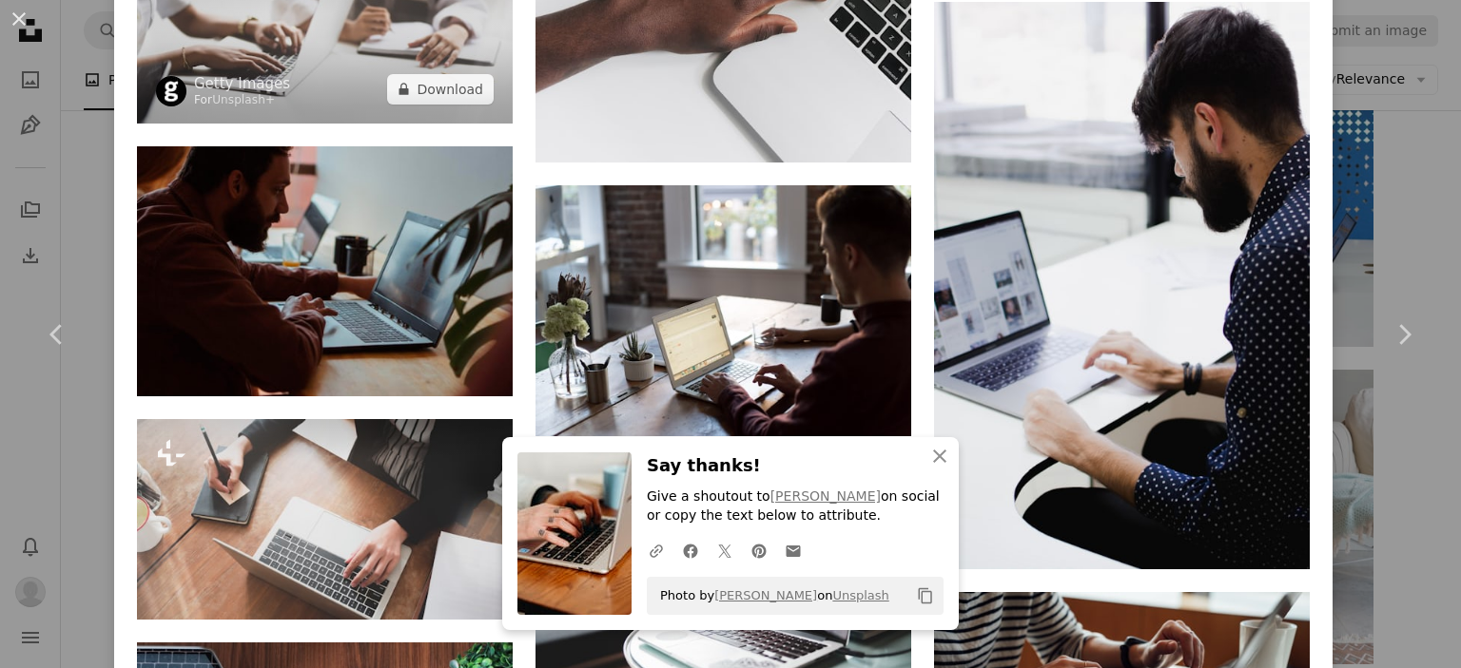
scroll to position [4315, 0]
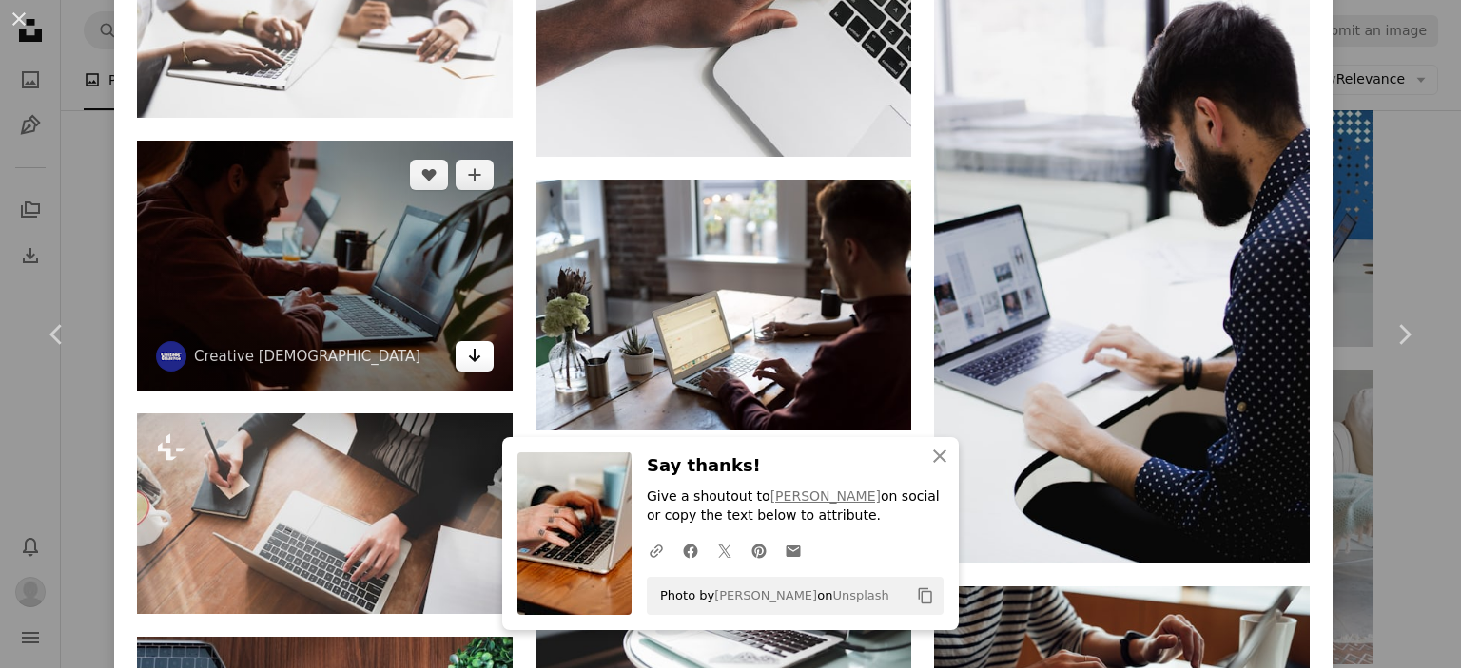
click at [479, 341] on link "Arrow pointing down" at bounding box center [474, 356] width 38 height 30
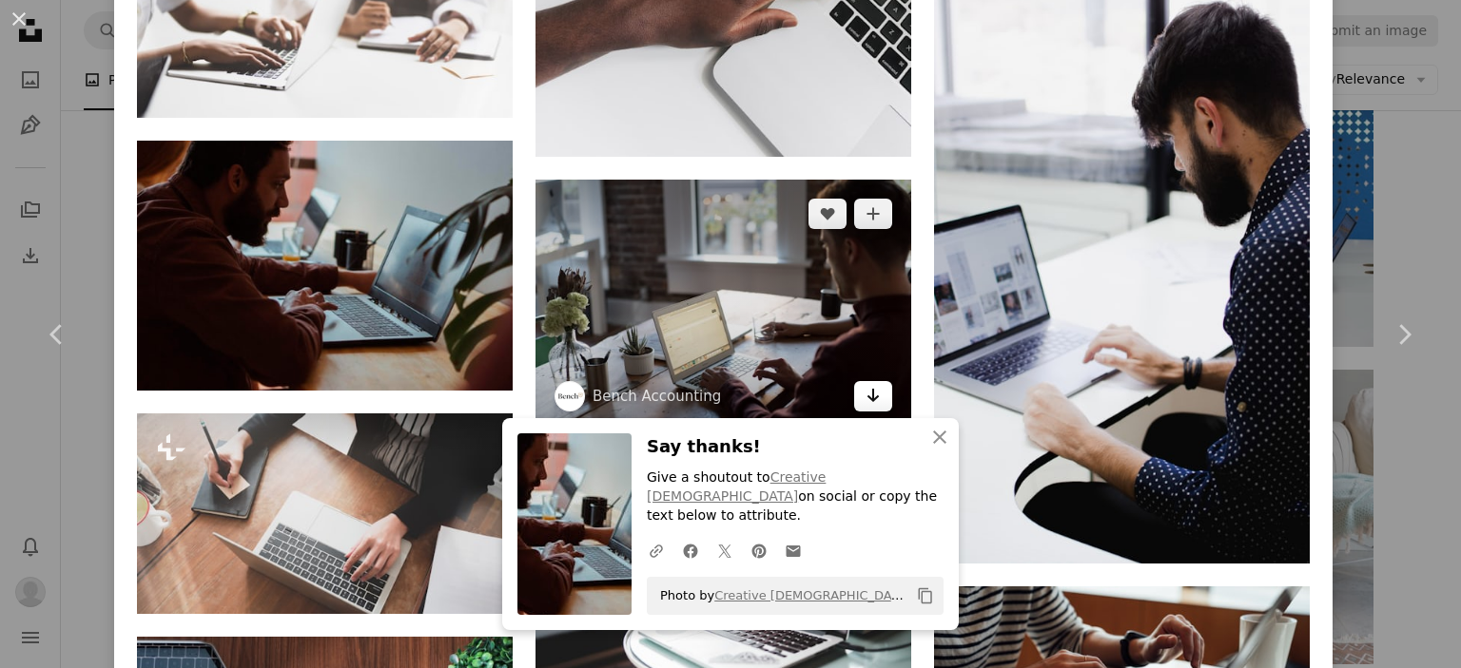
click at [865, 384] on icon "Arrow pointing down" at bounding box center [872, 395] width 15 height 23
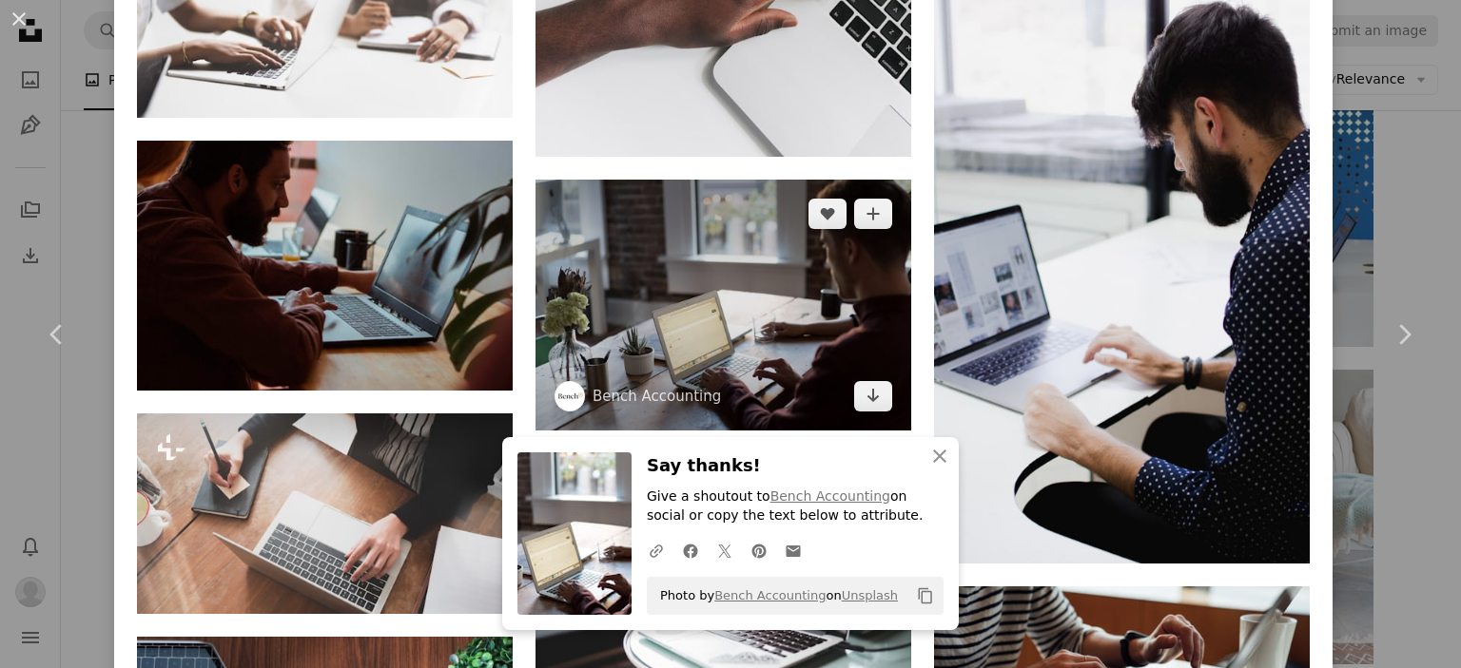
click at [732, 258] on img at bounding box center [723, 305] width 376 height 251
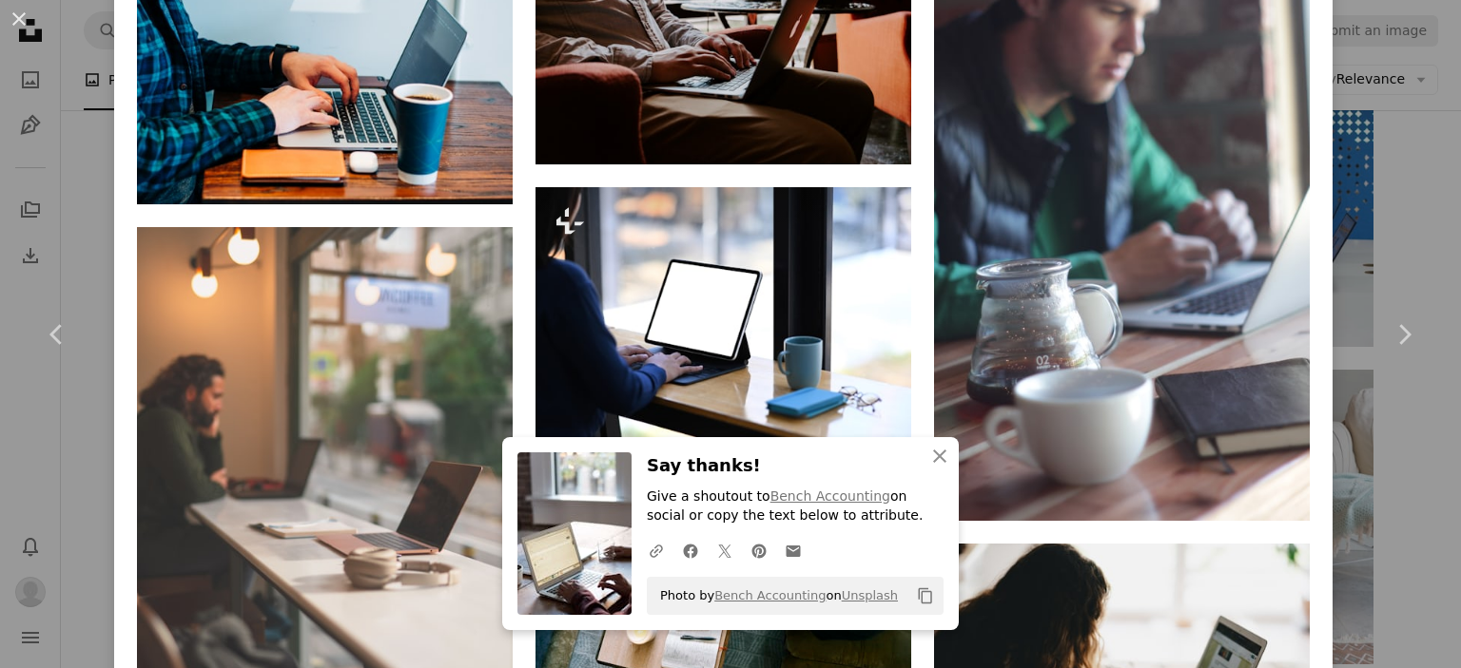
scroll to position [1894, 0]
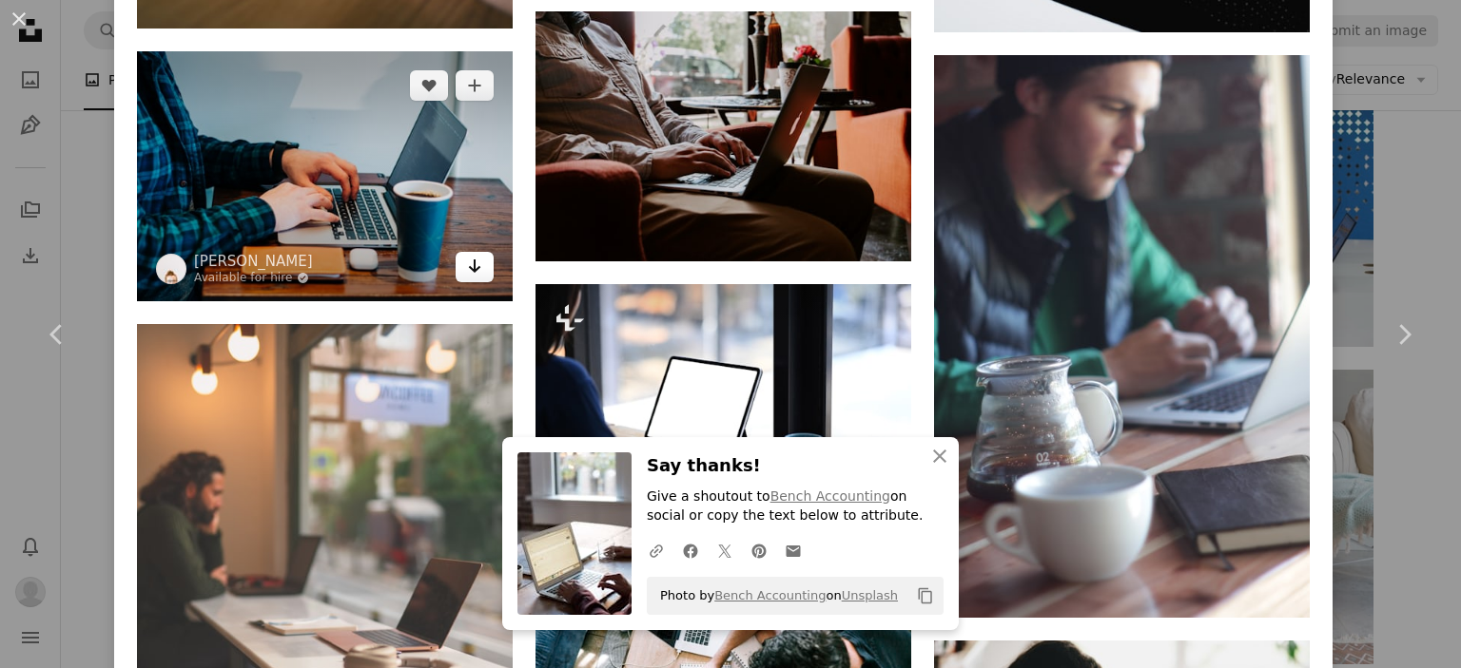
click at [483, 258] on link "Arrow pointing down" at bounding box center [474, 267] width 38 height 30
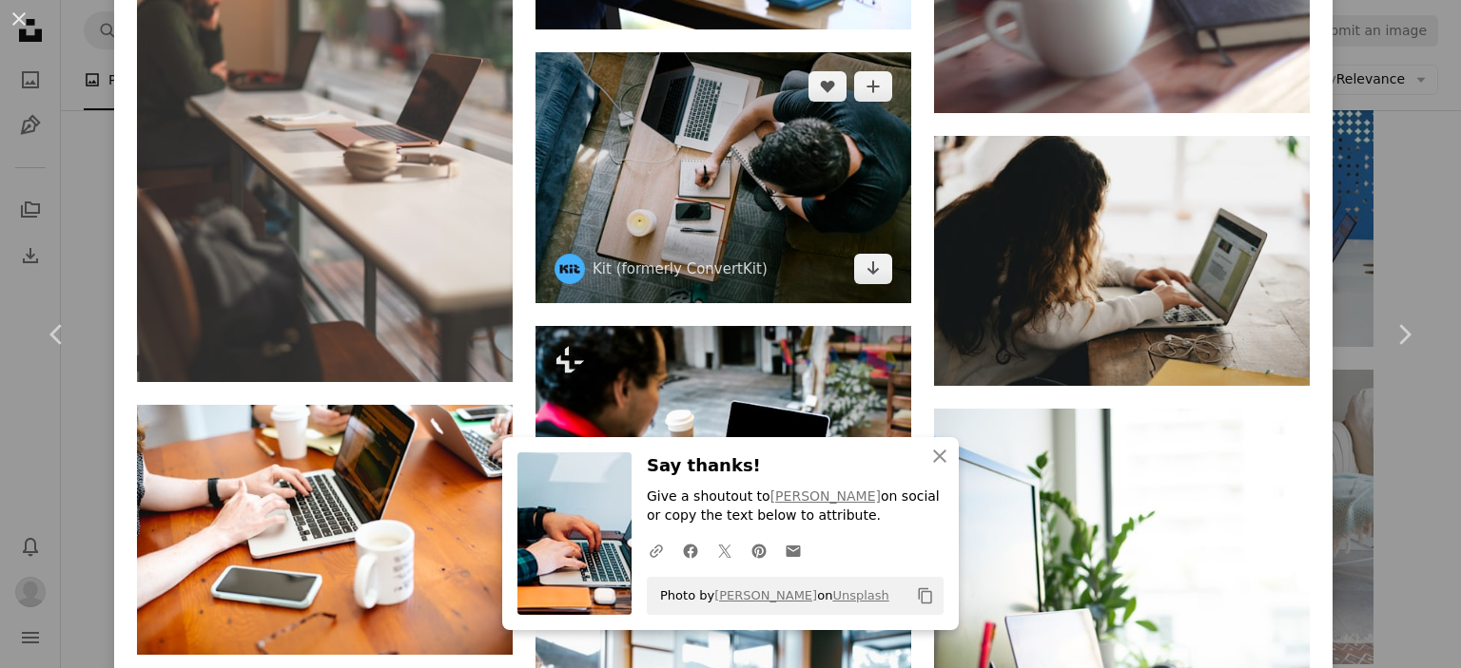
scroll to position [2403, 0]
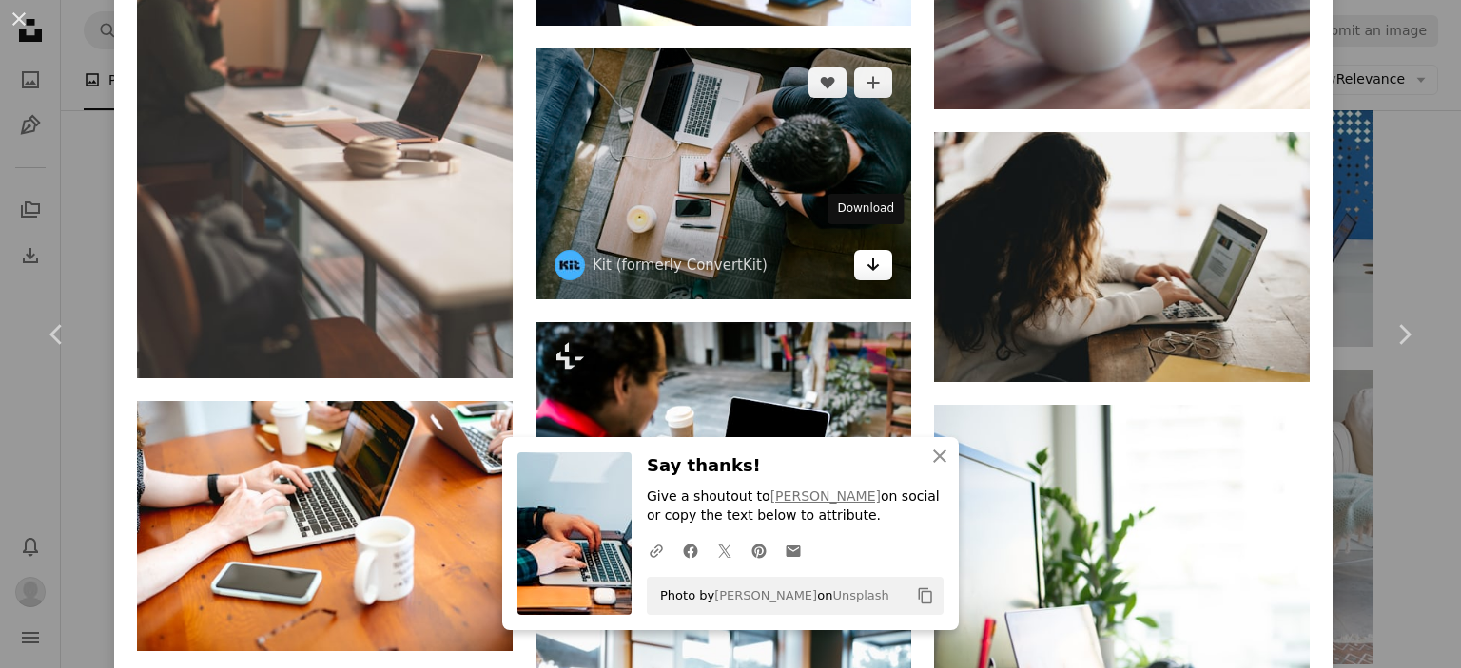
click at [867, 258] on icon "Download" at bounding box center [873, 264] width 12 height 13
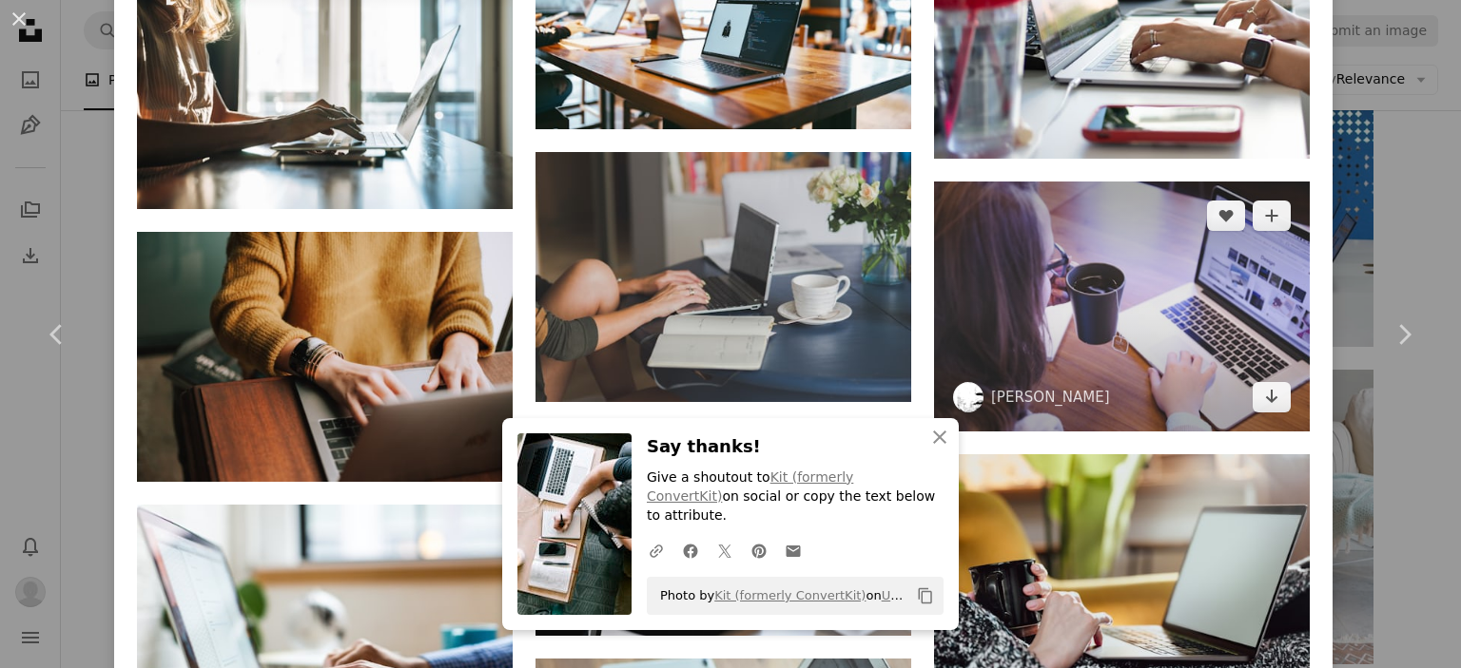
scroll to position [3120, 0]
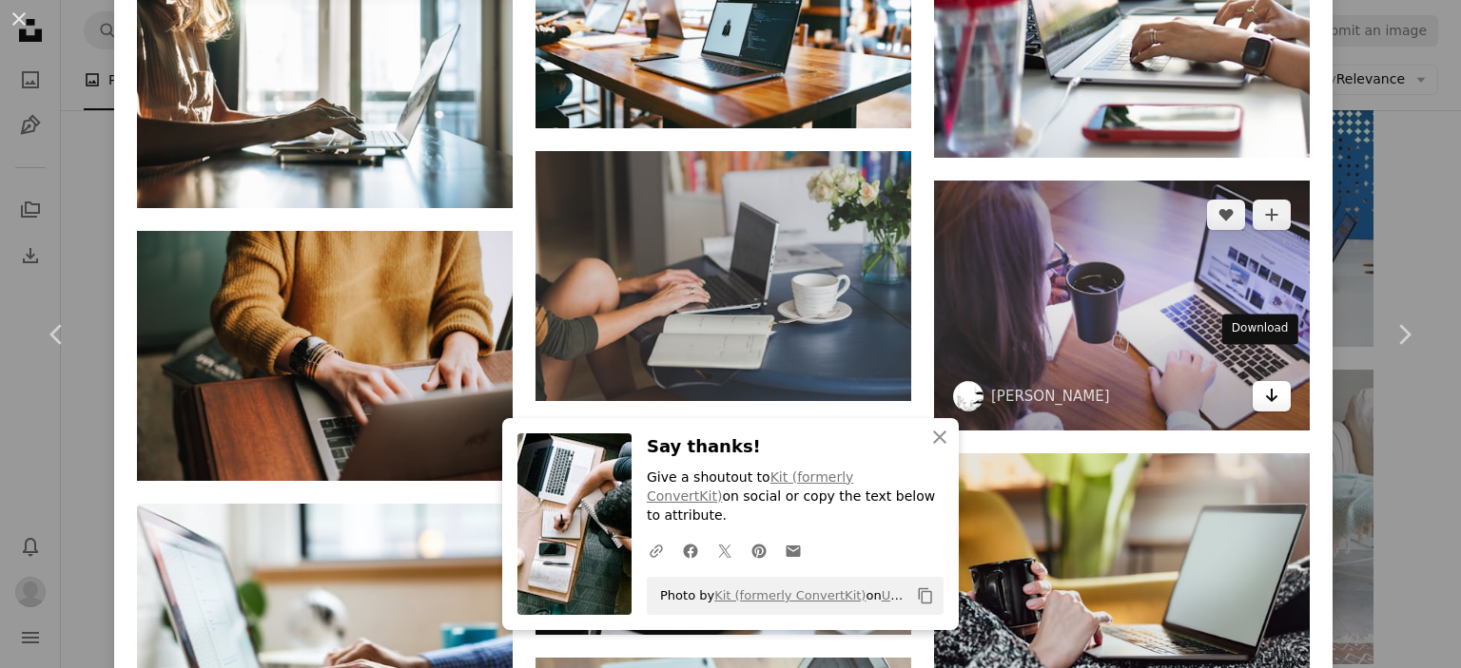
click at [1267, 381] on link "Arrow pointing down" at bounding box center [1271, 396] width 38 height 30
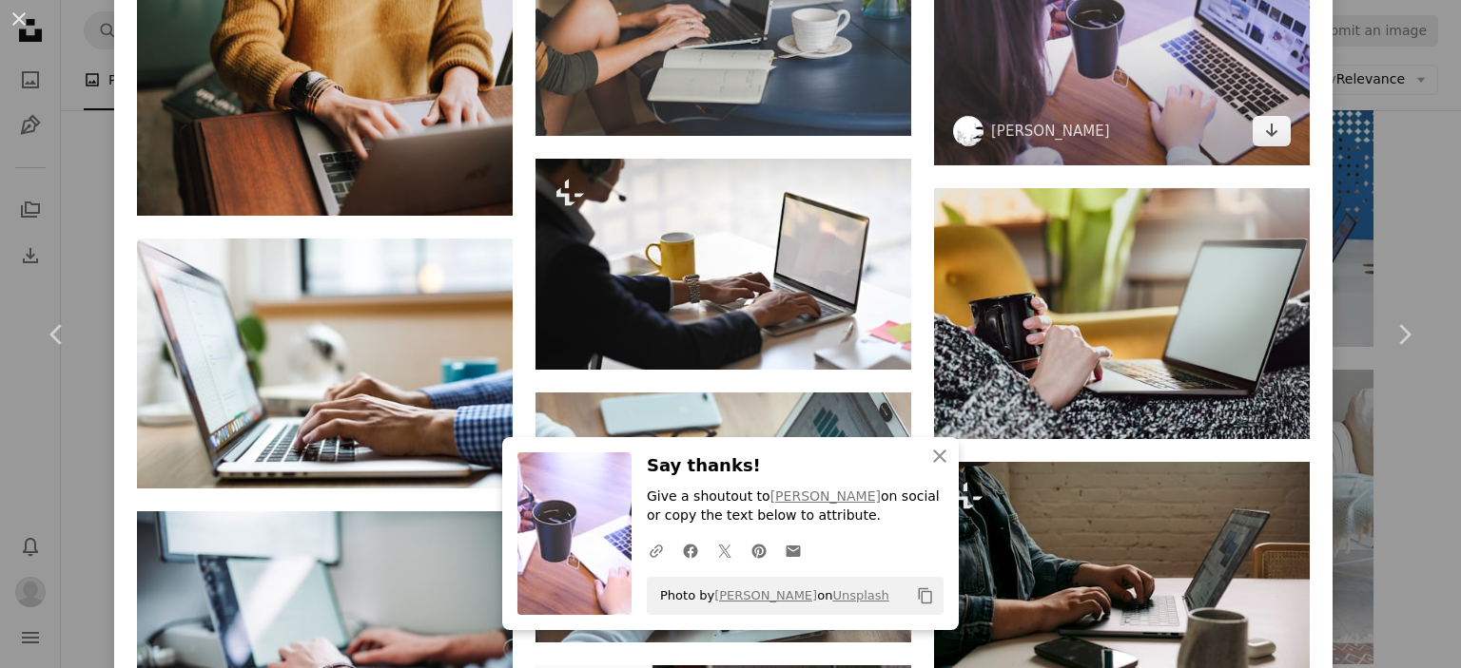
scroll to position [3420, 0]
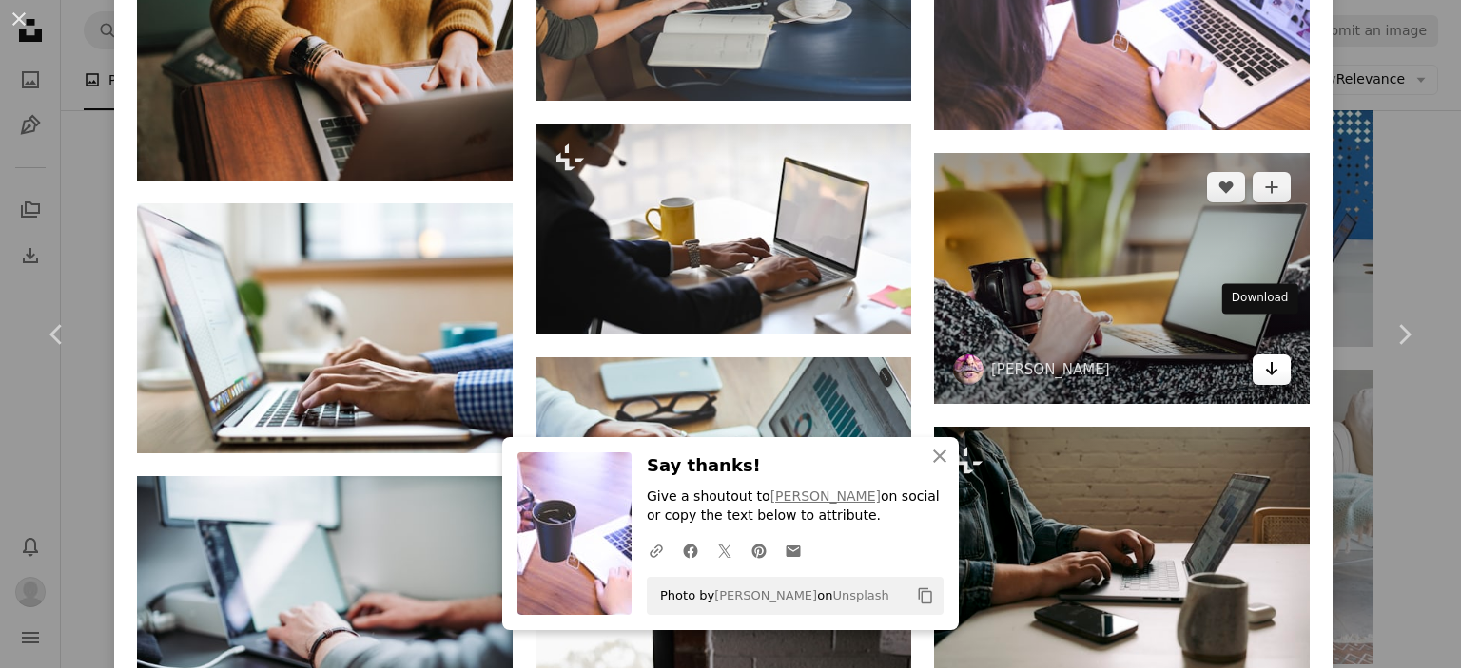
click at [1252, 355] on link "Arrow pointing down" at bounding box center [1271, 370] width 38 height 30
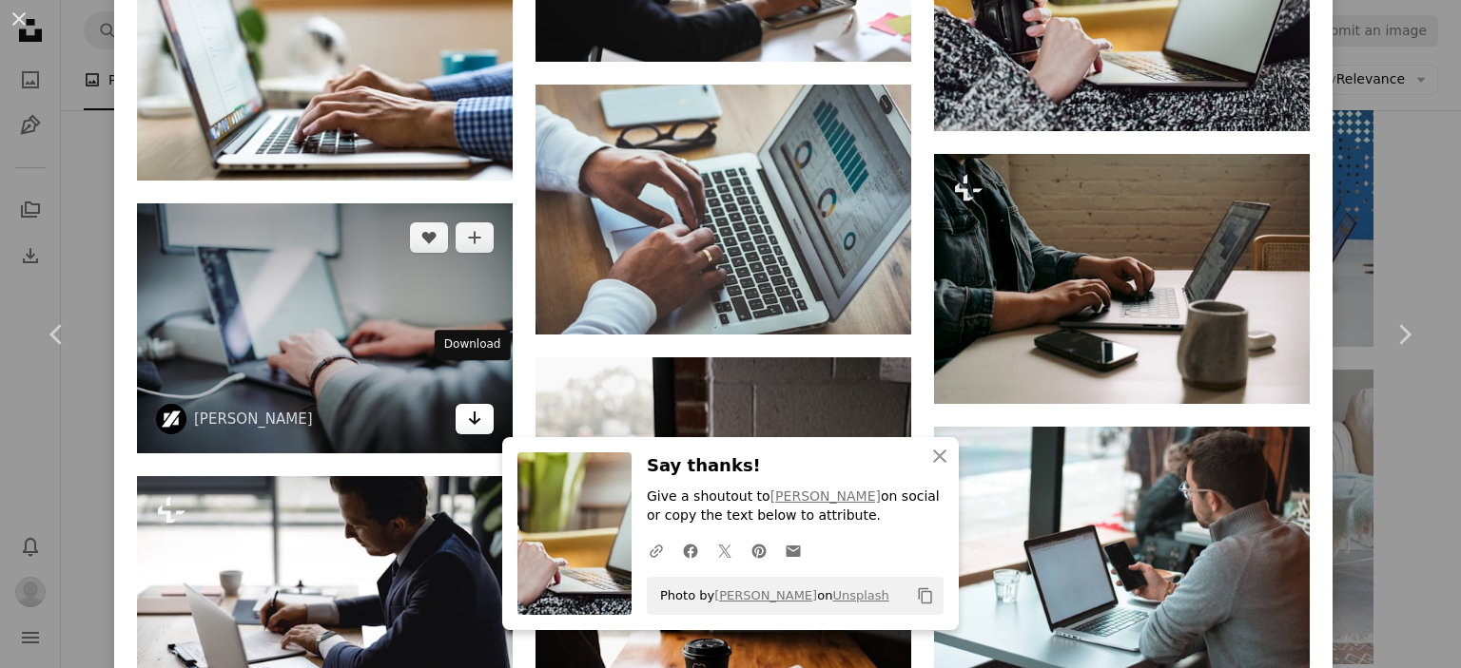
click at [467, 407] on icon "Arrow pointing down" at bounding box center [474, 418] width 15 height 23
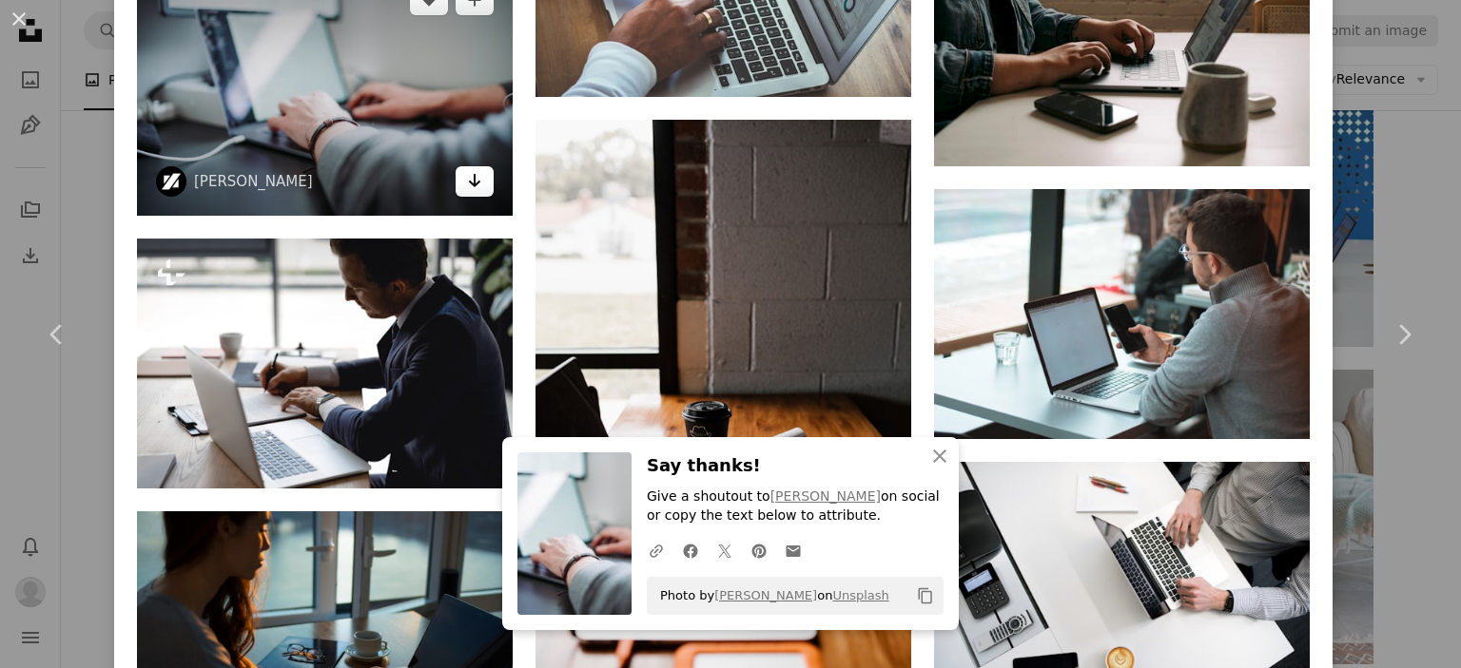
scroll to position [3932, 0]
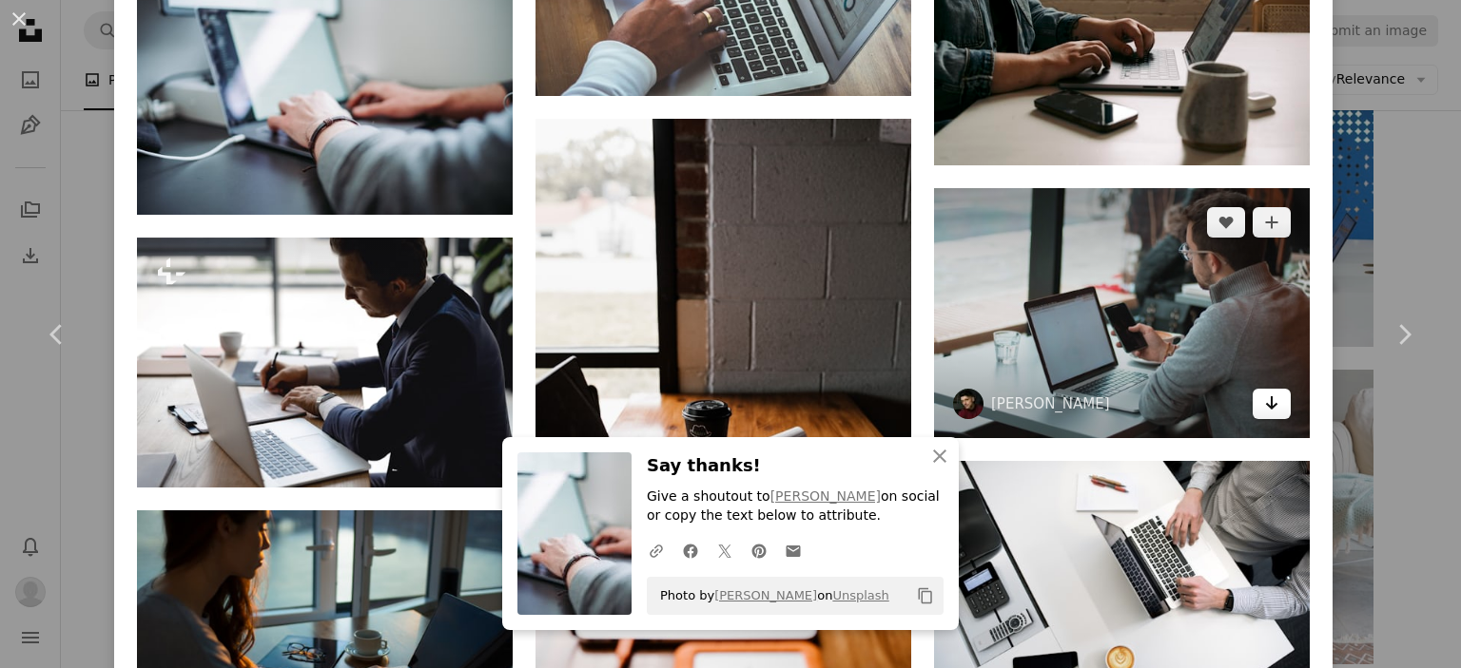
click at [1264, 392] on icon "Arrow pointing down" at bounding box center [1271, 403] width 15 height 23
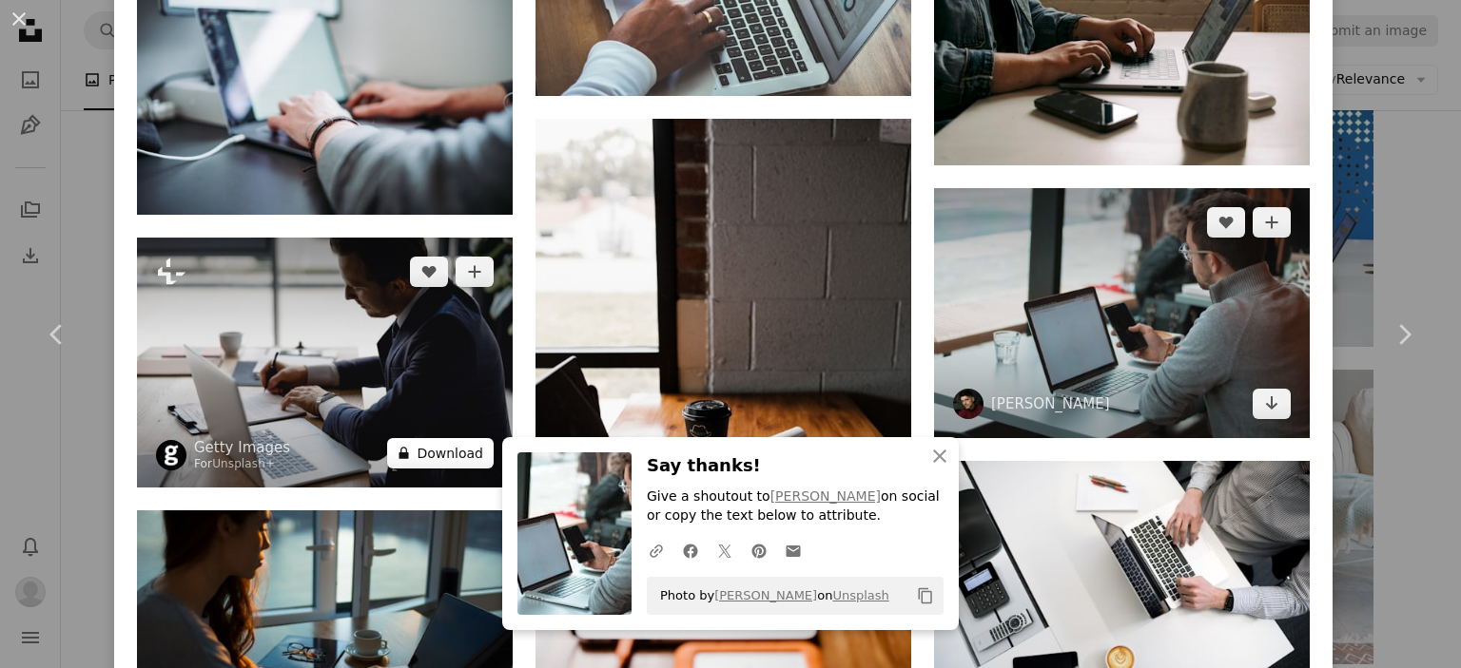
scroll to position [4221, 0]
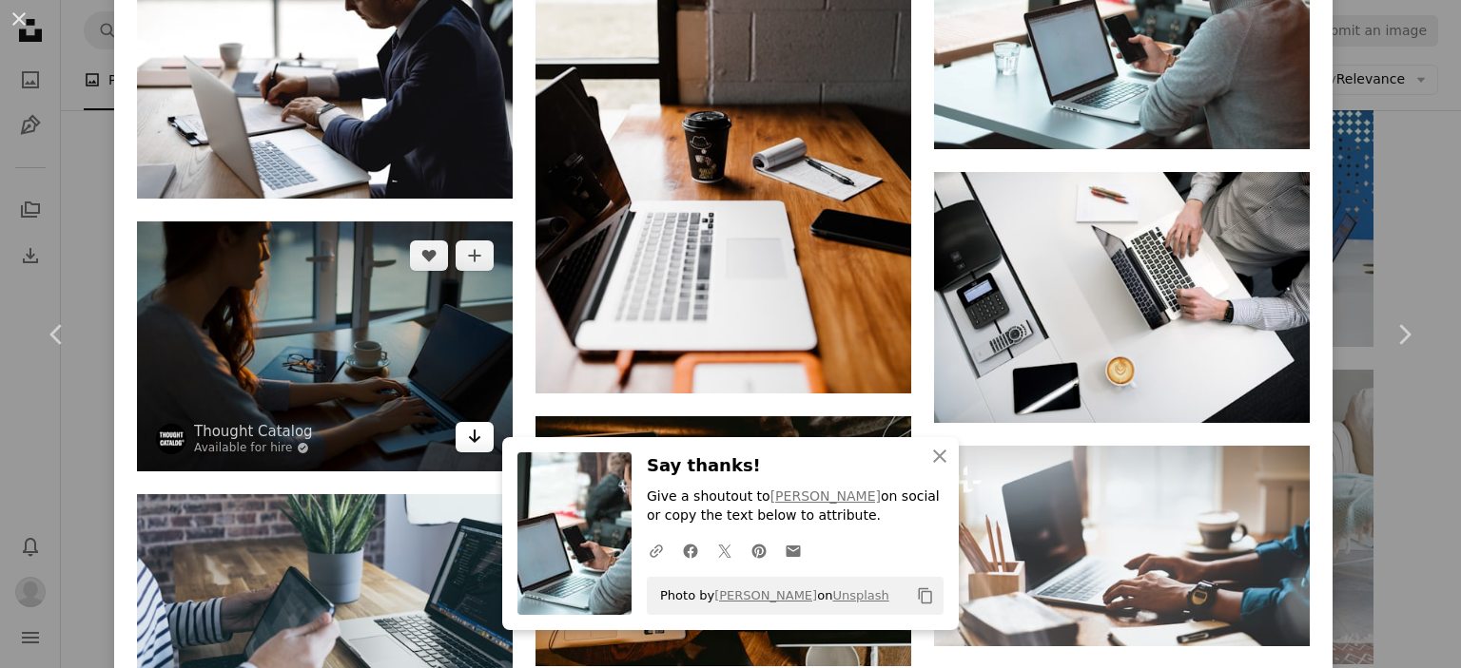
click at [467, 425] on icon "Arrow pointing down" at bounding box center [474, 436] width 15 height 23
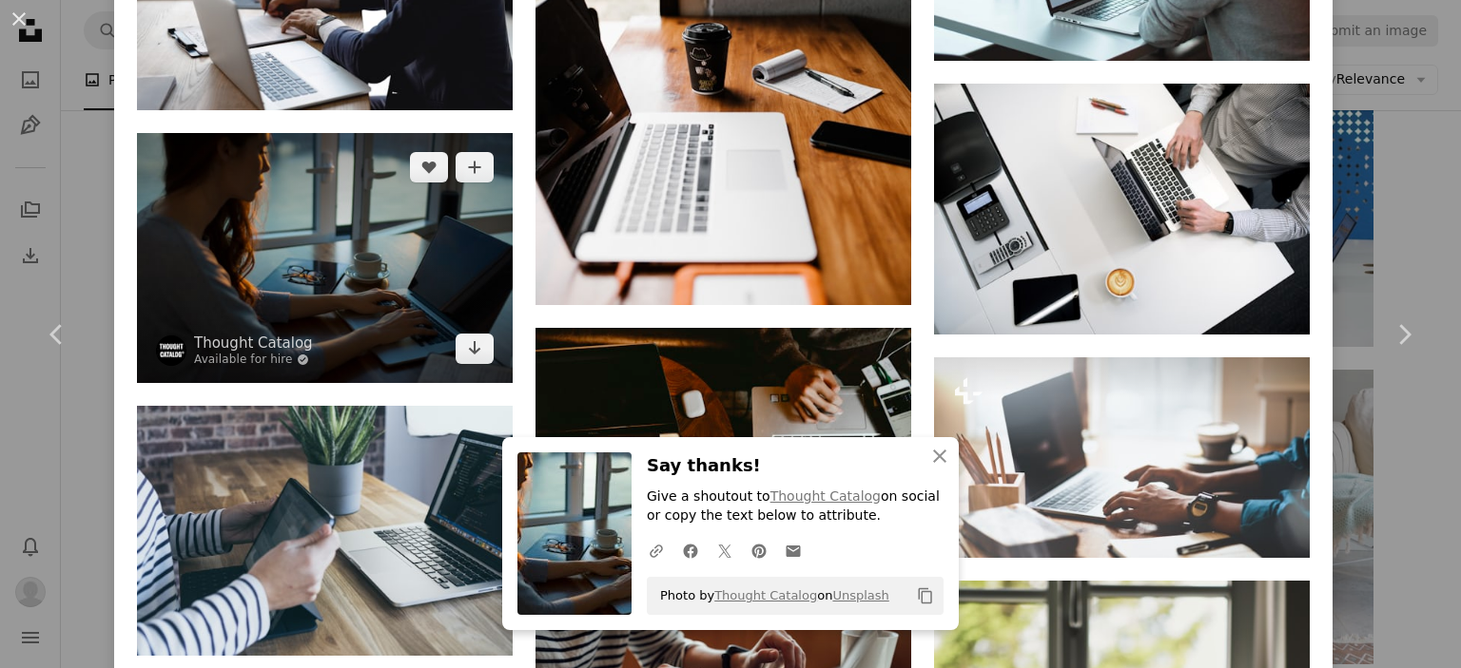
scroll to position [4308, 0]
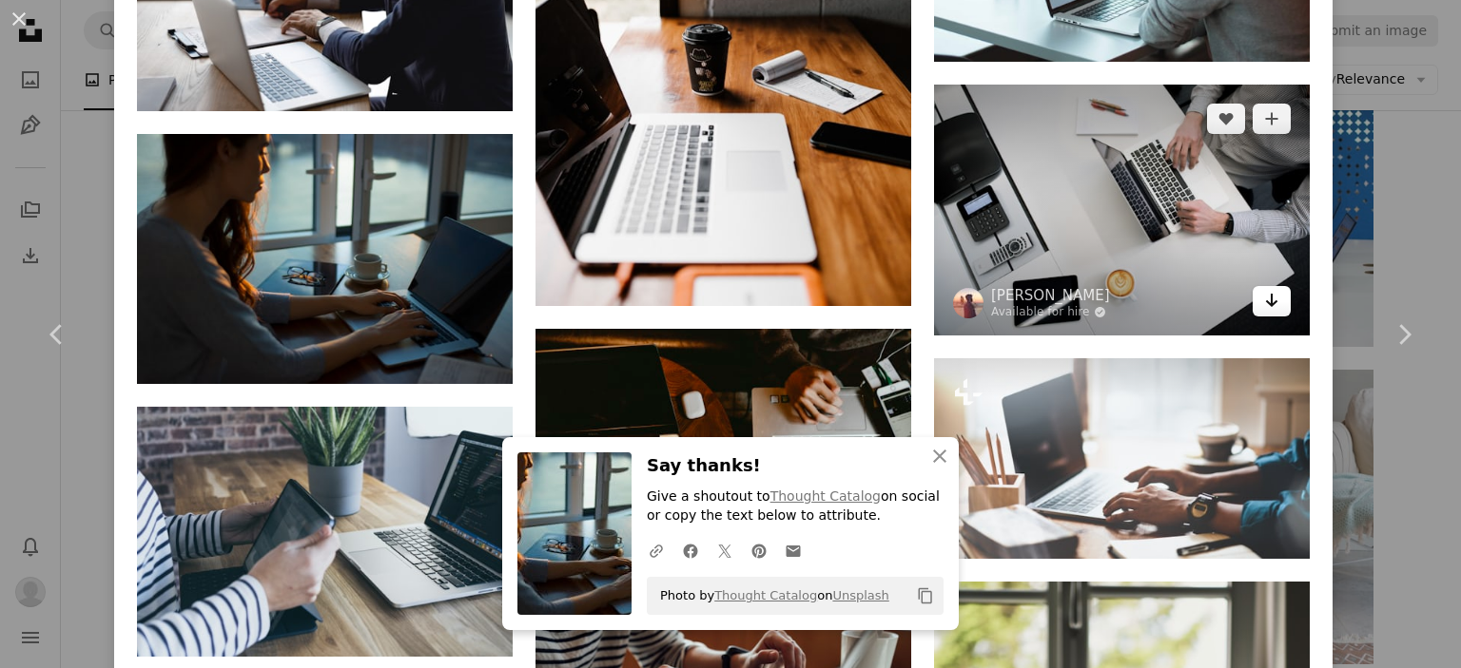
click at [1252, 286] on link "Arrow pointing down" at bounding box center [1271, 301] width 38 height 30
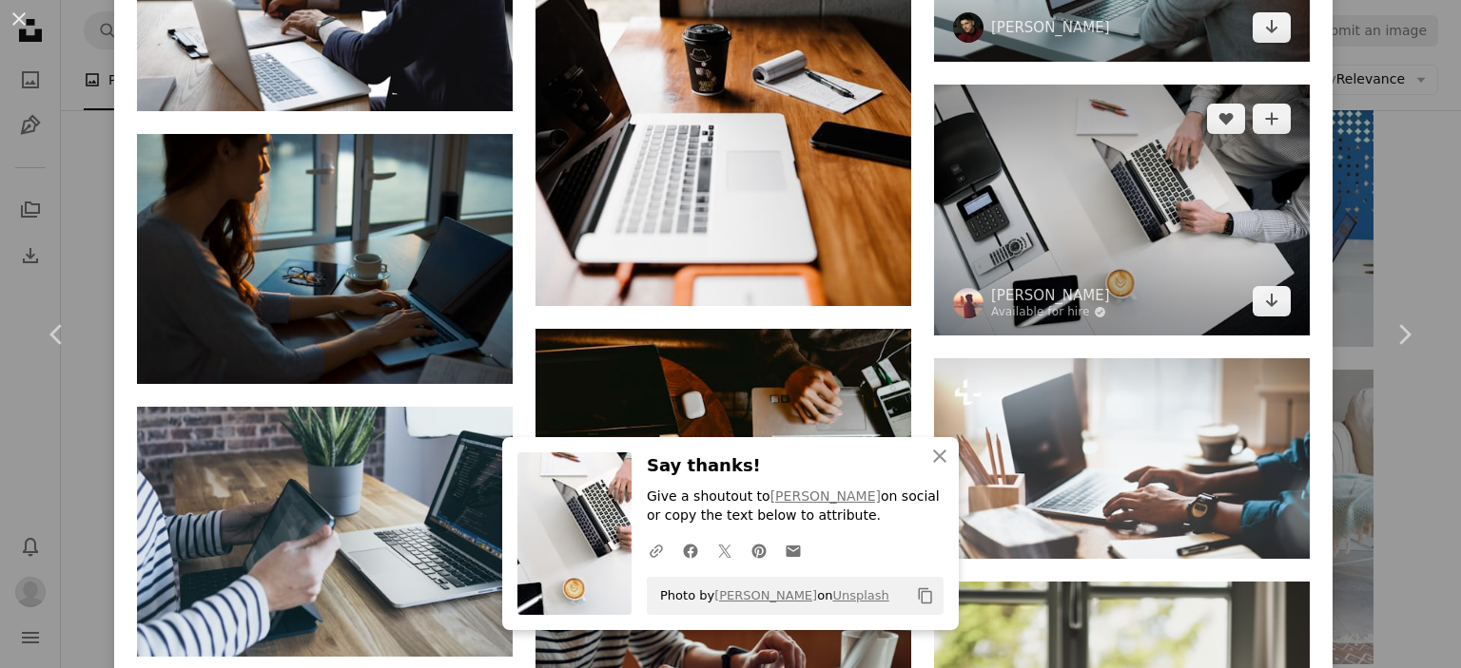
scroll to position [4147, 0]
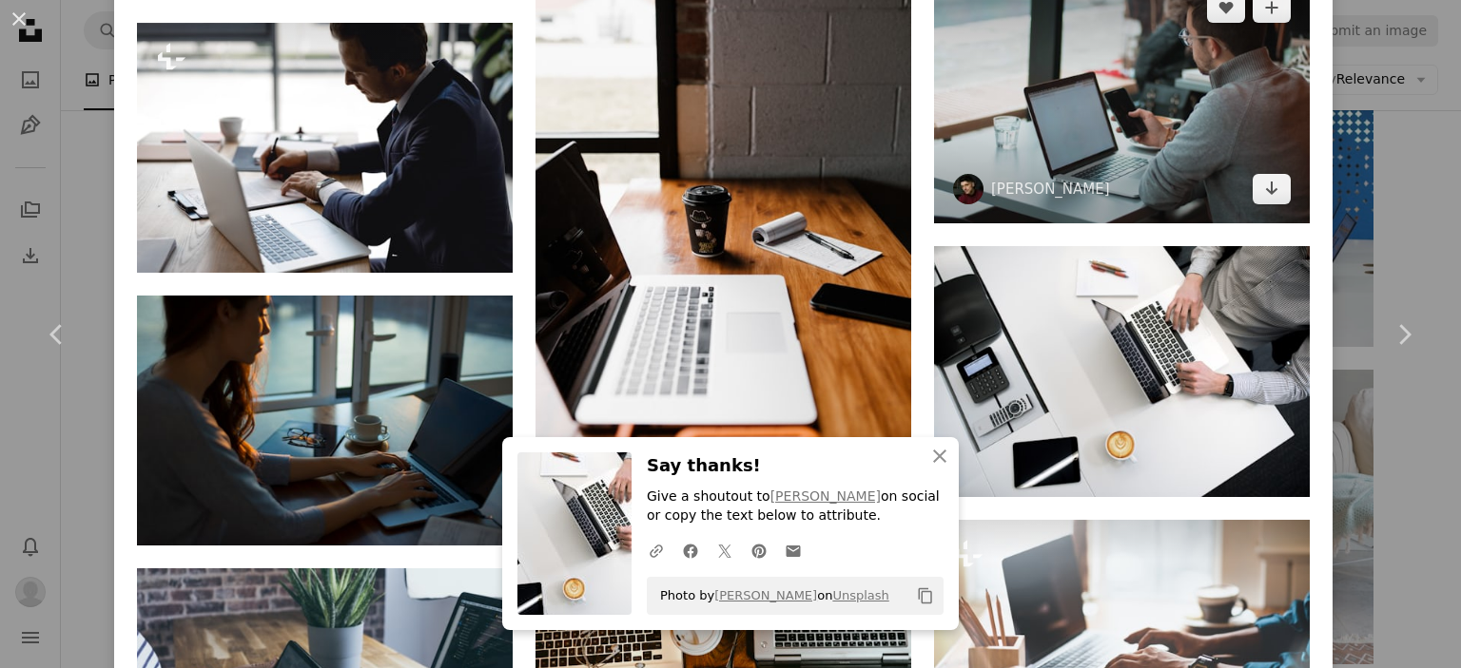
click at [1173, 81] on img at bounding box center [1122, 98] width 376 height 250
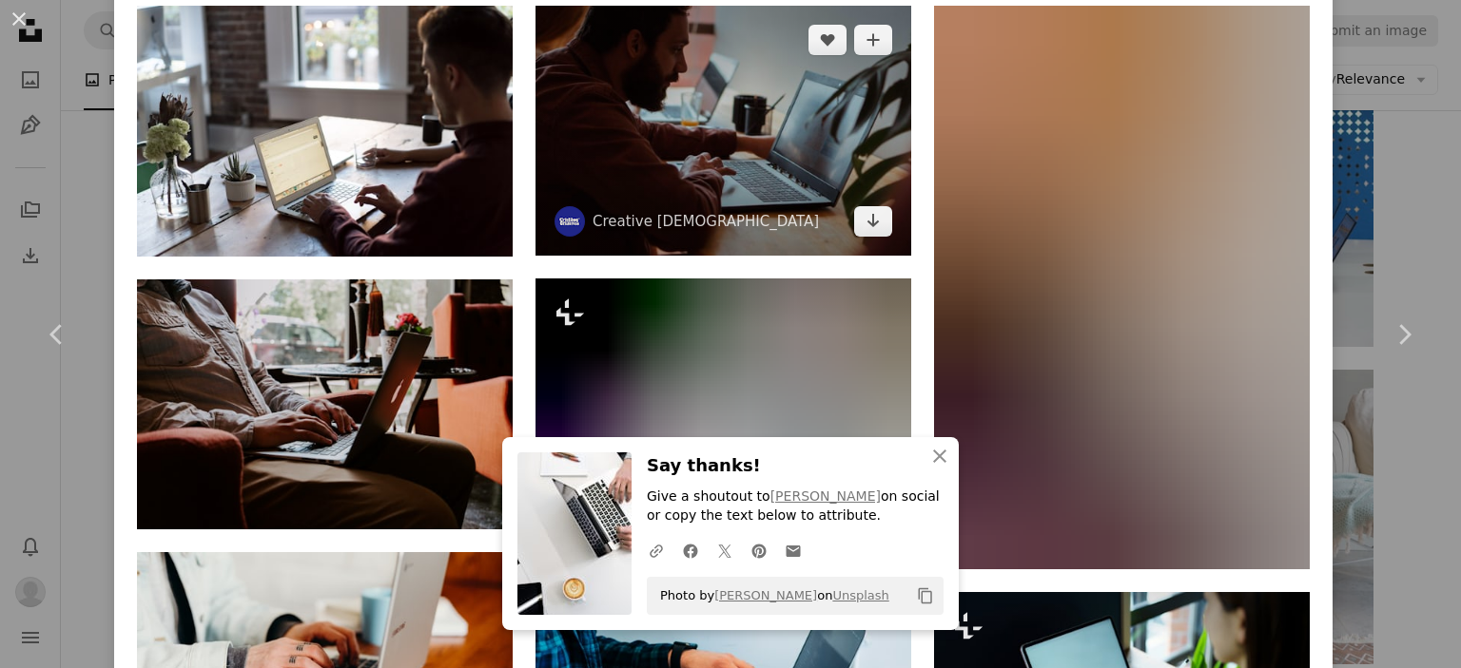
scroll to position [1469, 0]
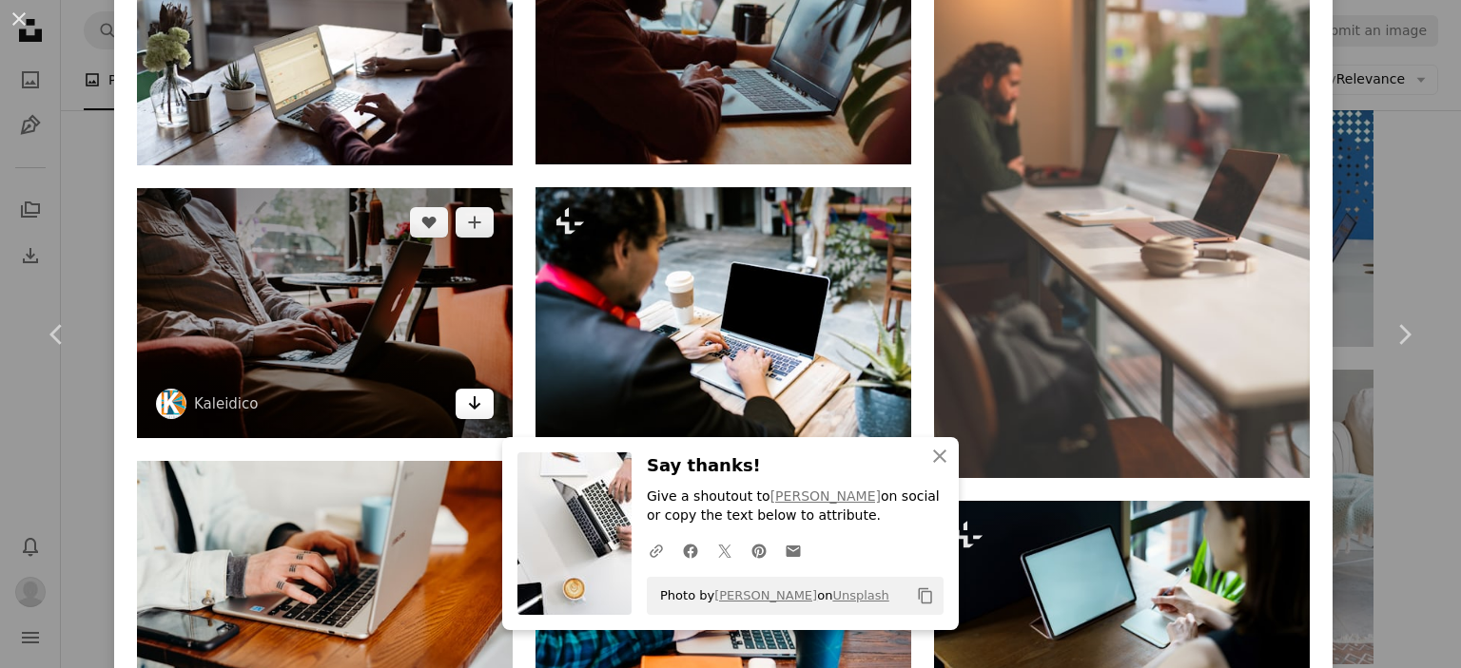
click at [475, 400] on icon "Arrow pointing down" at bounding box center [474, 403] width 15 height 23
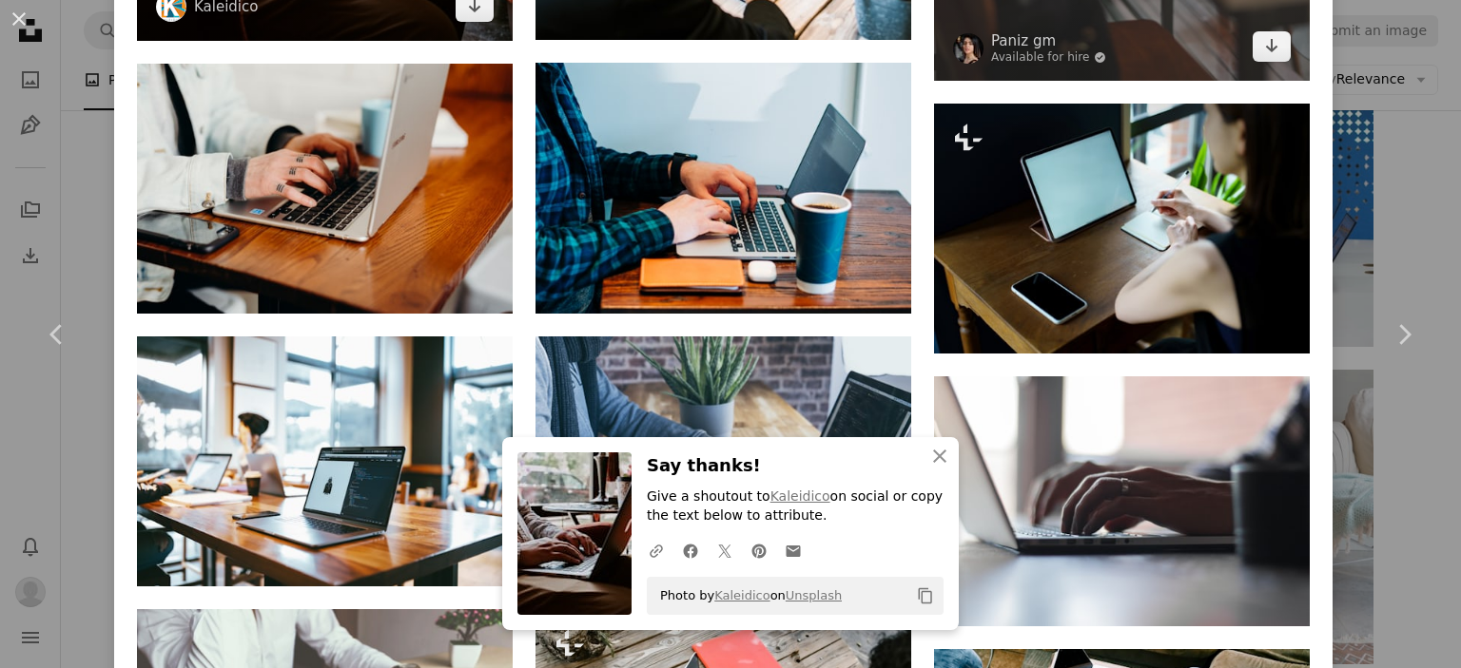
scroll to position [1868, 0]
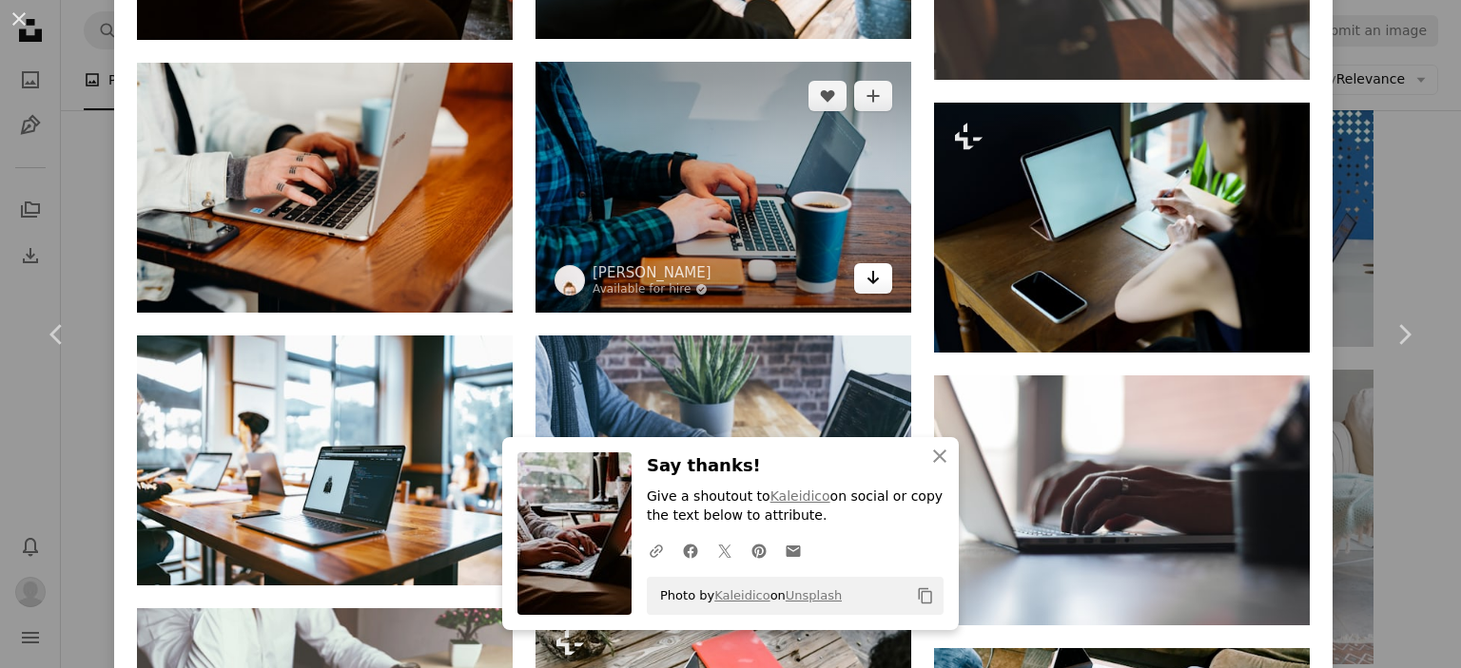
click at [865, 267] on icon "Arrow pointing down" at bounding box center [872, 277] width 15 height 23
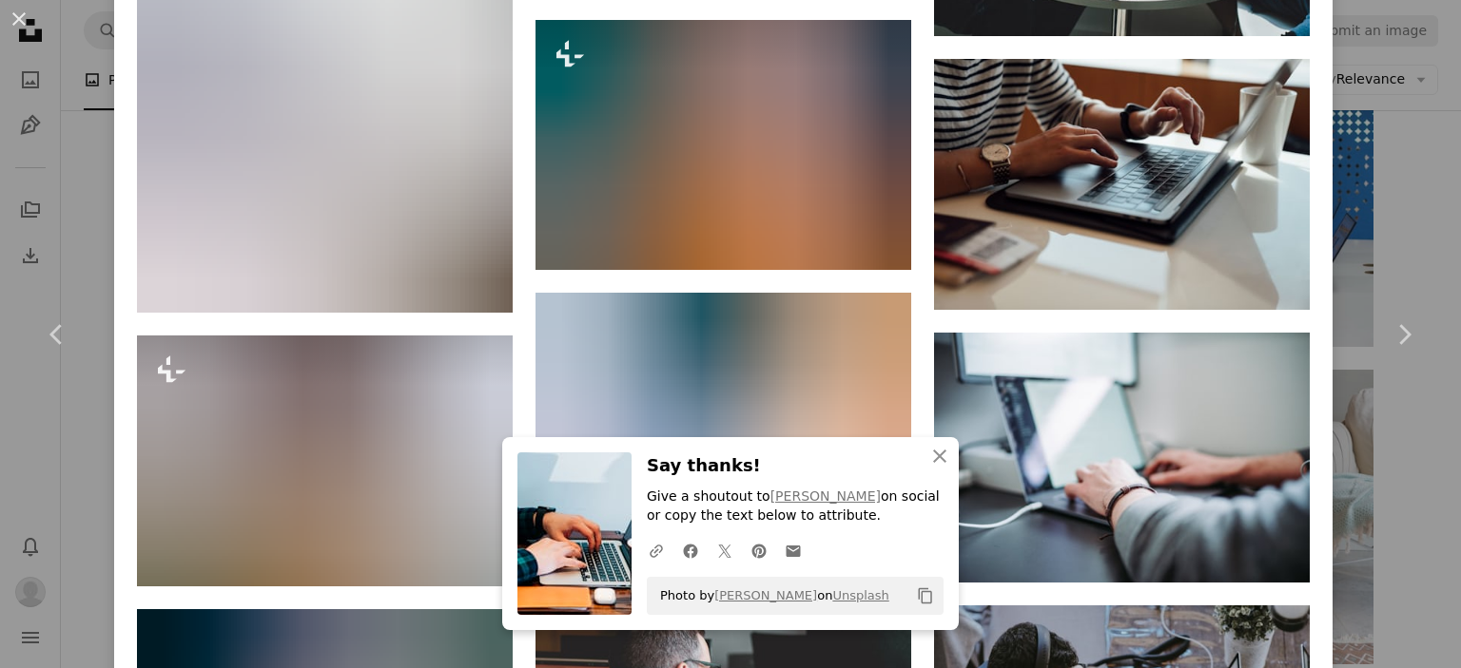
scroll to position [4385, 0]
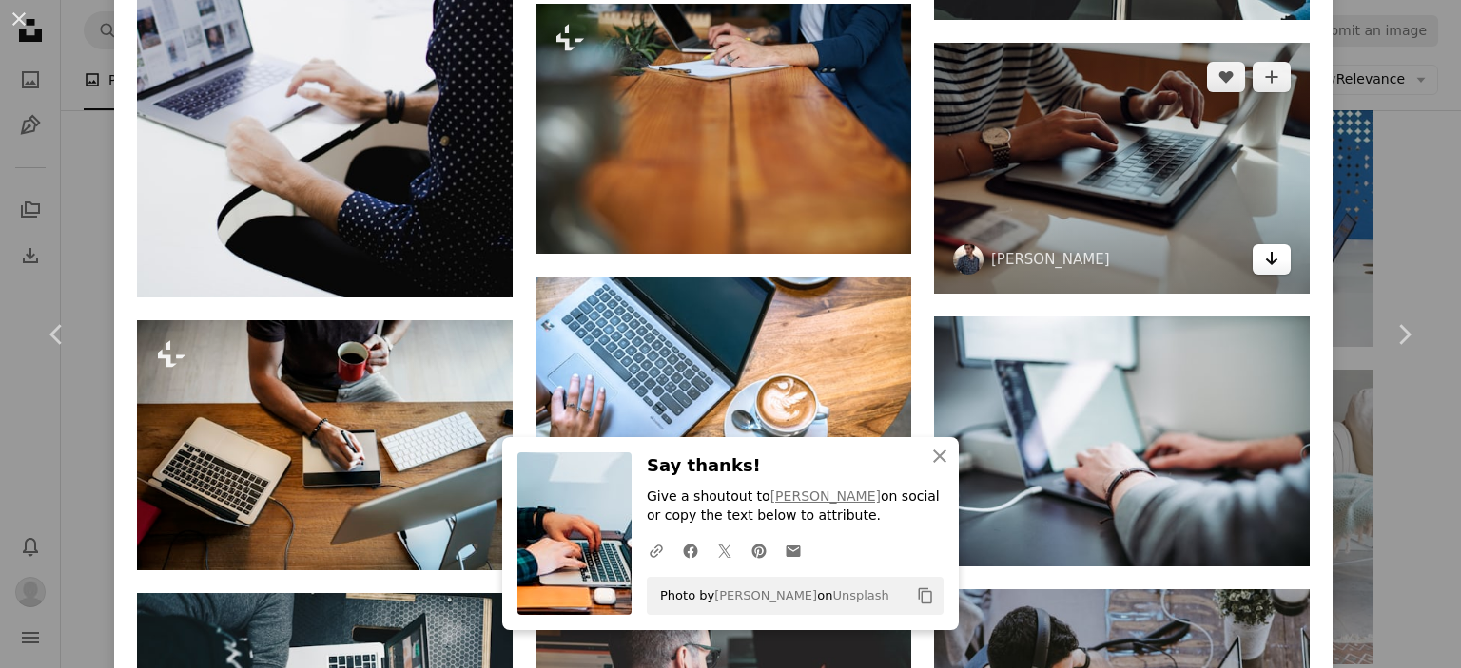
click at [1270, 244] on link "Arrow pointing down" at bounding box center [1271, 259] width 38 height 30
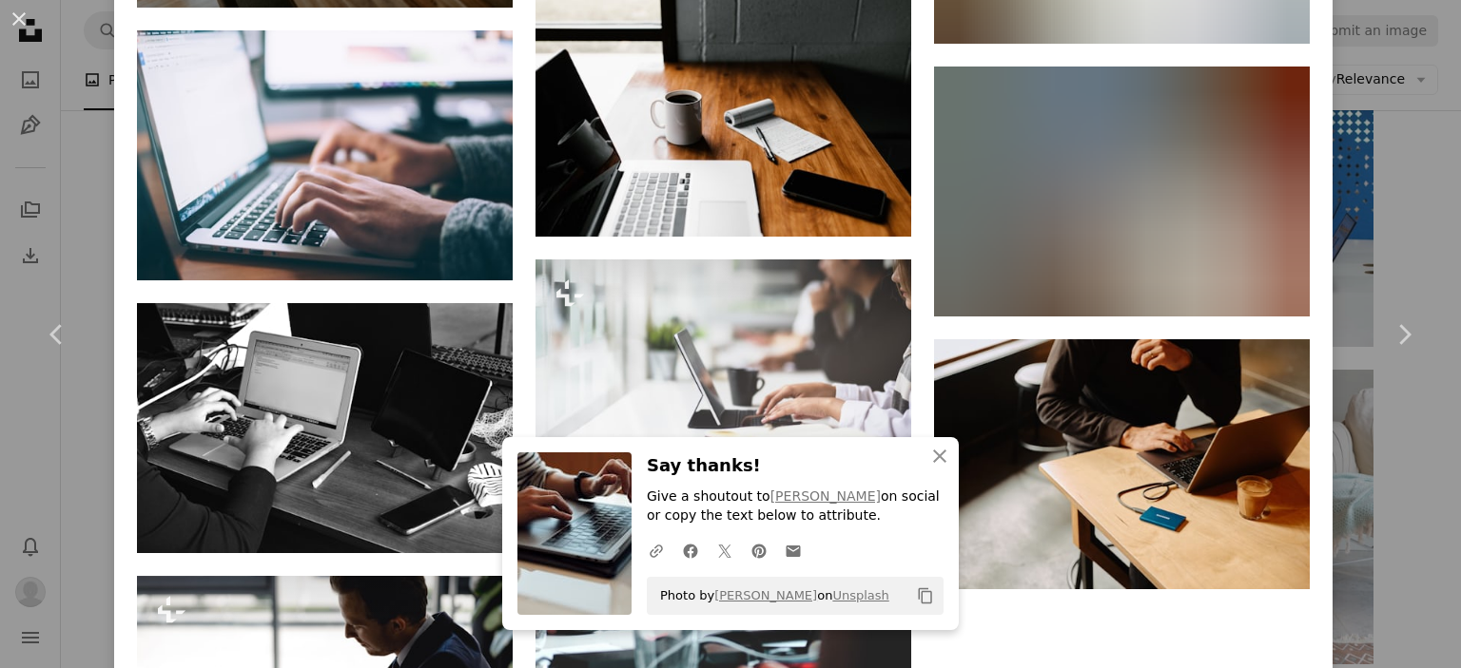
scroll to position [6691, 0]
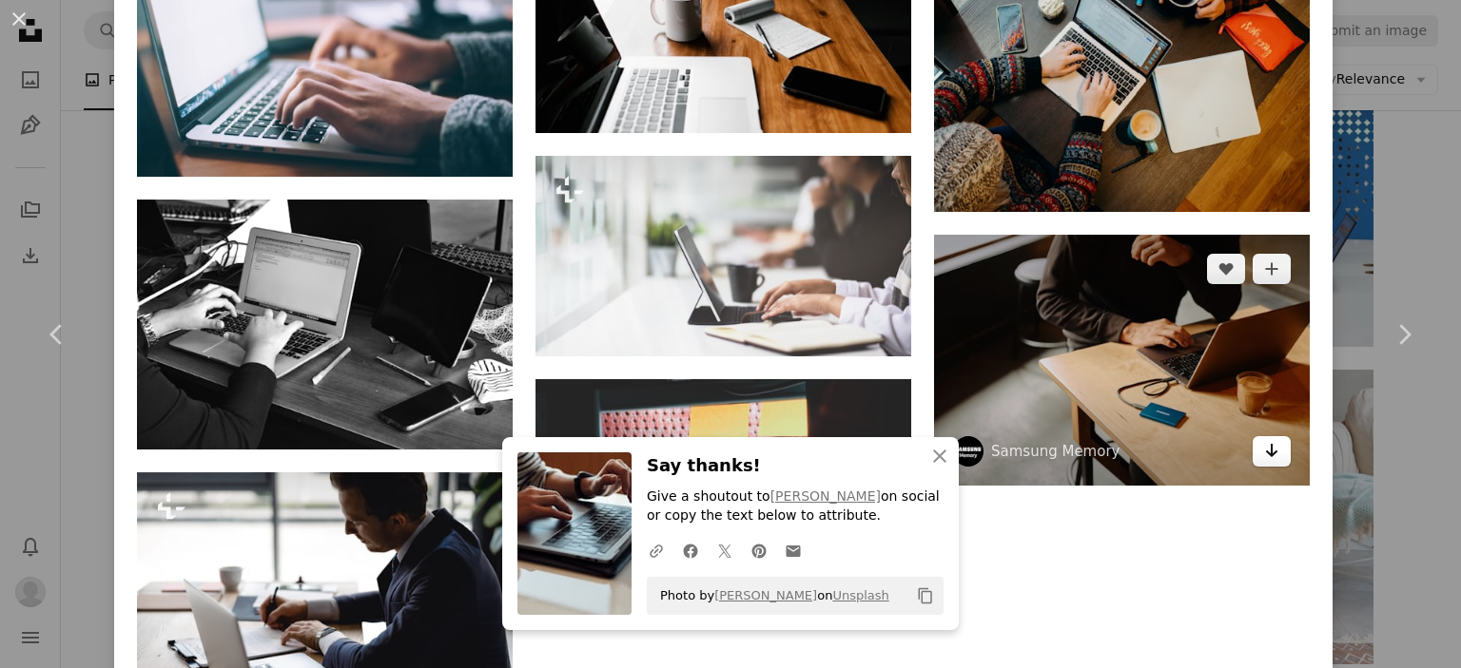
click at [1264, 436] on link "Arrow pointing down" at bounding box center [1271, 451] width 38 height 30
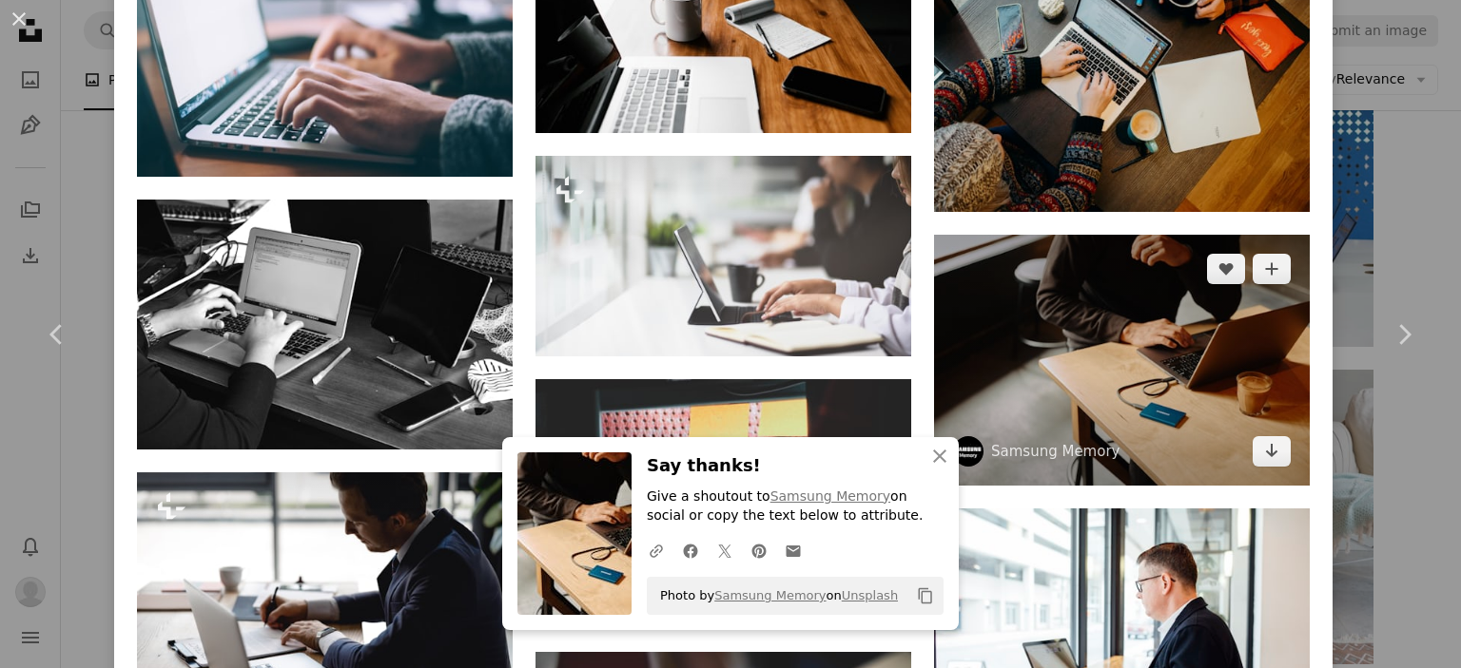
scroll to position [6963, 0]
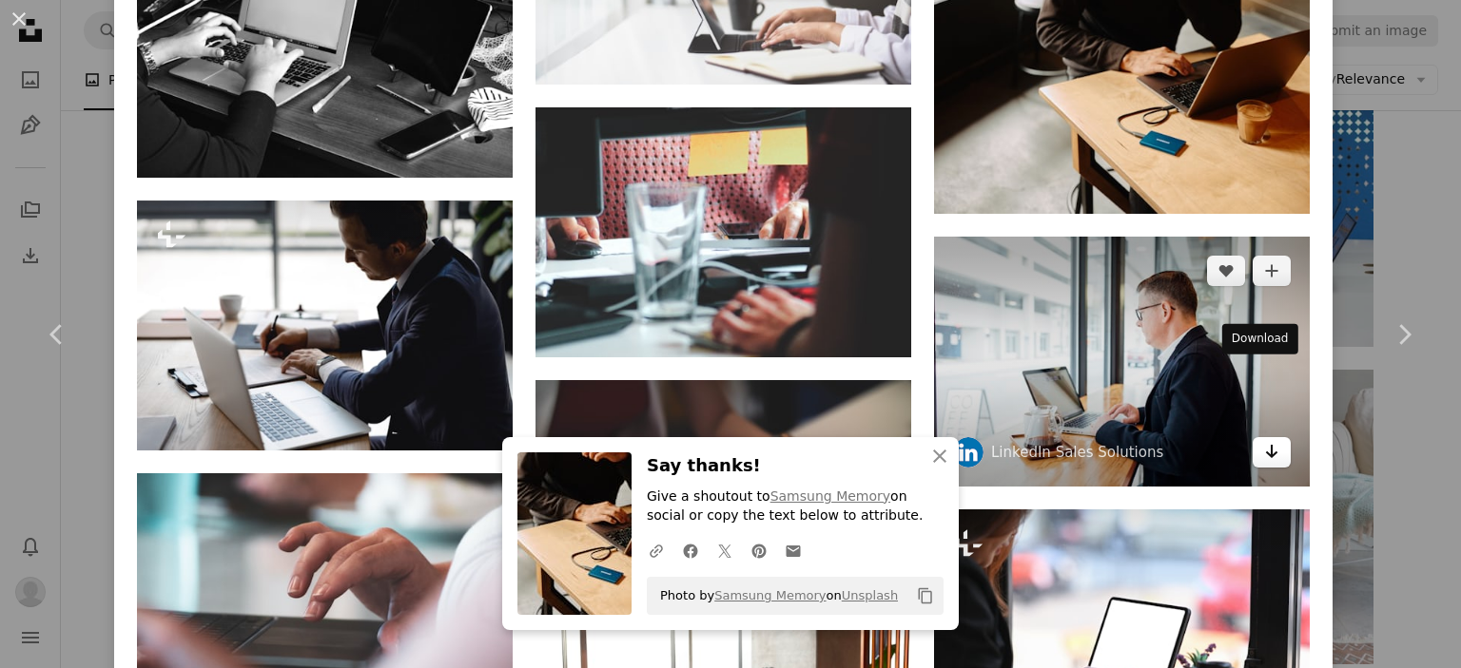
click at [1264, 440] on icon "Arrow pointing down" at bounding box center [1271, 451] width 15 height 23
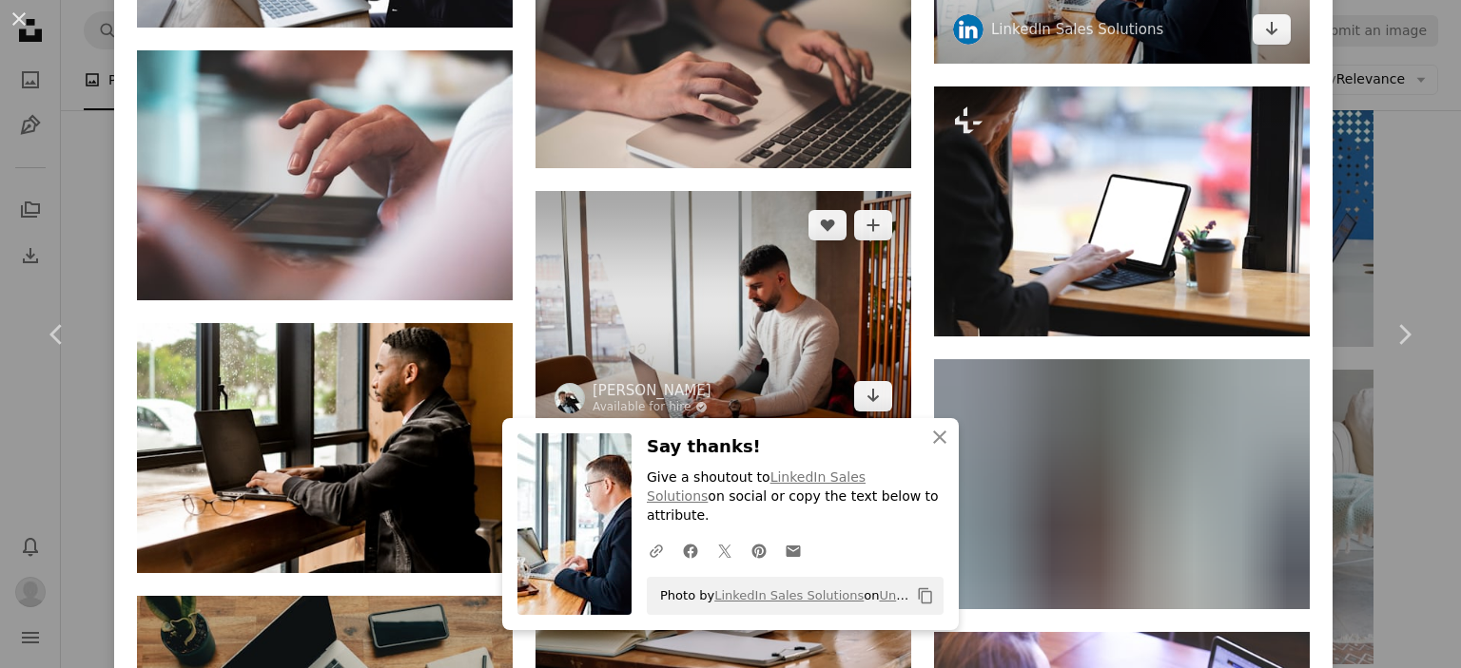
scroll to position [7386, 0]
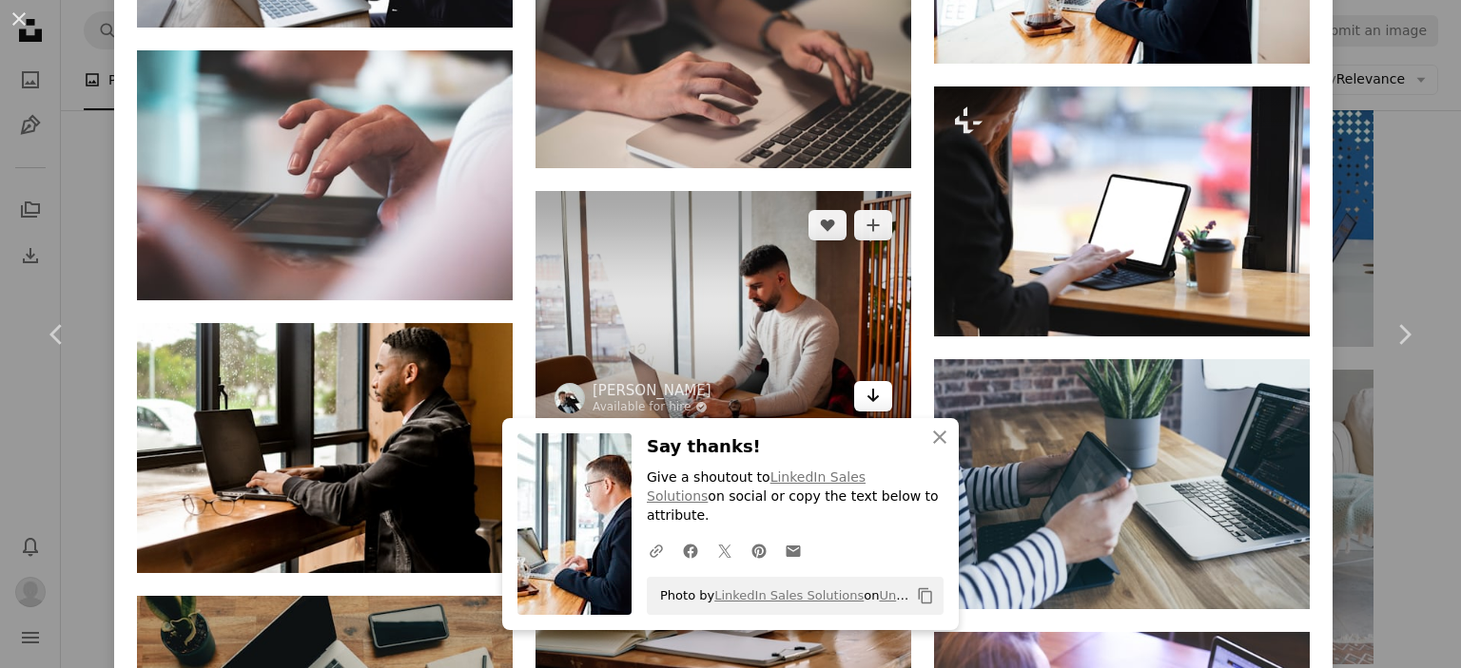
click at [867, 389] on icon "Download" at bounding box center [873, 395] width 12 height 13
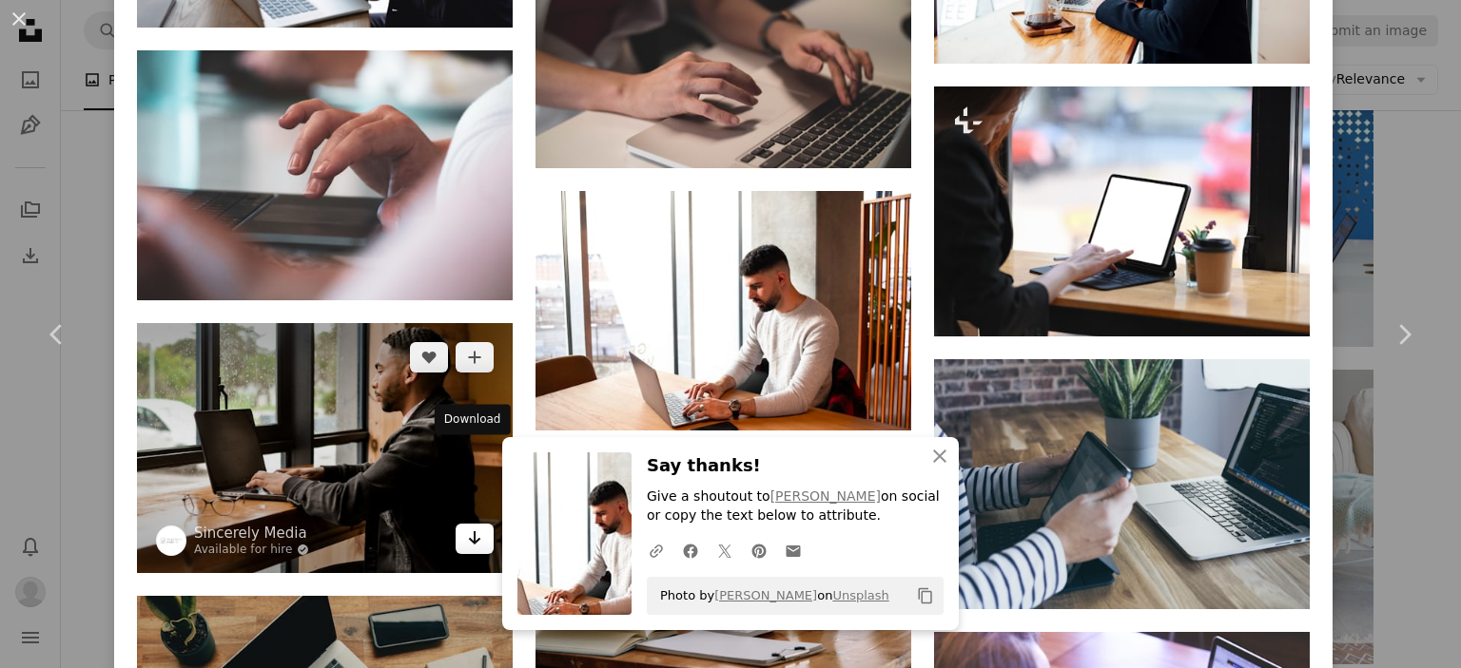
click at [467, 527] on icon "Arrow pointing down" at bounding box center [474, 538] width 15 height 23
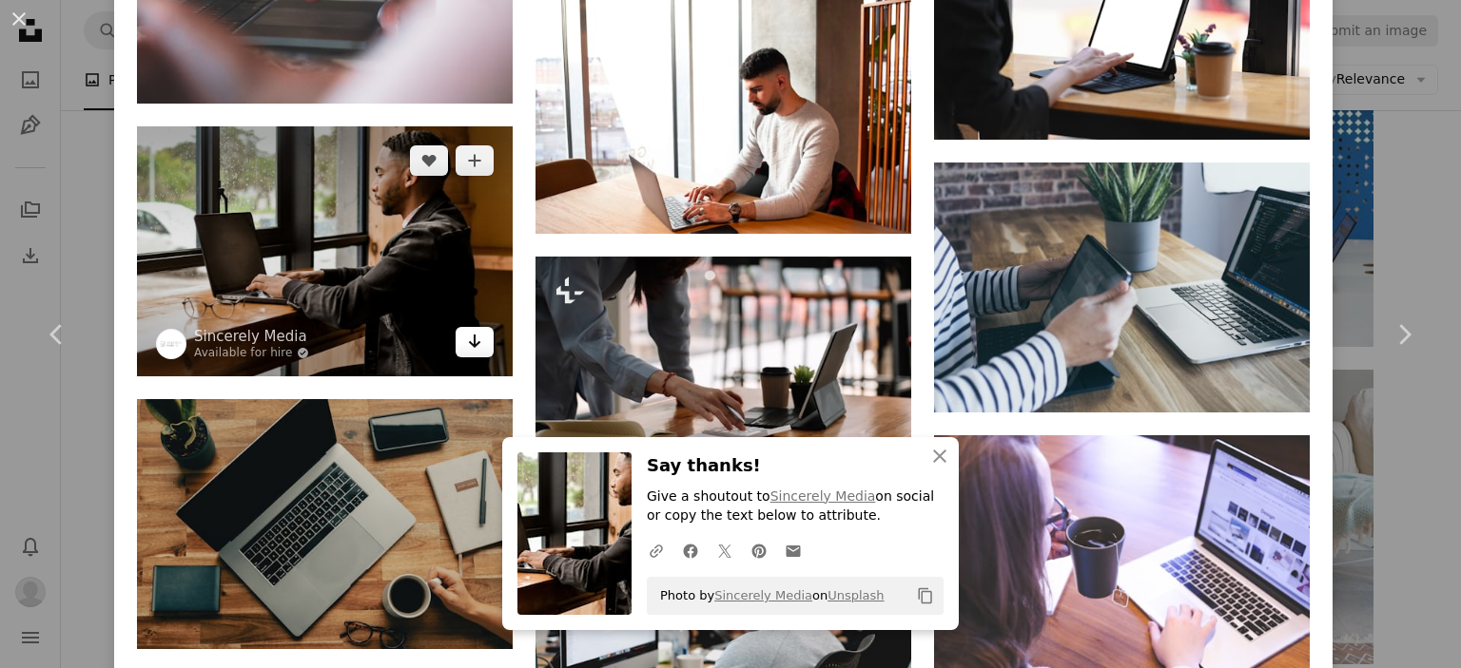
scroll to position [7716, 0]
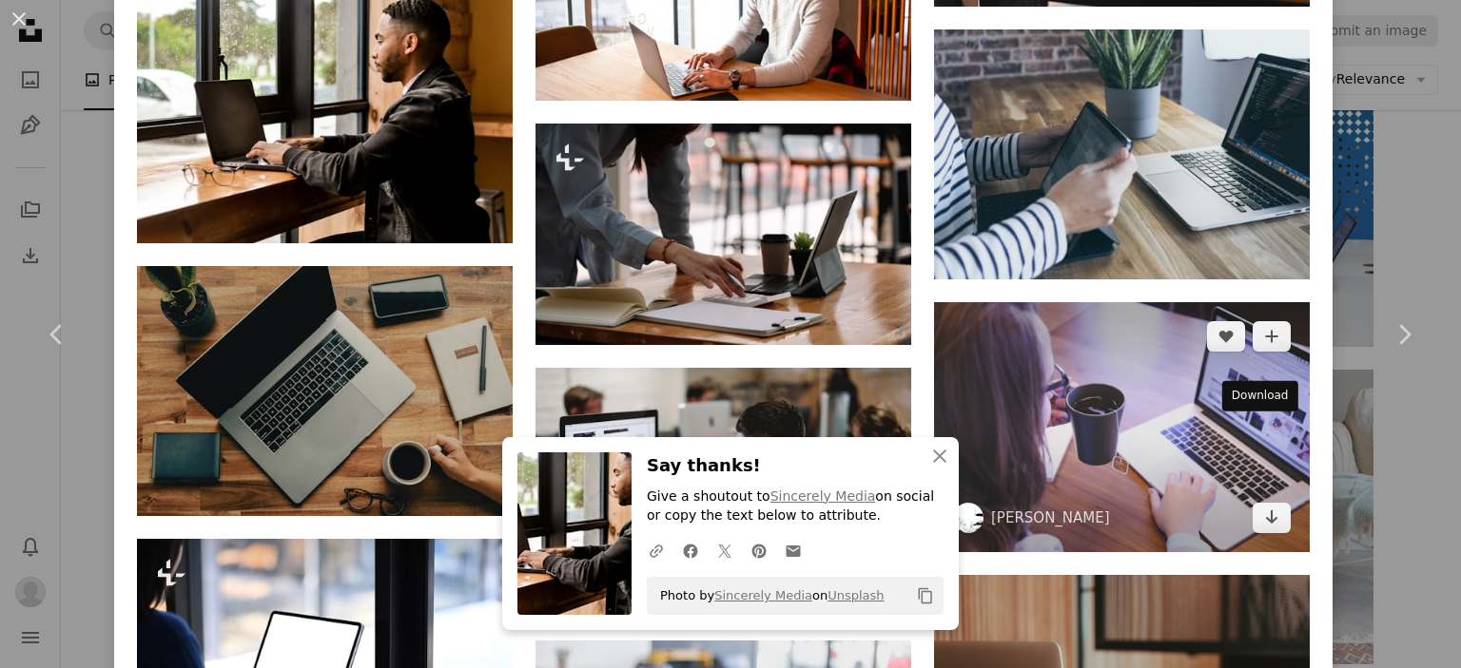
drag, startPoint x: 1263, startPoint y: 440, endPoint x: 1092, endPoint y: 379, distance: 181.7
click at [1264, 506] on icon "Arrow pointing down" at bounding box center [1271, 517] width 15 height 23
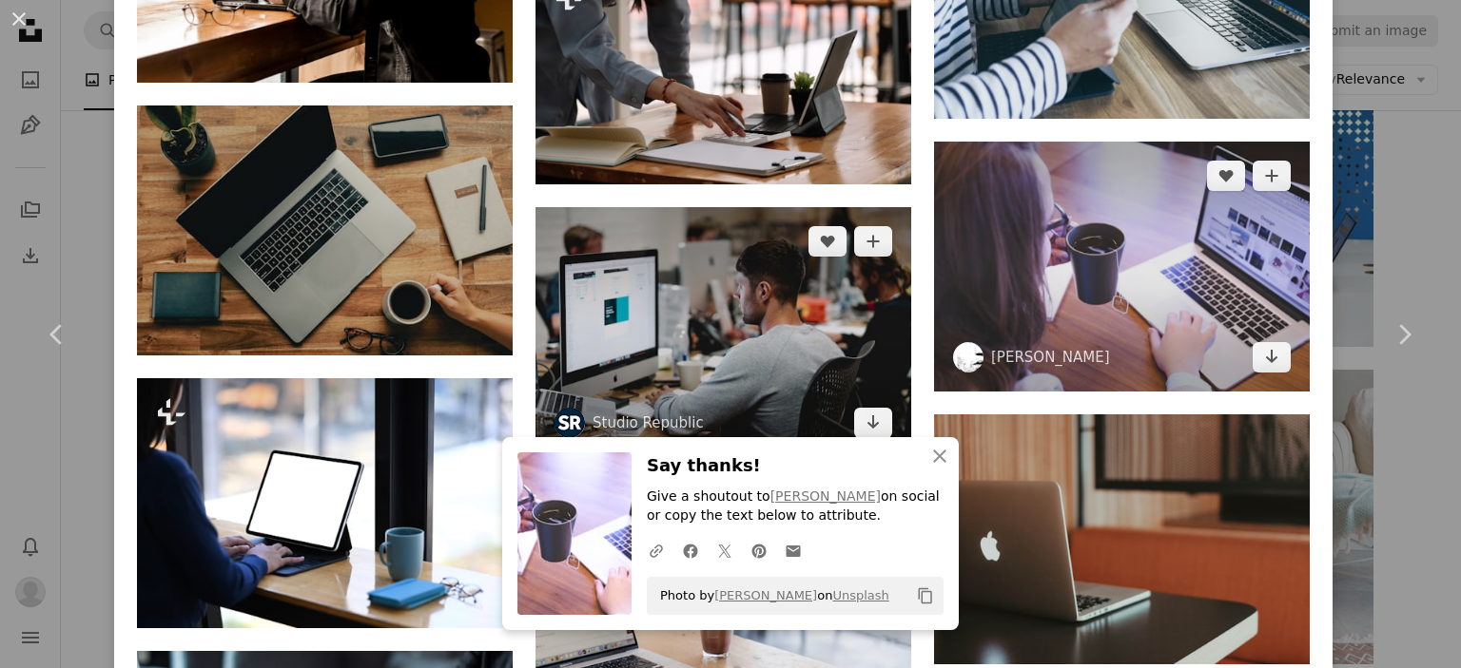
scroll to position [7877, 0]
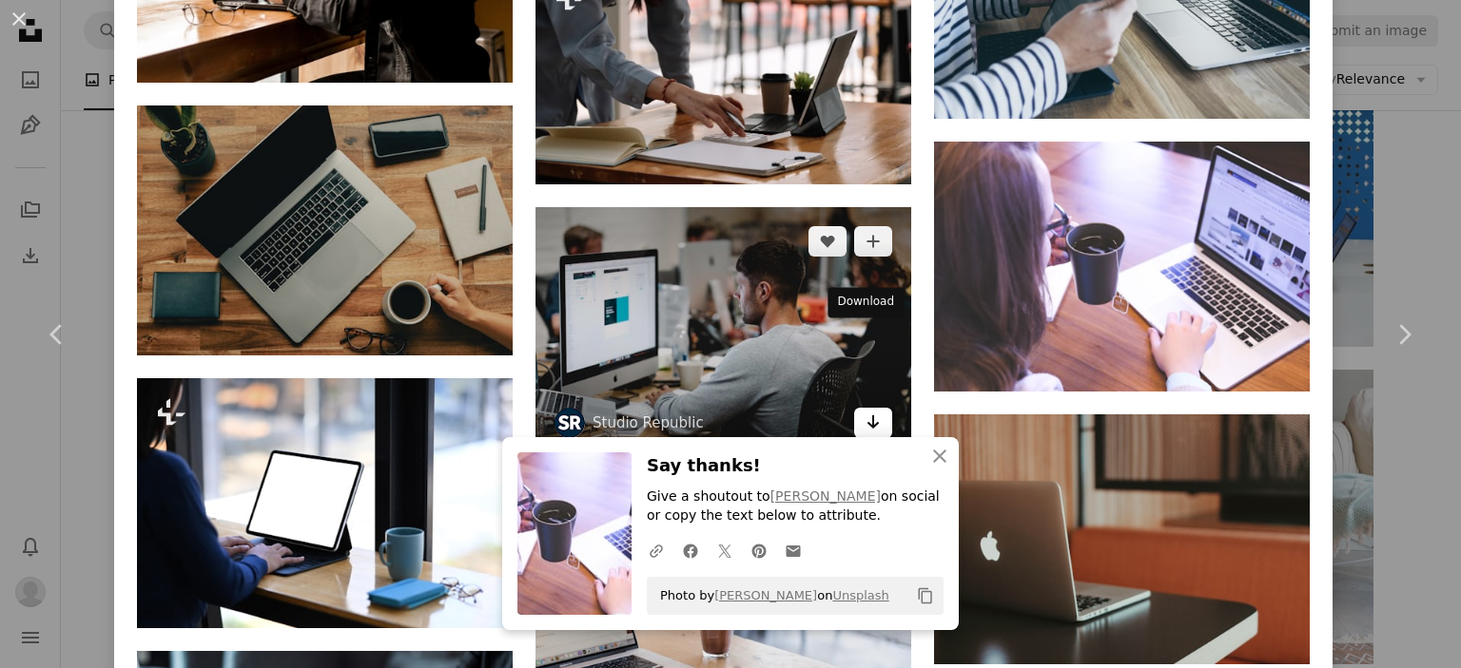
click at [861, 408] on link "Arrow pointing down" at bounding box center [873, 423] width 38 height 30
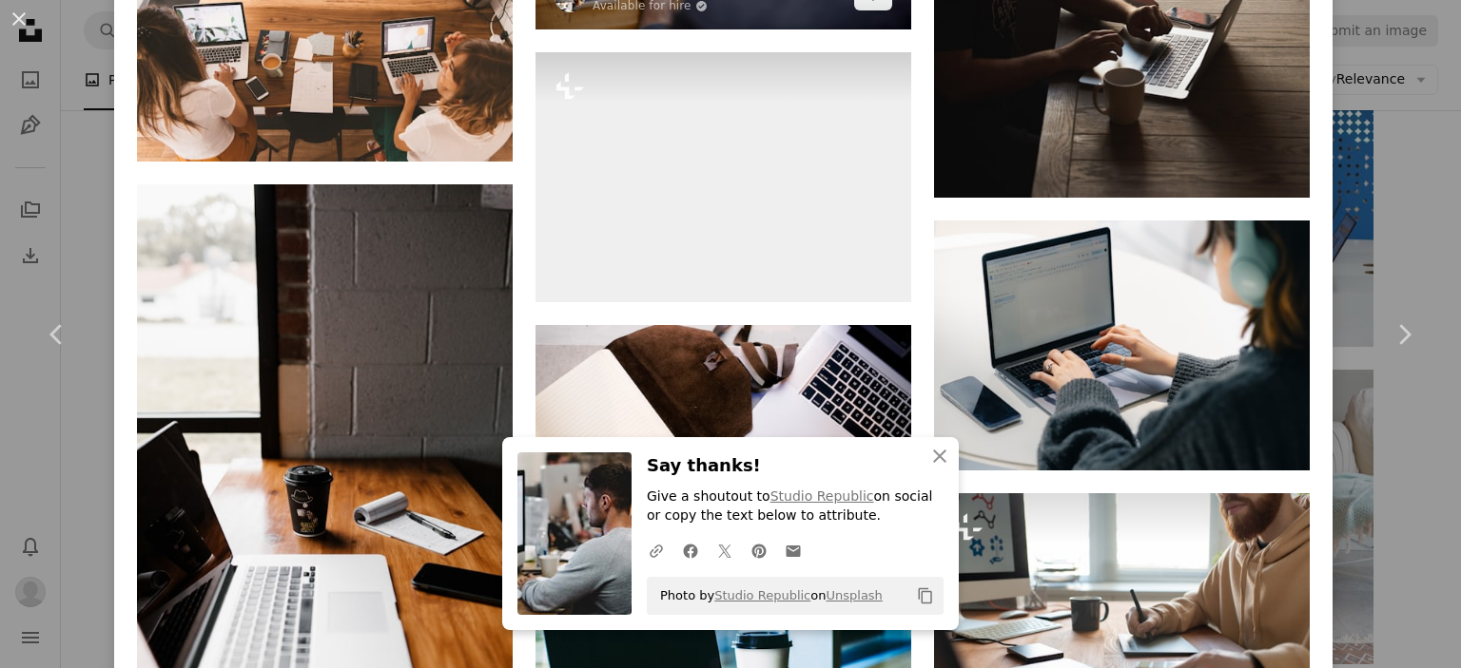
scroll to position [8954, 0]
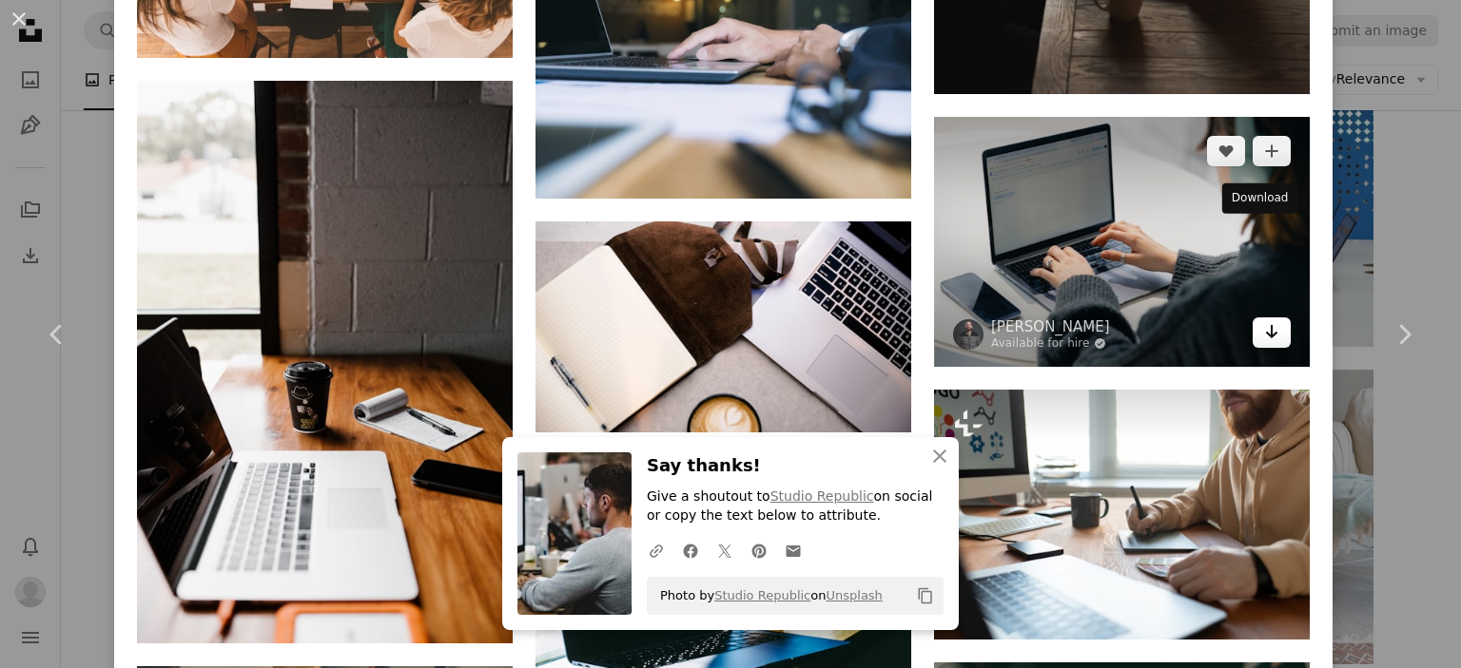
click at [1264, 320] on icon "Arrow pointing down" at bounding box center [1271, 331] width 15 height 23
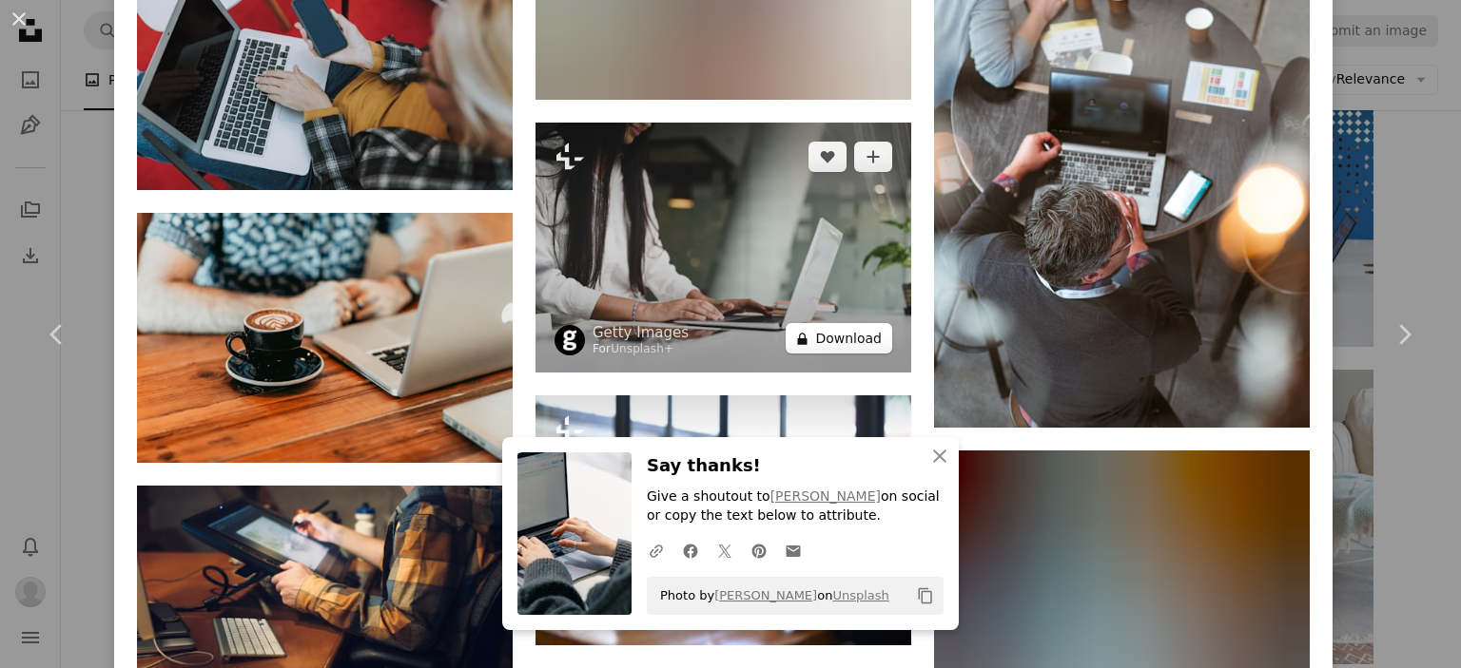
scroll to position [11645, 0]
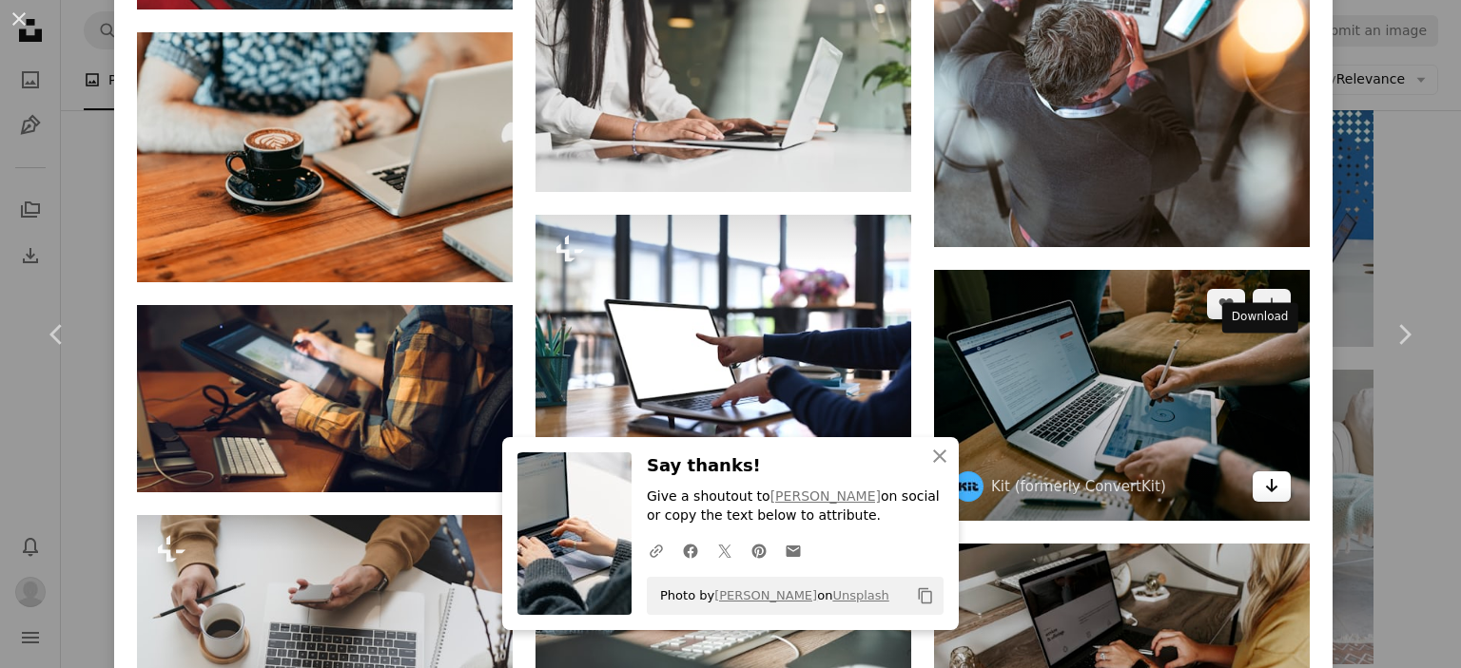
click at [1264, 474] on icon "Arrow pointing down" at bounding box center [1271, 485] width 15 height 23
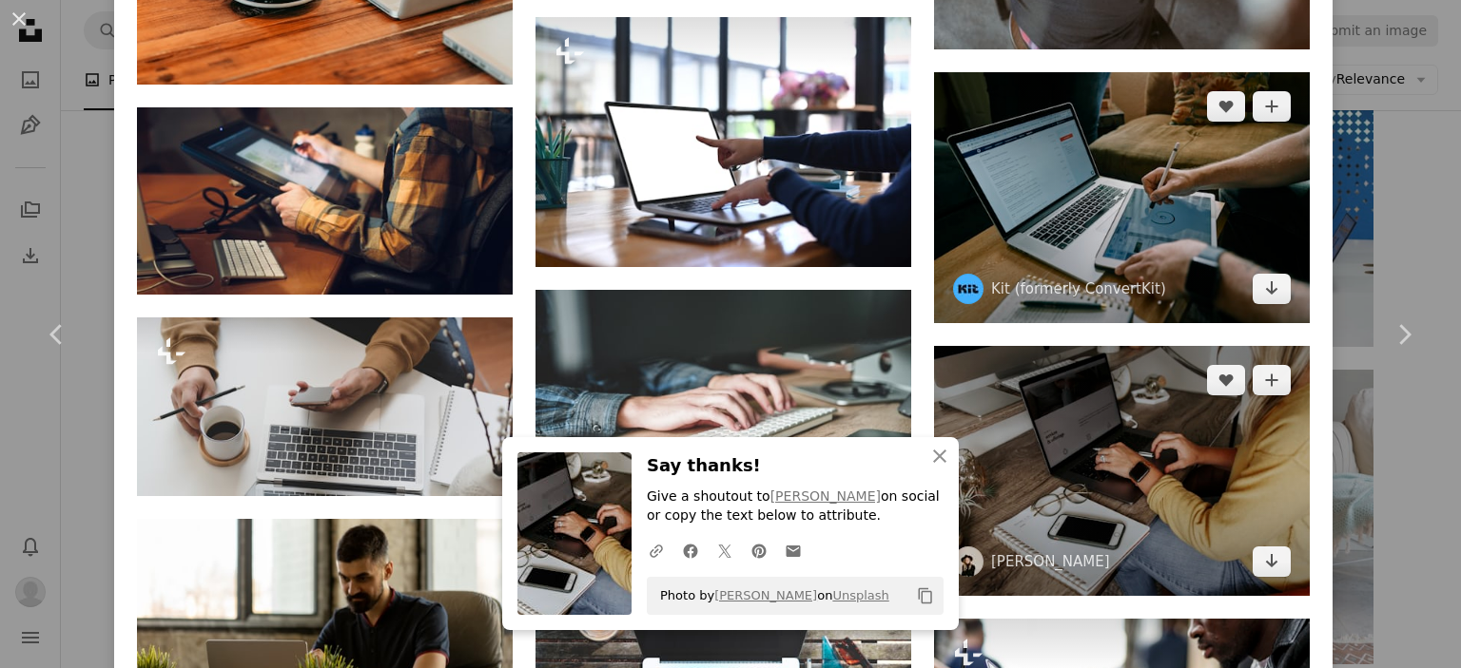
scroll to position [11851, 0]
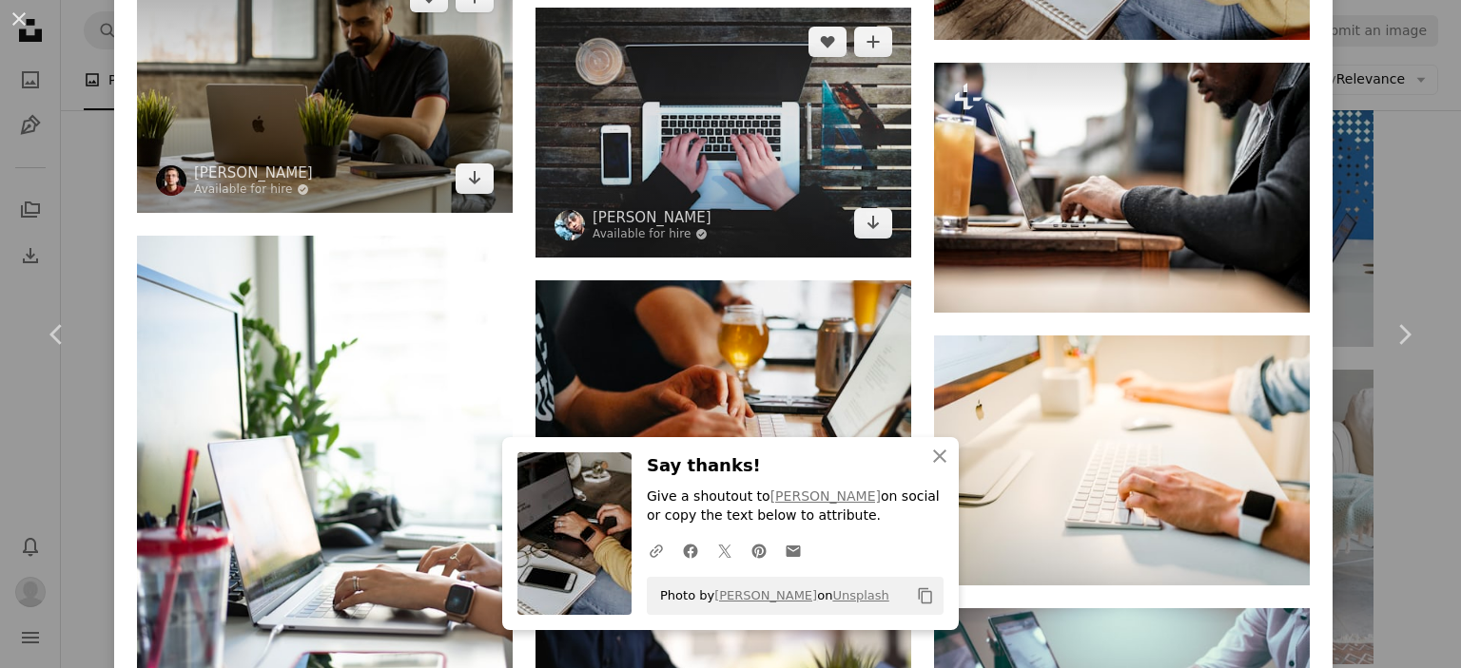
scroll to position [12430, 0]
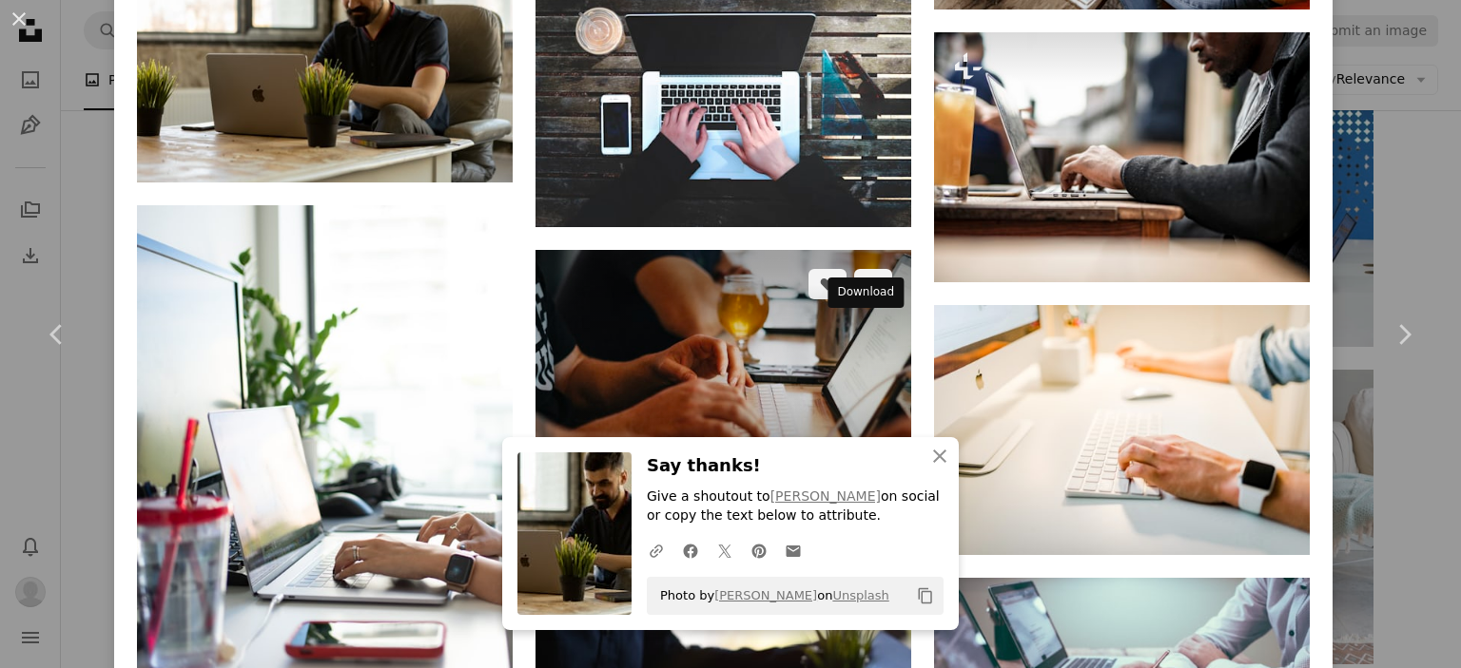
click at [865, 454] on icon "Arrow pointing down" at bounding box center [872, 465] width 15 height 23
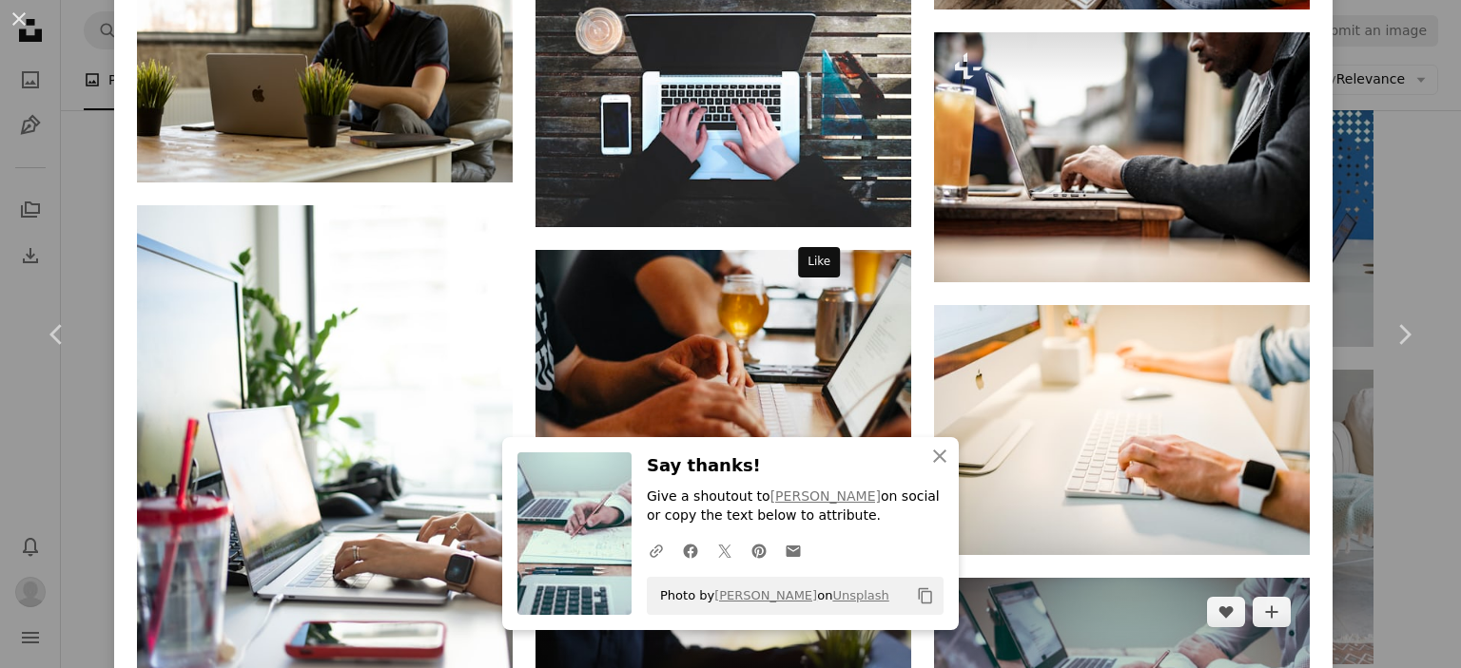
scroll to position [12693, 0]
